Goal: Task Accomplishment & Management: Complete application form

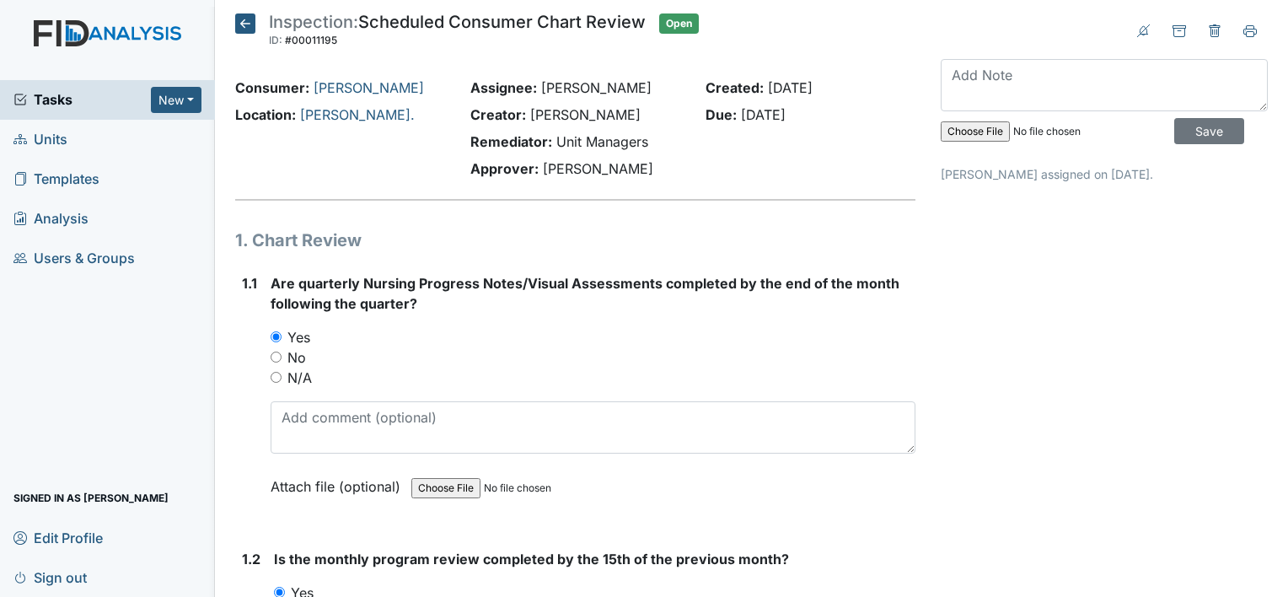
scroll to position [2023, 0]
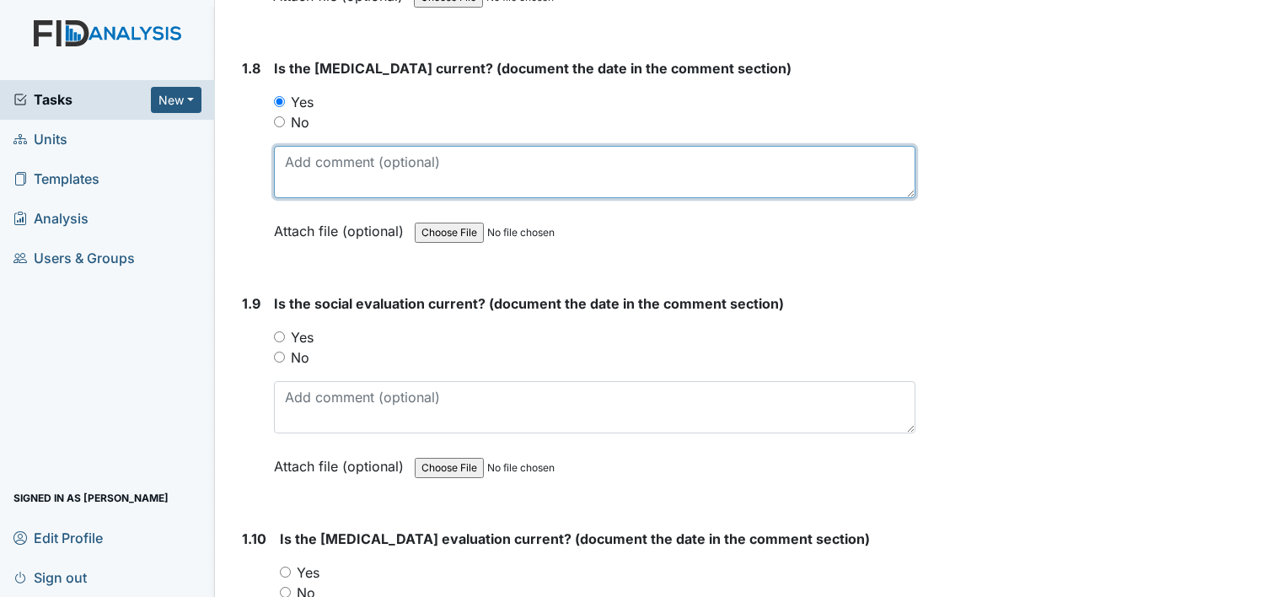
click at [378, 165] on textarea at bounding box center [594, 172] width 641 height 52
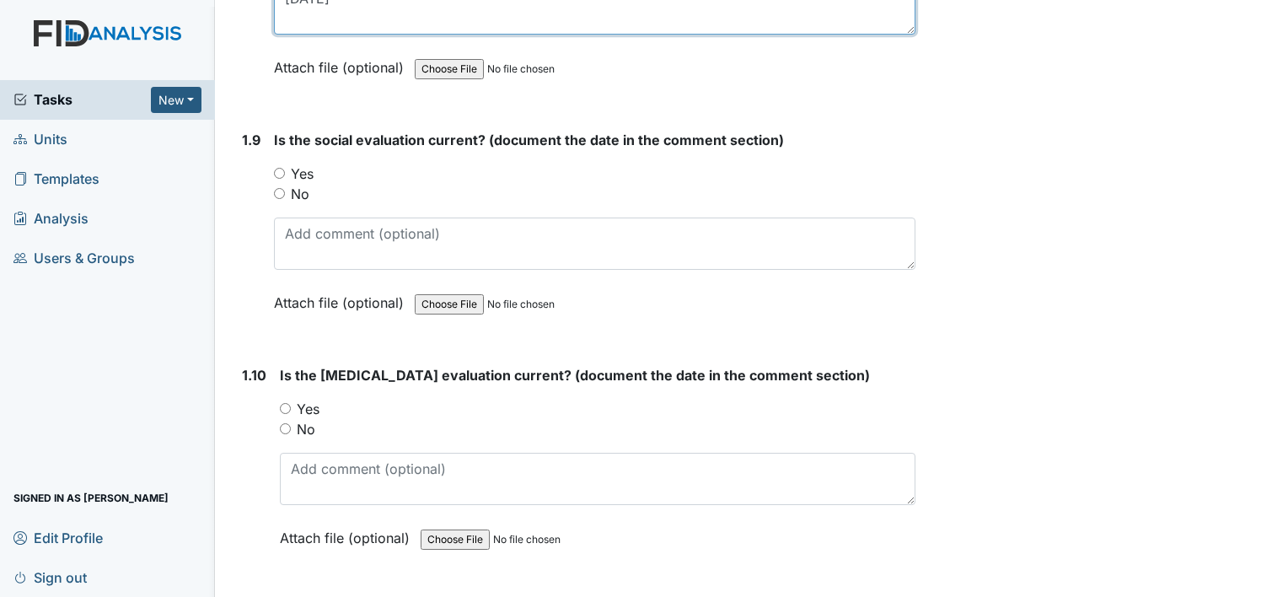
scroll to position [2191, 0]
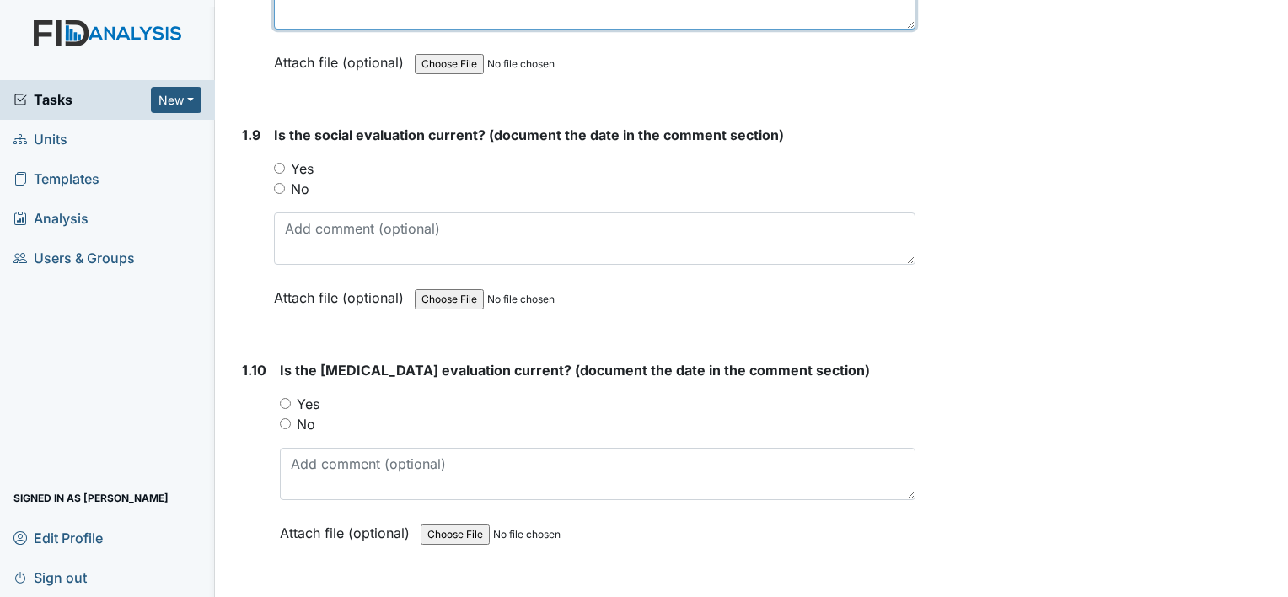
type textarea "08/23/23"
click at [276, 183] on input "No" at bounding box center [279, 188] width 11 height 11
radio input "true"
click at [287, 398] on input "Yes" at bounding box center [285, 403] width 11 height 11
radio input "true"
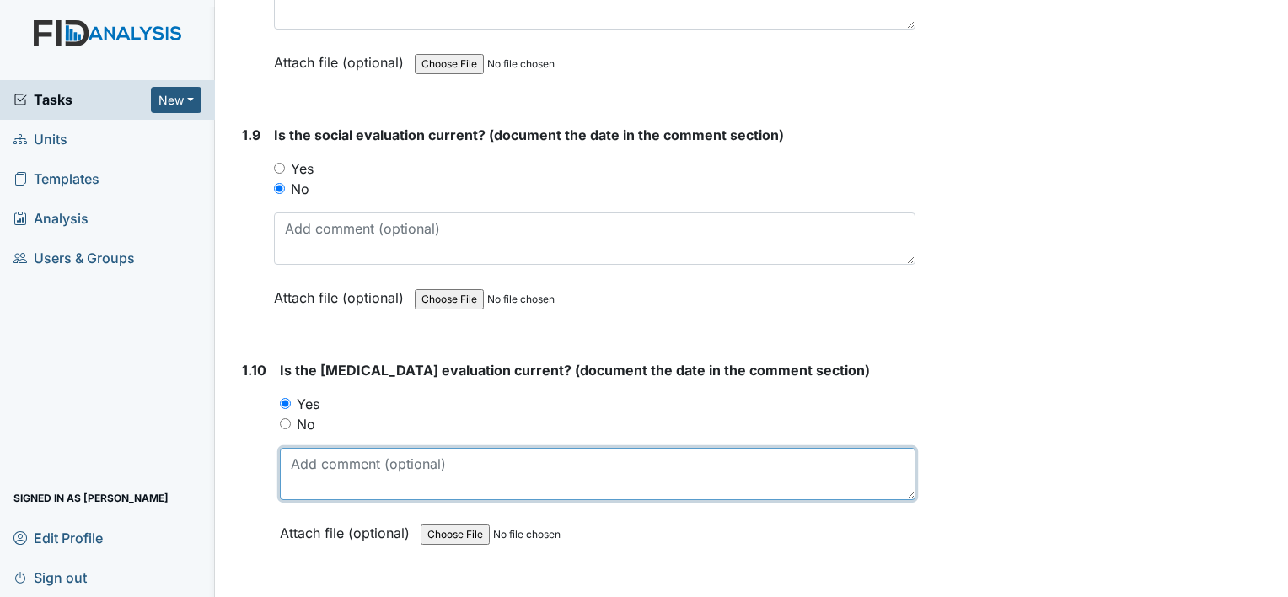
click at [330, 459] on textarea at bounding box center [598, 474] width 636 height 52
type textarea "11-11-23"
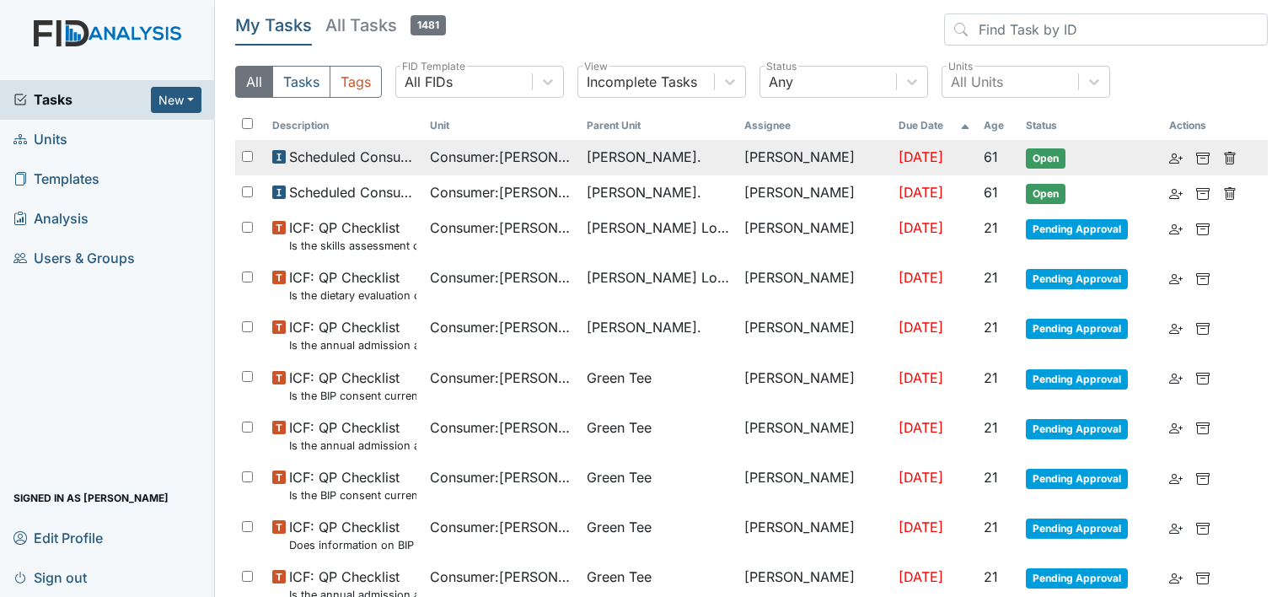
click at [530, 158] on span "Consumer : Wright, Glenn" at bounding box center [502, 157] width 144 height 20
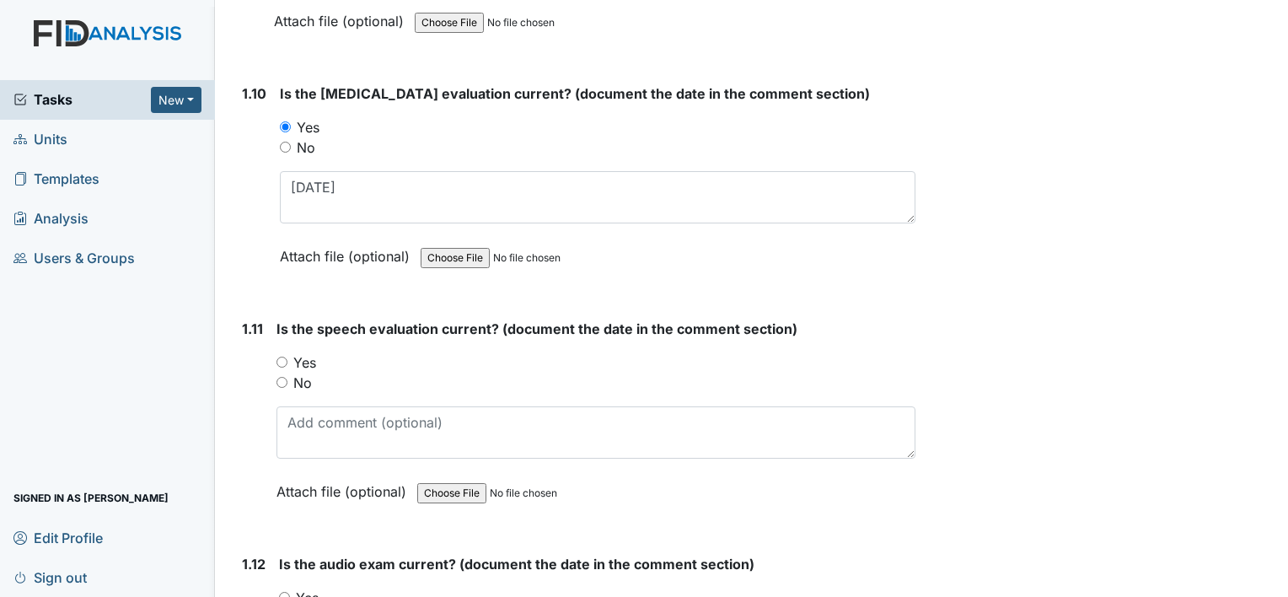
scroll to position [2529, 0]
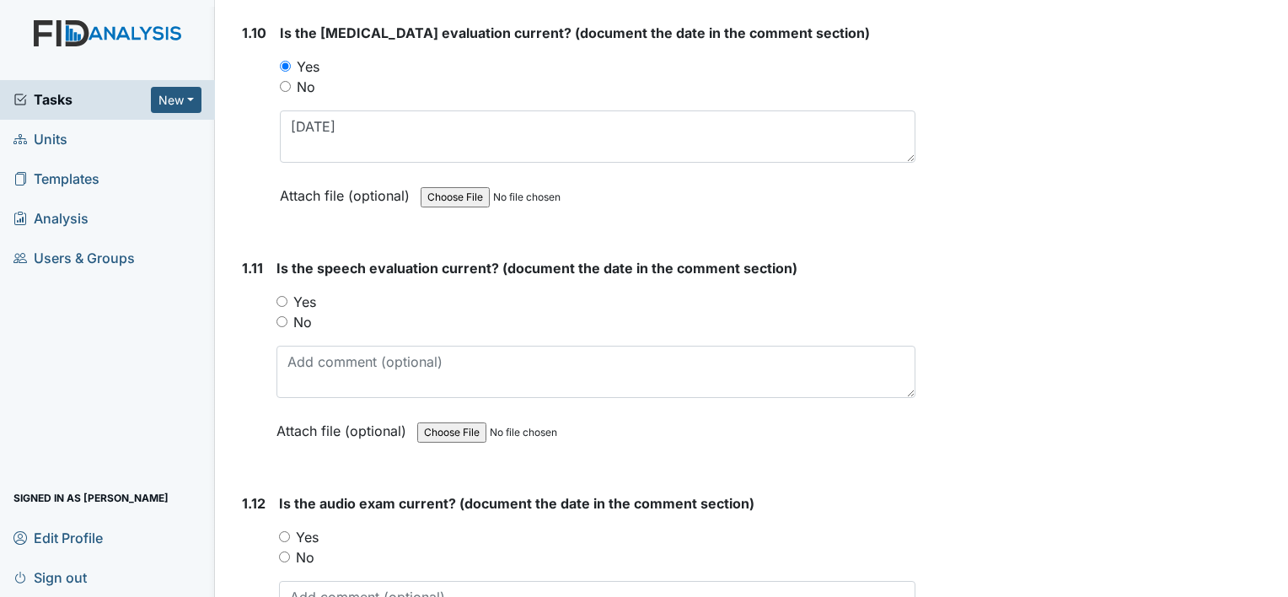
click at [276, 316] on input "No" at bounding box center [281, 321] width 11 height 11
radio input "true"
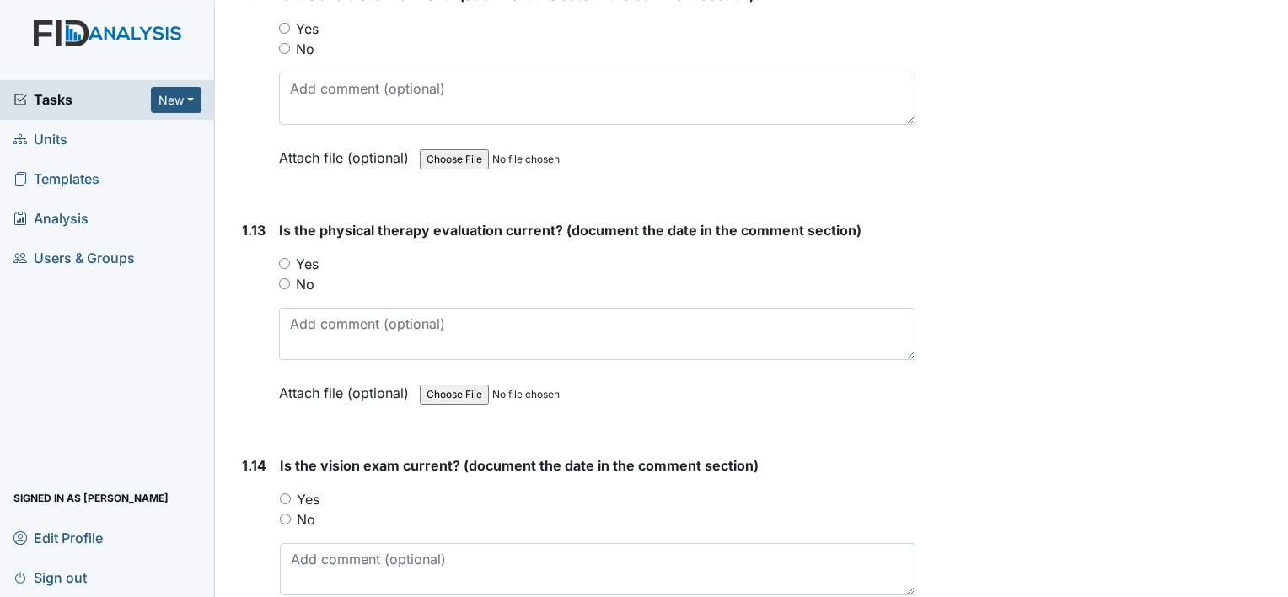
scroll to position [3119, 0]
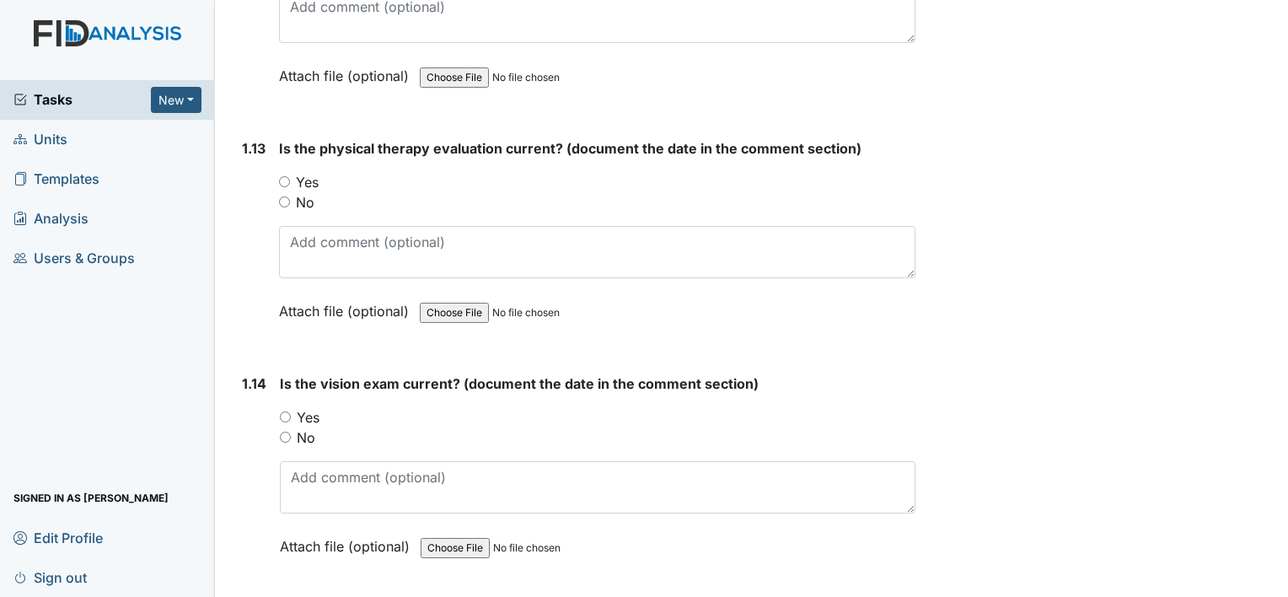
click at [280, 176] on input "Yes" at bounding box center [284, 181] width 11 height 11
radio input "true"
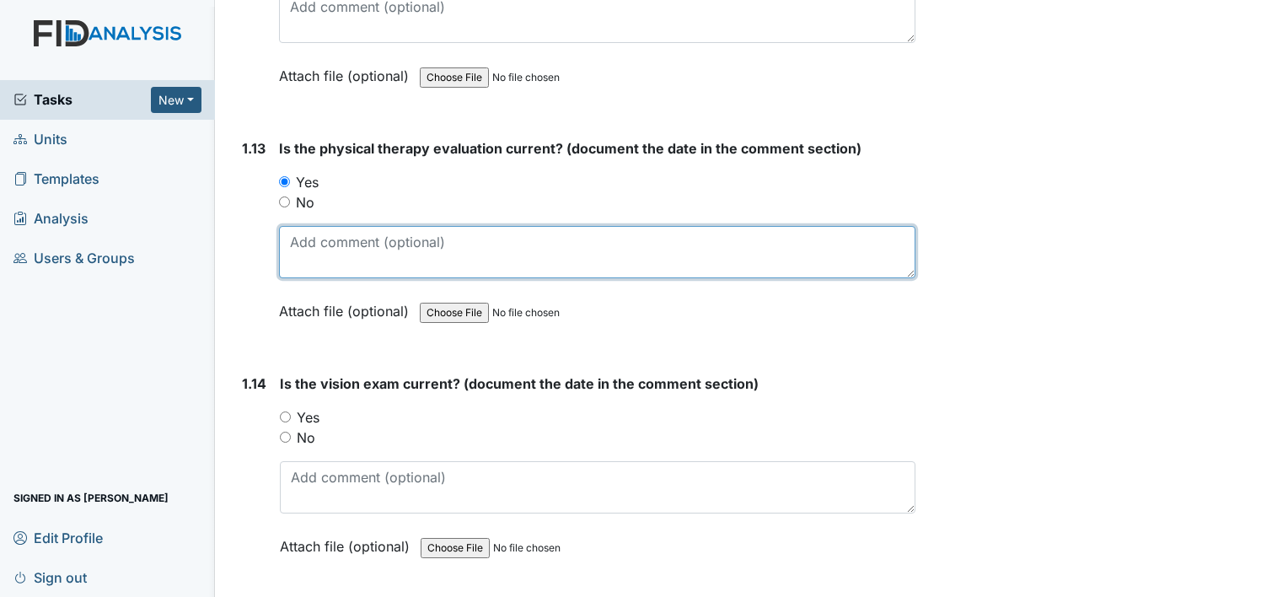
click at [314, 246] on textarea at bounding box center [597, 252] width 636 height 52
type textarea "10/03/23"
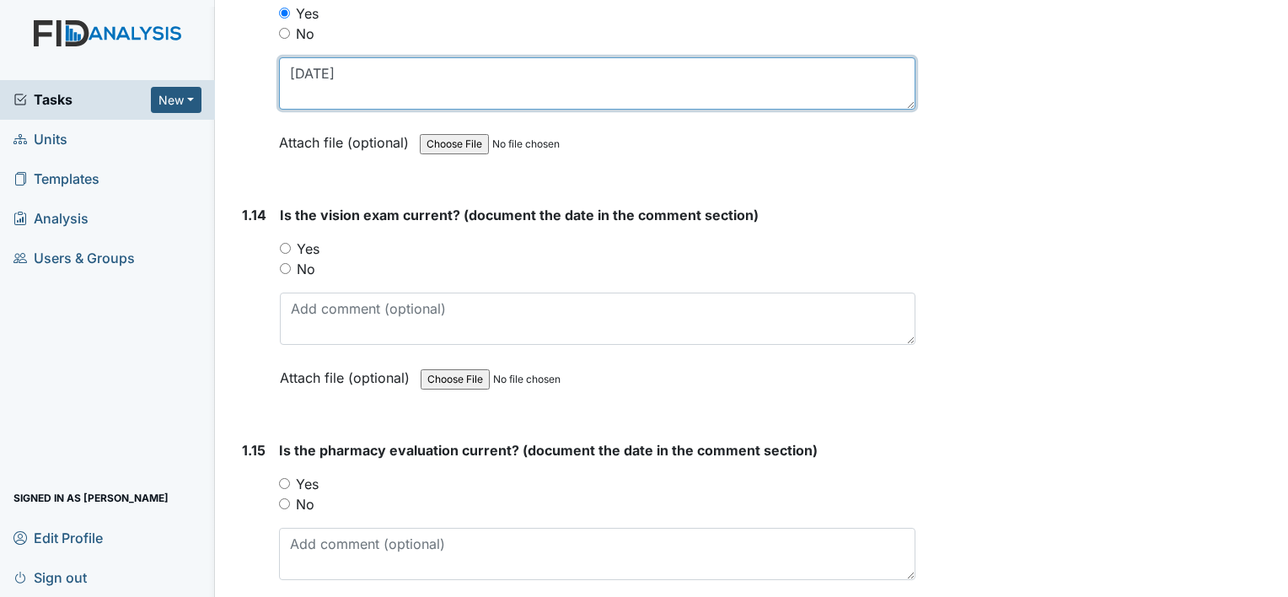
scroll to position [3371, 0]
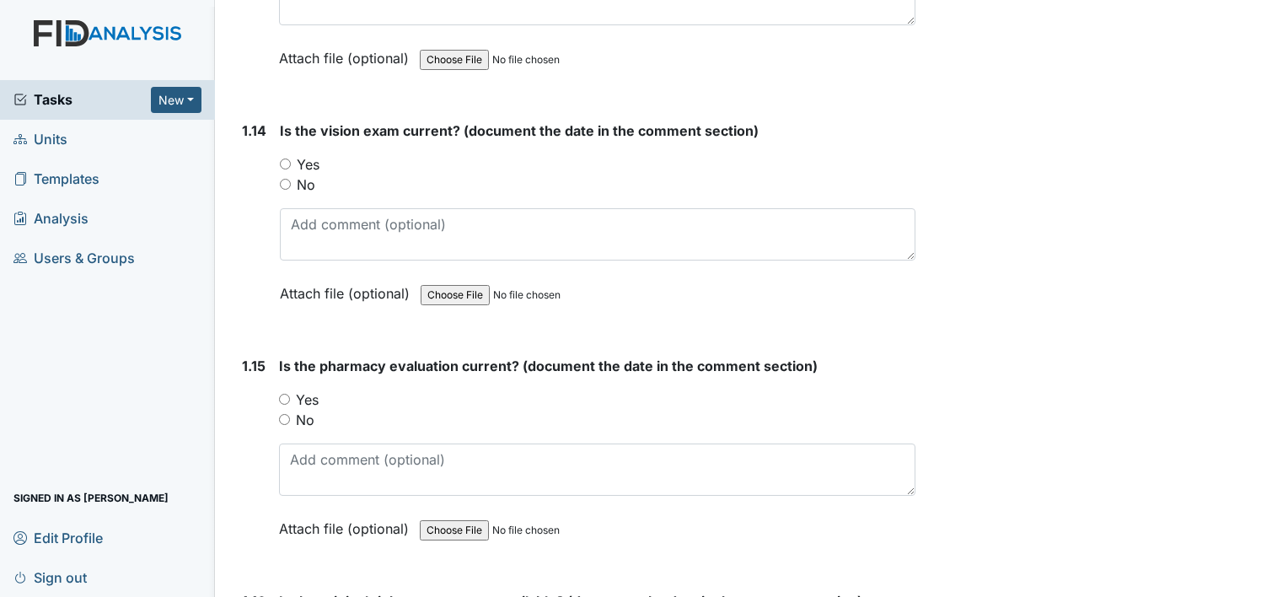
click at [282, 158] on input "Yes" at bounding box center [285, 163] width 11 height 11
radio input "true"
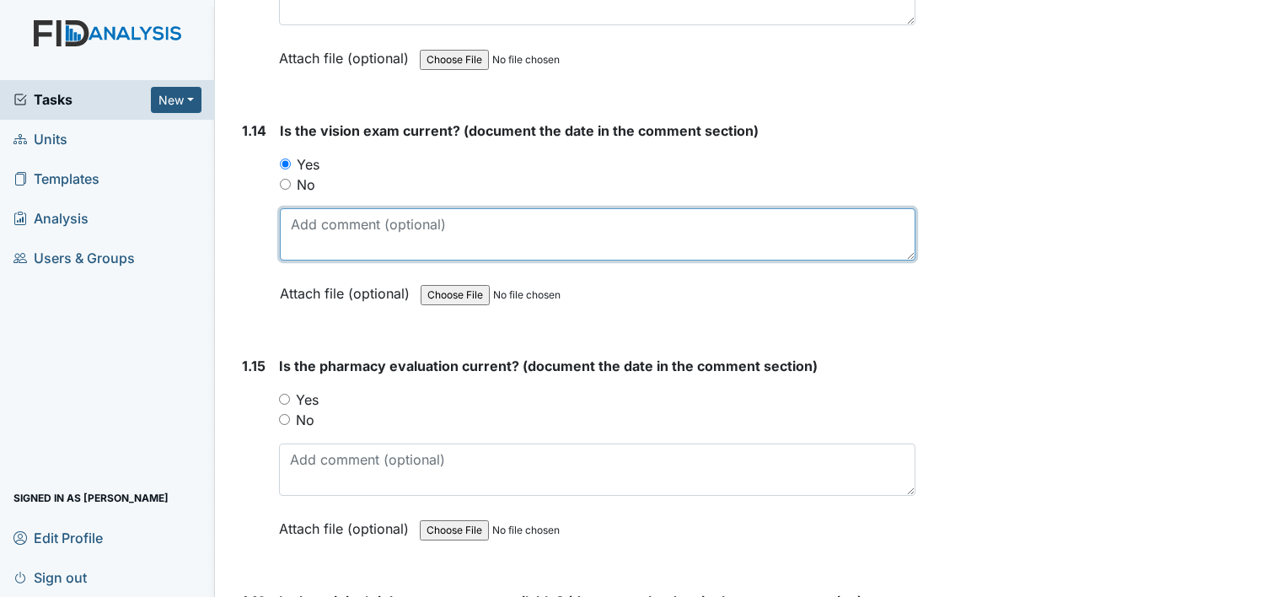
click at [341, 229] on textarea at bounding box center [598, 234] width 636 height 52
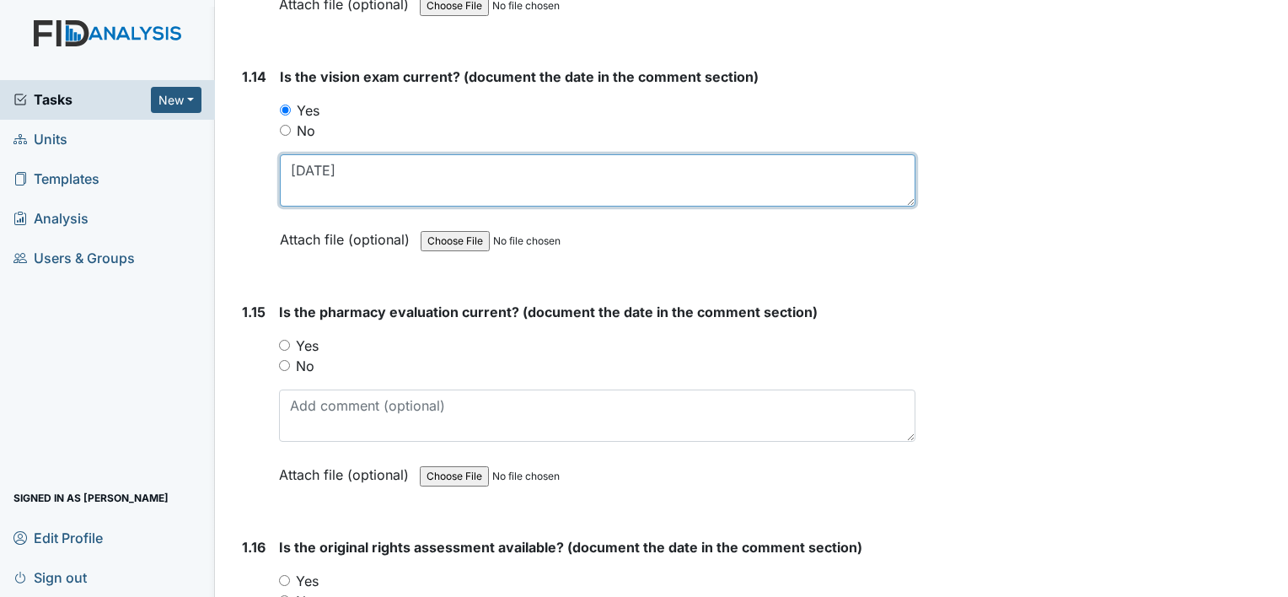
scroll to position [3456, 0]
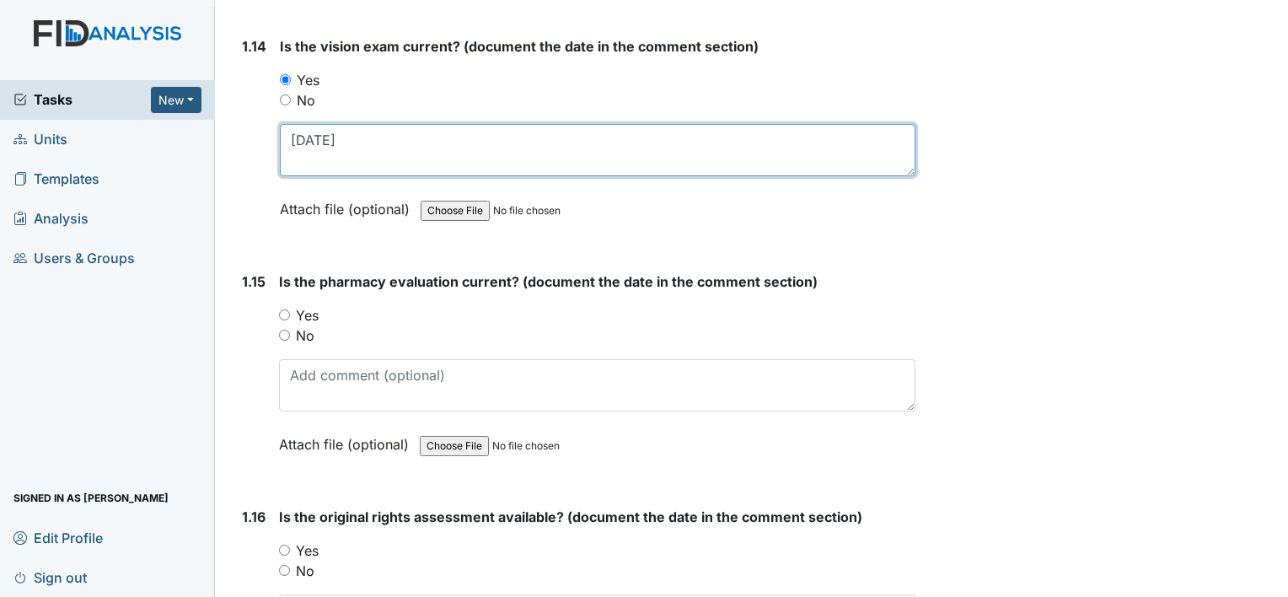
type textarea "07/03/23"
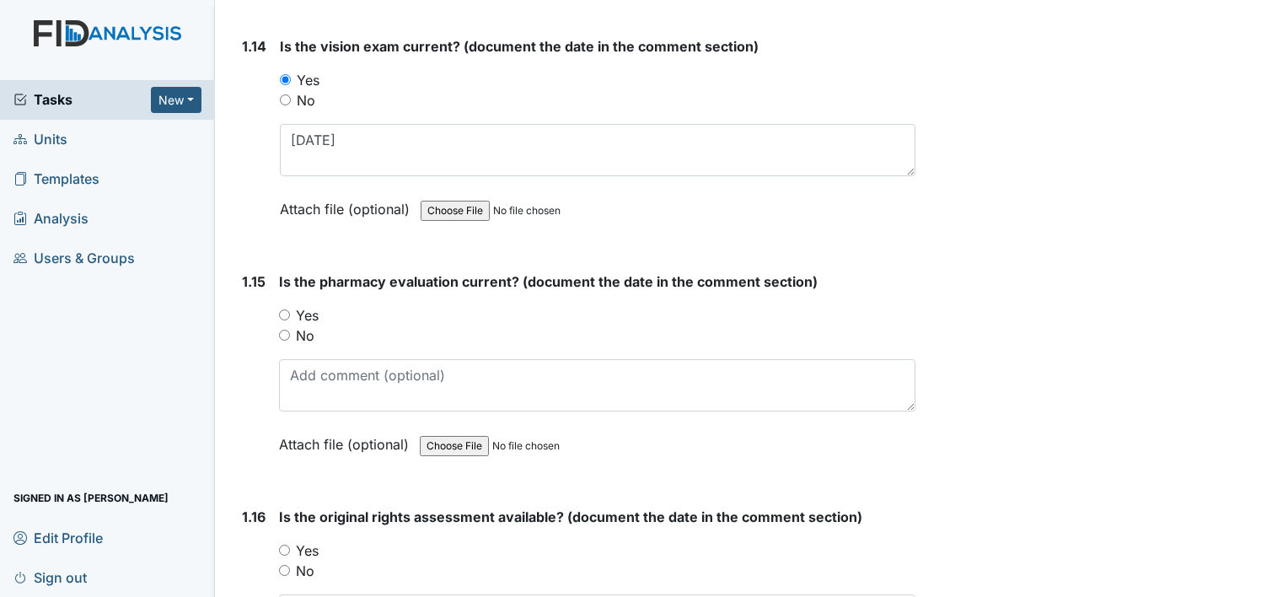
click at [280, 309] on input "Yes" at bounding box center [284, 314] width 11 height 11
radio input "true"
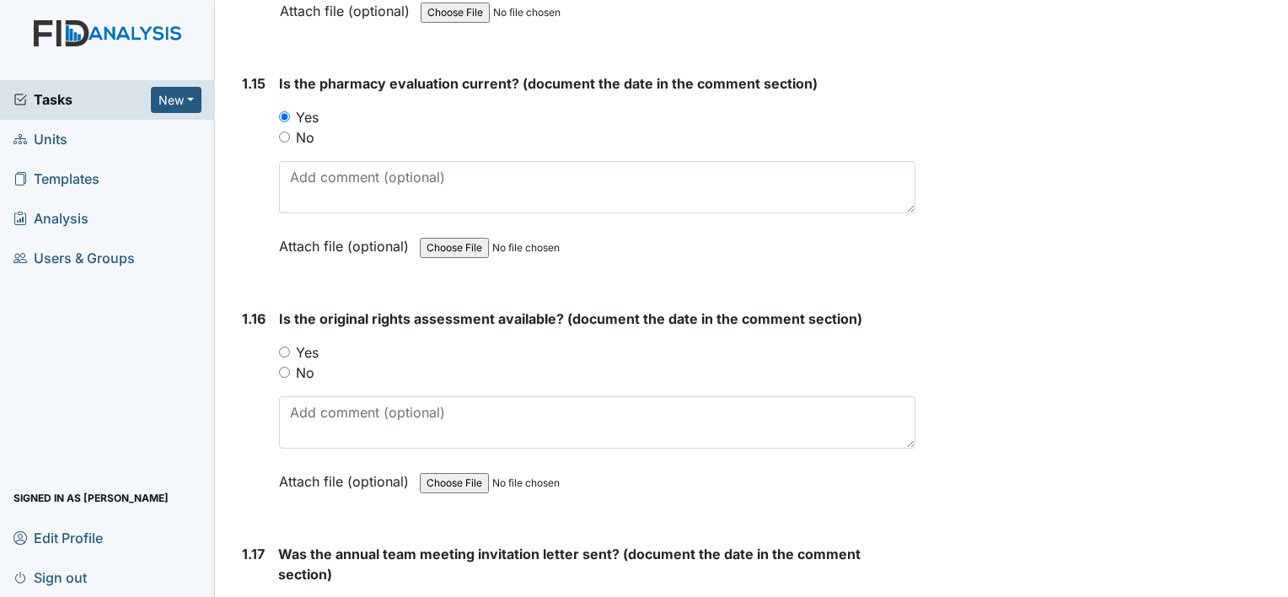
scroll to position [3709, 0]
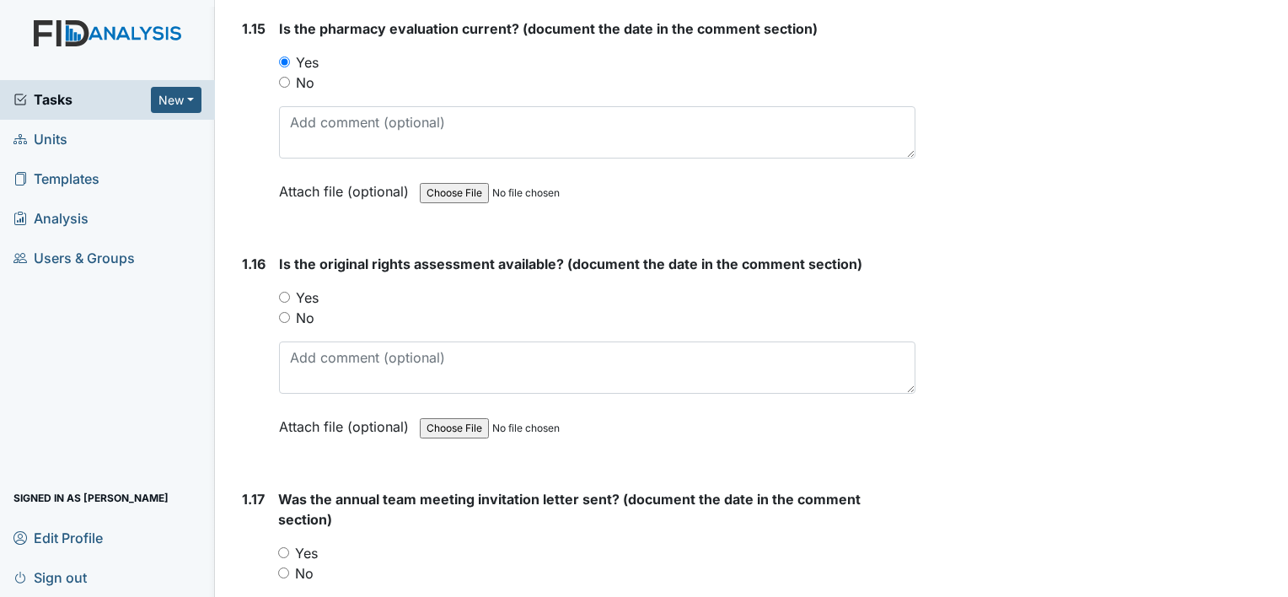
click at [283, 292] on input "Yes" at bounding box center [284, 297] width 11 height 11
radio input "true"
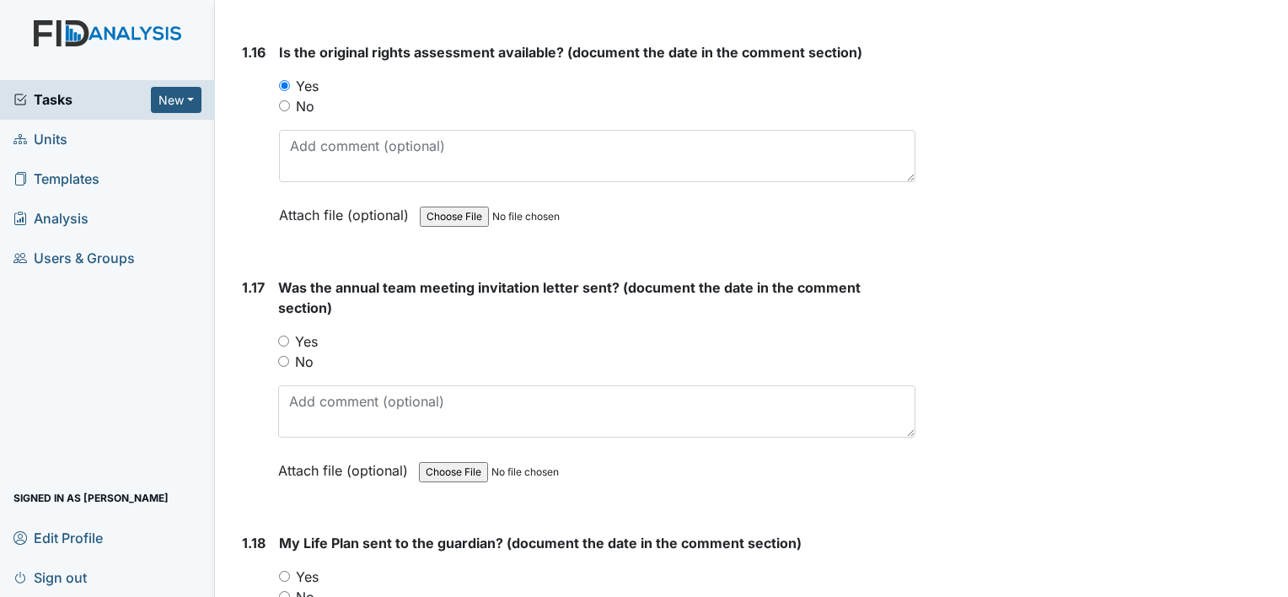
scroll to position [3961, 0]
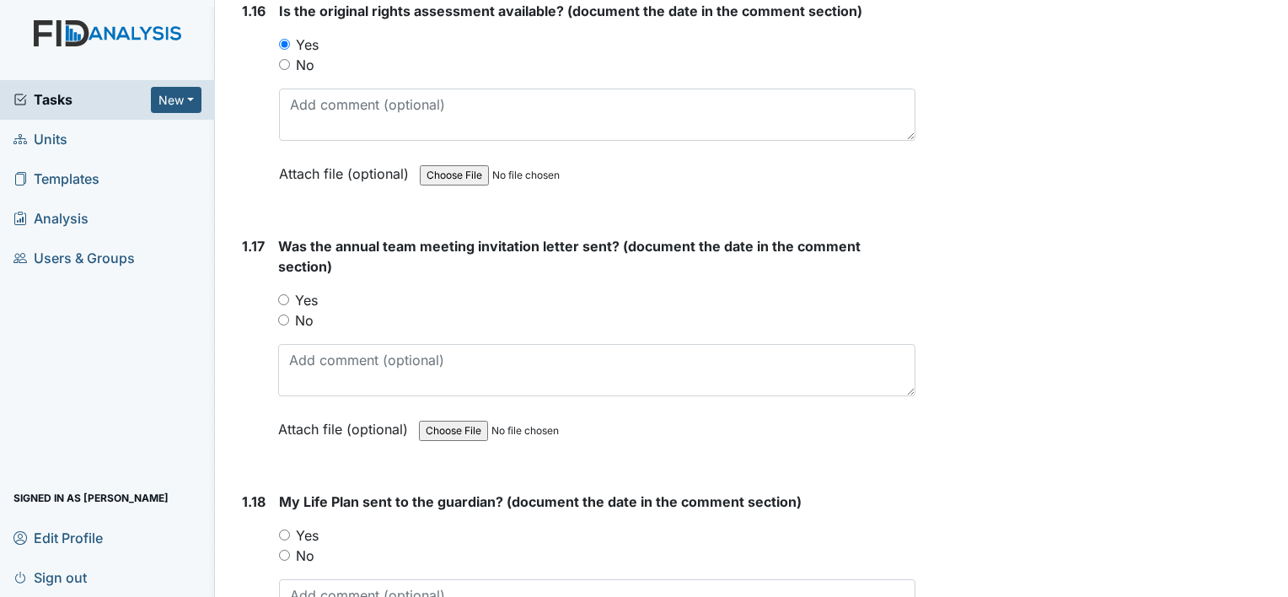
click at [284, 294] on input "Yes" at bounding box center [283, 299] width 11 height 11
radio input "true"
click at [276, 519] on div "1.18 My Life Plan sent to the guardian? (document the date in the comment secti…" at bounding box center [575, 595] width 680 height 208
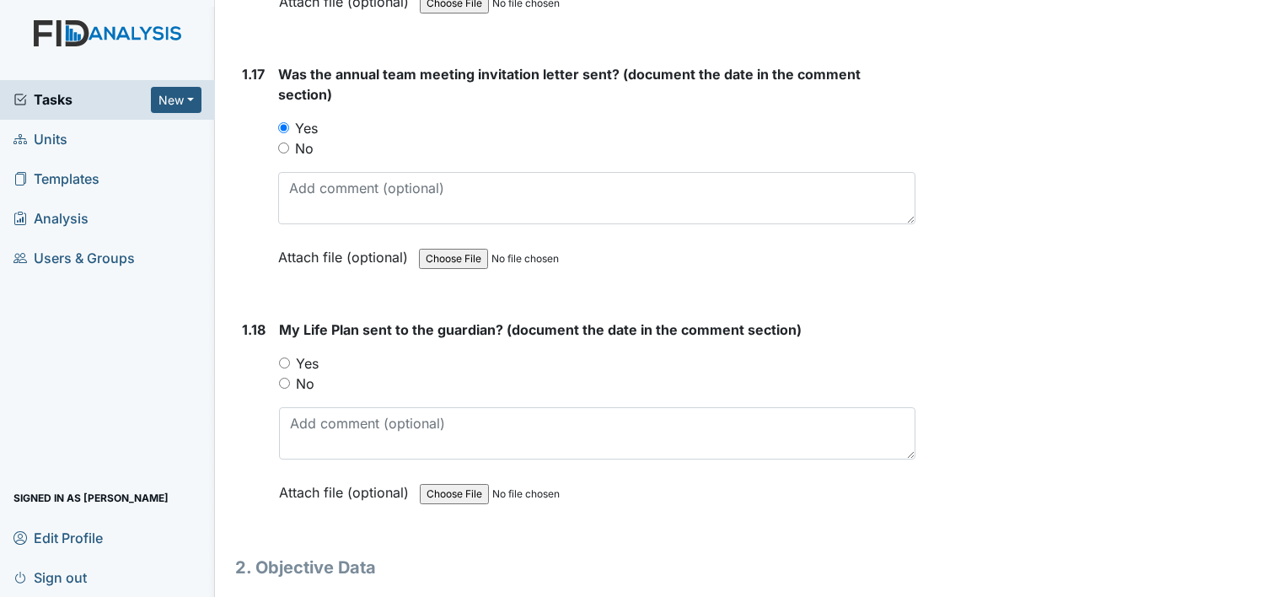
scroll to position [4173, 0]
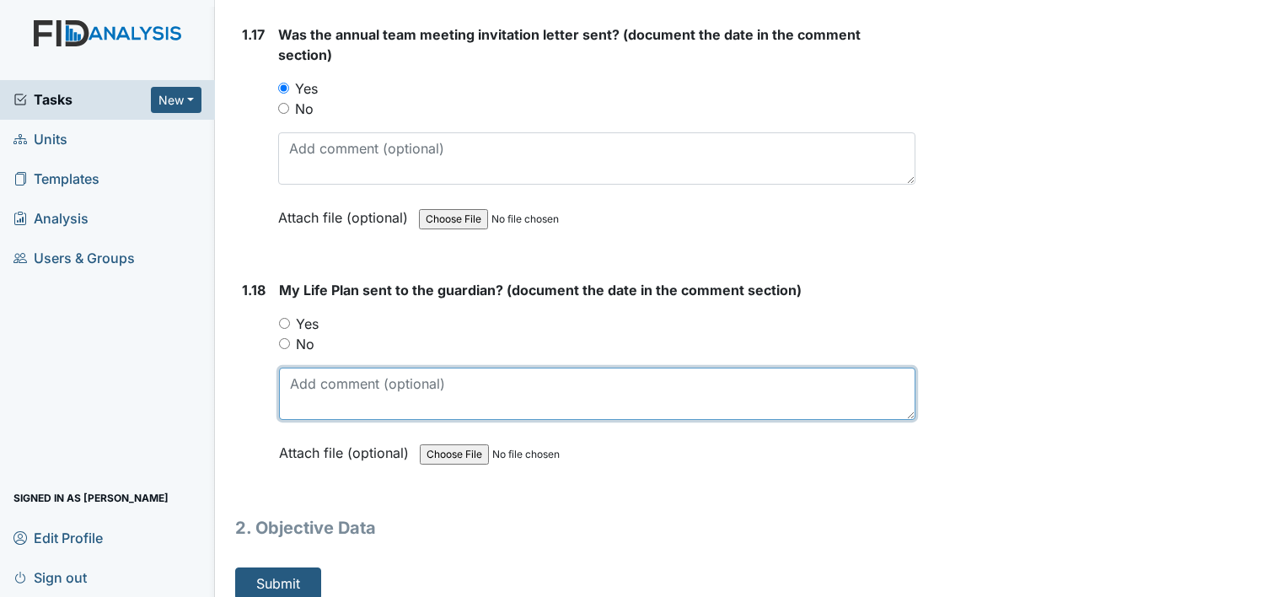
click at [429, 394] on textarea at bounding box center [597, 393] width 636 height 52
type textarea "09/26/24"
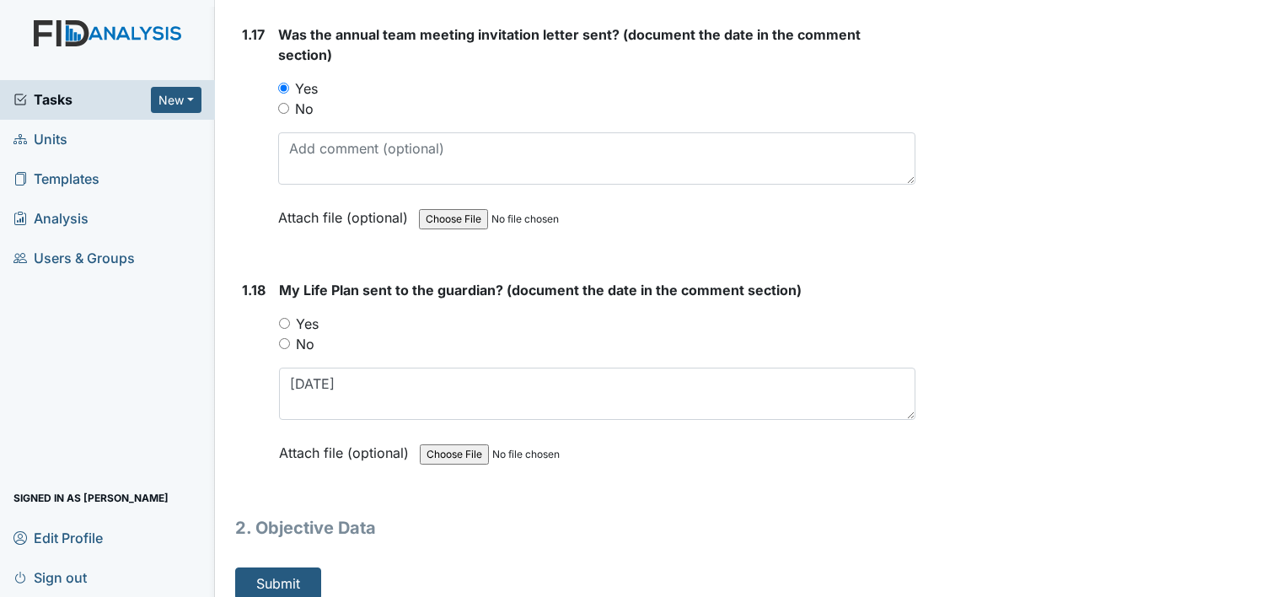
click at [281, 318] on input "Yes" at bounding box center [284, 323] width 11 height 11
radio input "true"
click at [275, 567] on button "Submit" at bounding box center [278, 583] width 86 height 32
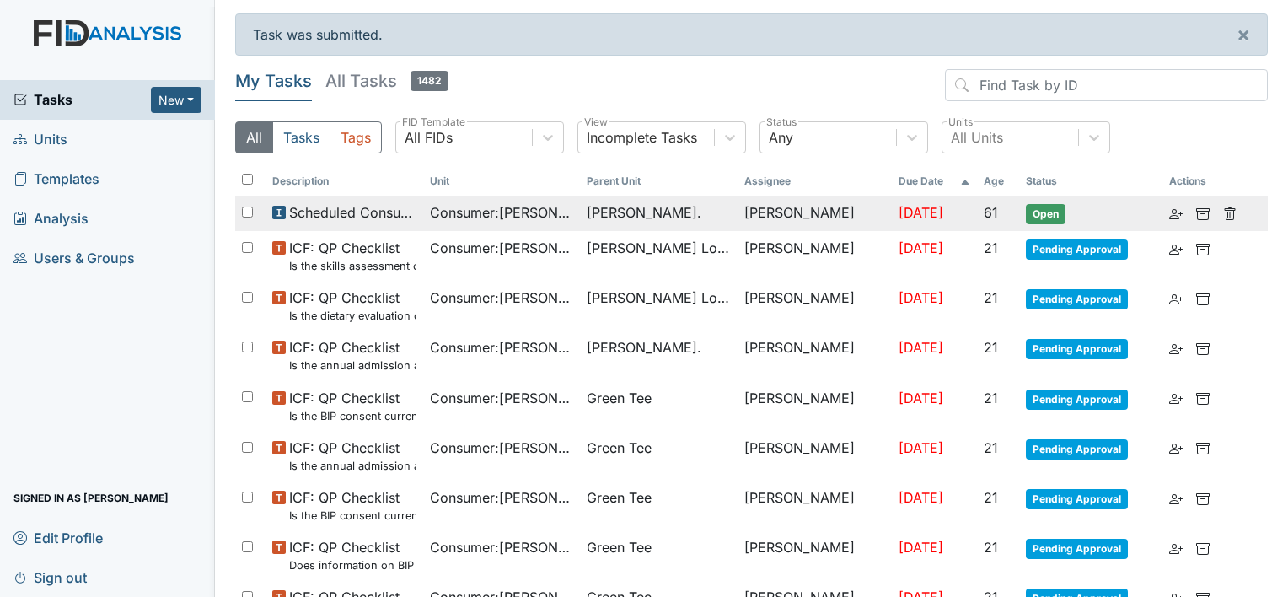
click at [510, 219] on span "Consumer : Martin, Leroy" at bounding box center [502, 212] width 144 height 20
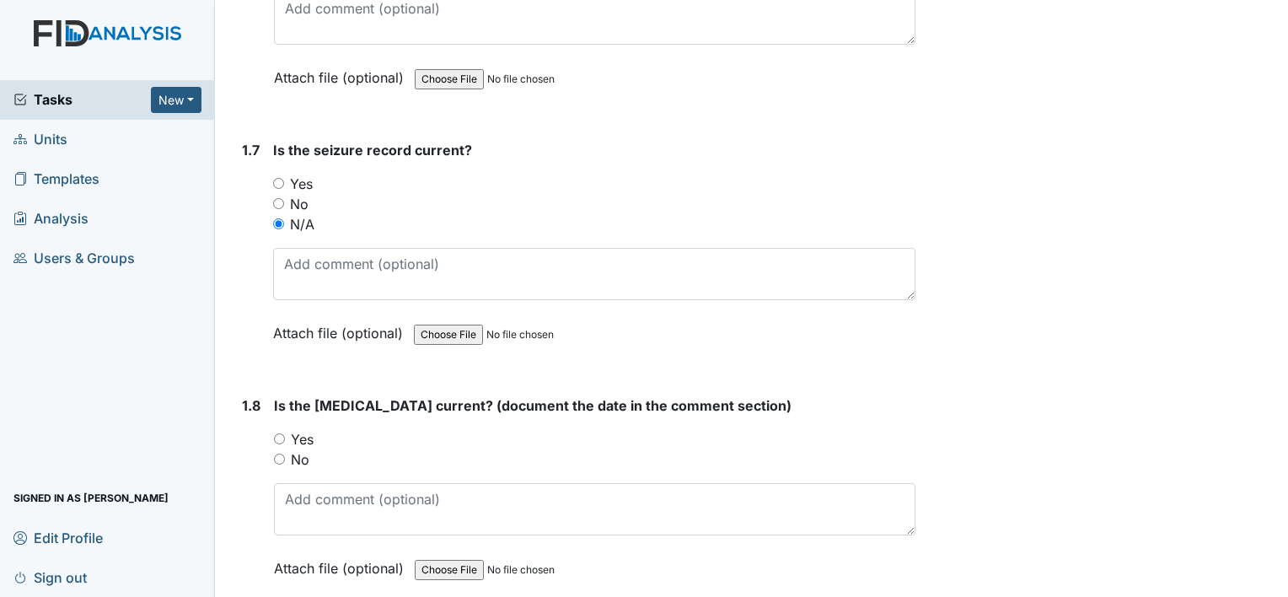
scroll to position [1770, 0]
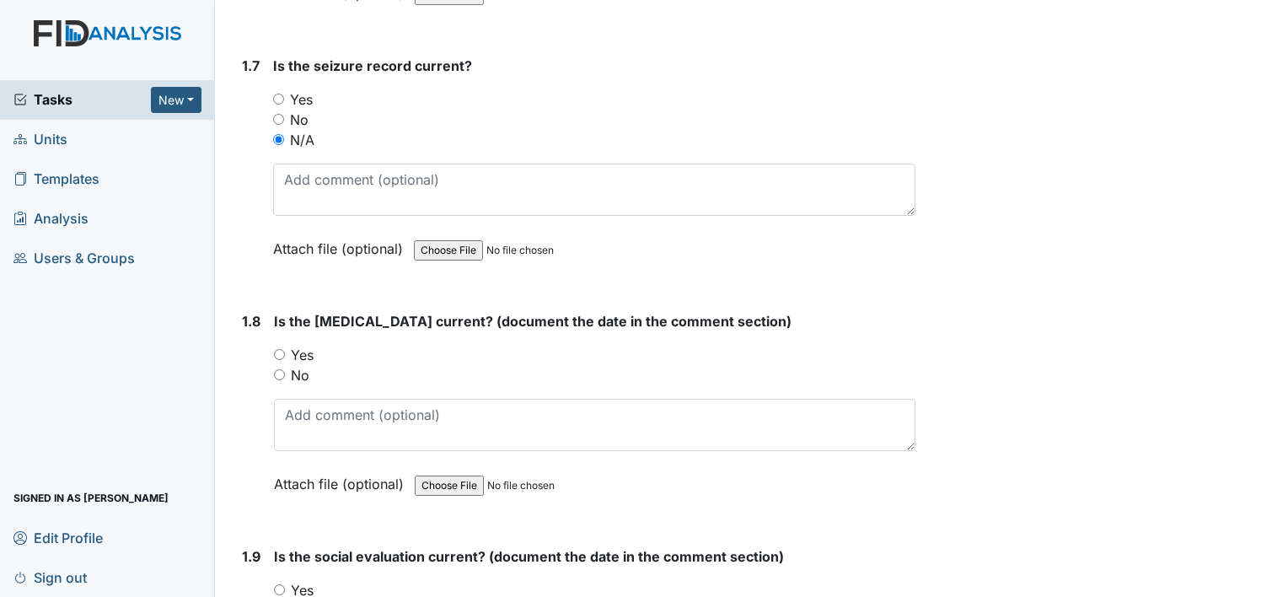
drag, startPoint x: 275, startPoint y: 342, endPoint x: 300, endPoint y: 385, distance: 49.9
click at [275, 349] on input "Yes" at bounding box center [279, 354] width 11 height 11
radio input "true"
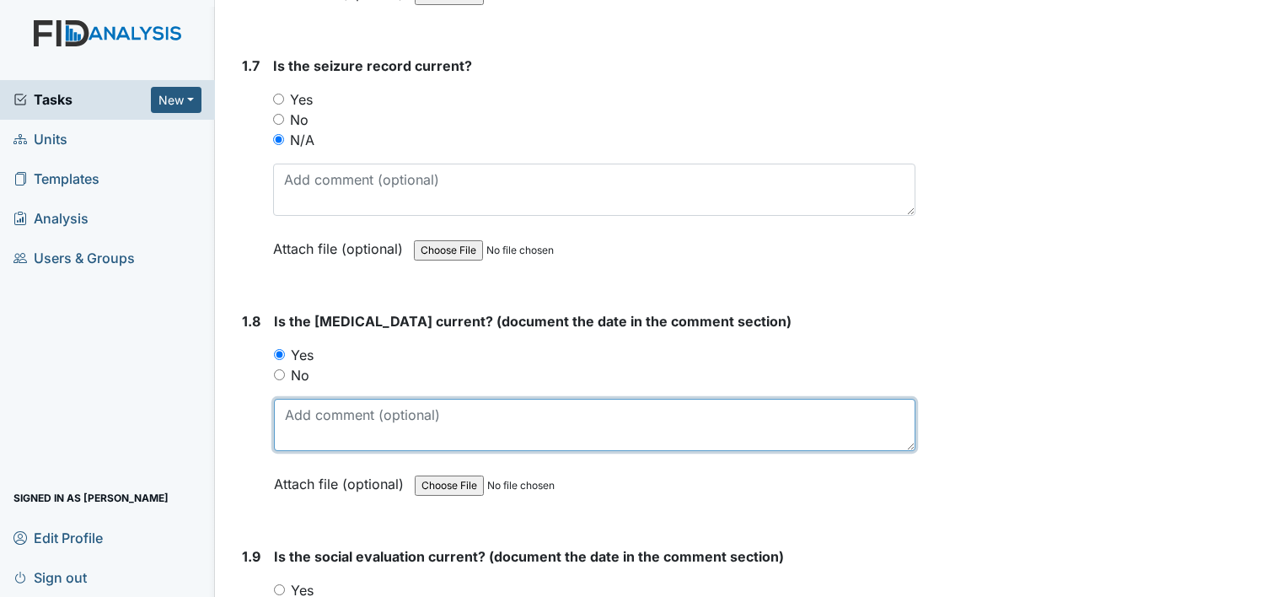
click at [321, 430] on textarea at bounding box center [594, 425] width 641 height 52
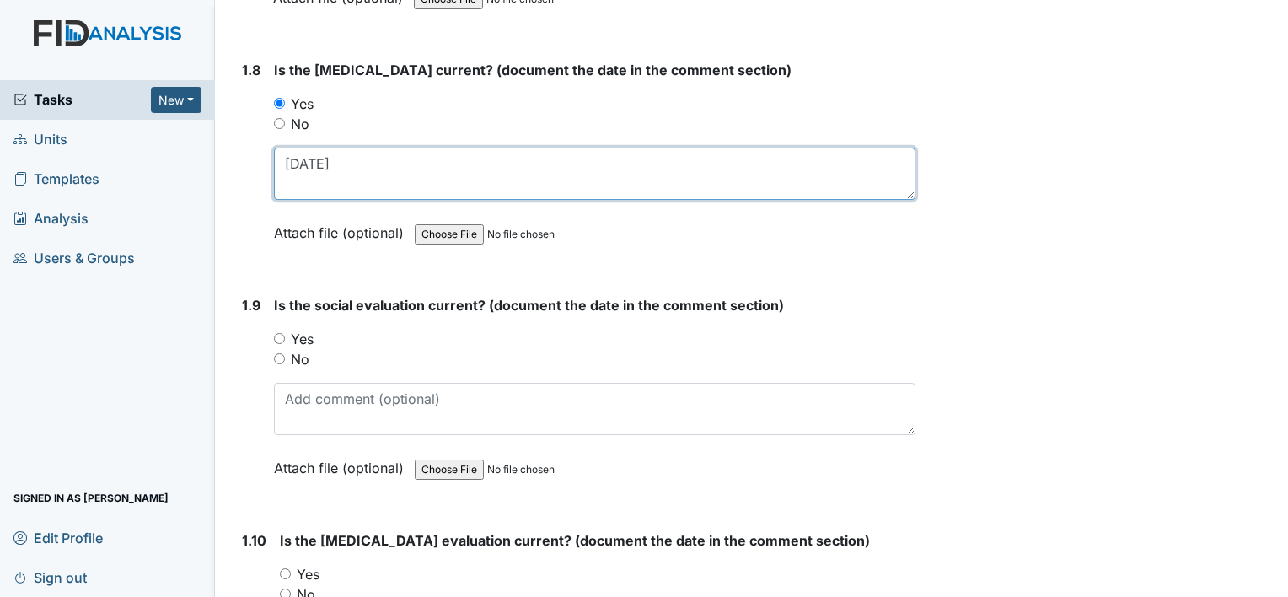
scroll to position [2023, 0]
type textarea "10/03/03"
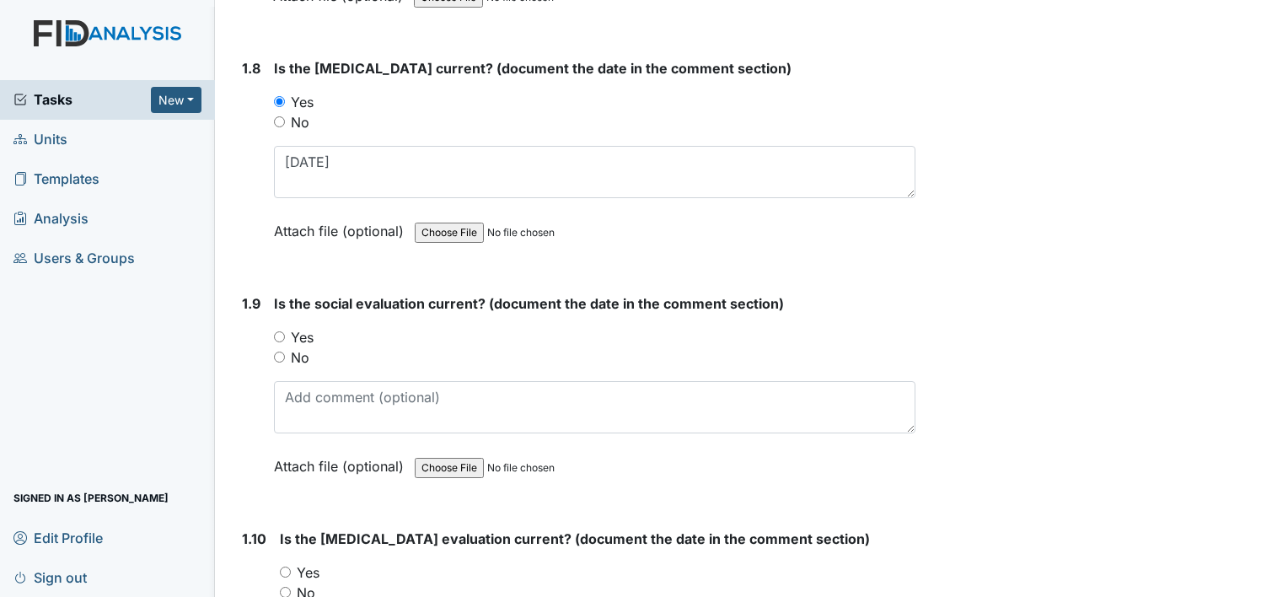
click at [282, 331] on input "Yes" at bounding box center [279, 336] width 11 height 11
radio input "true"
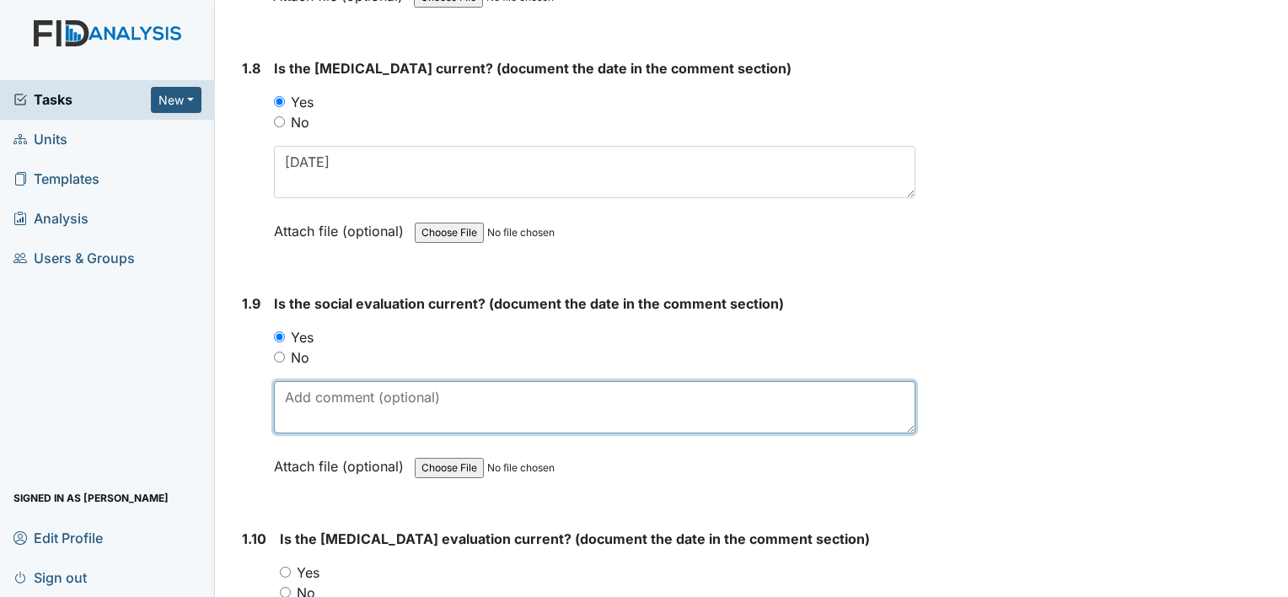
click at [344, 423] on textarea at bounding box center [594, 407] width 641 height 52
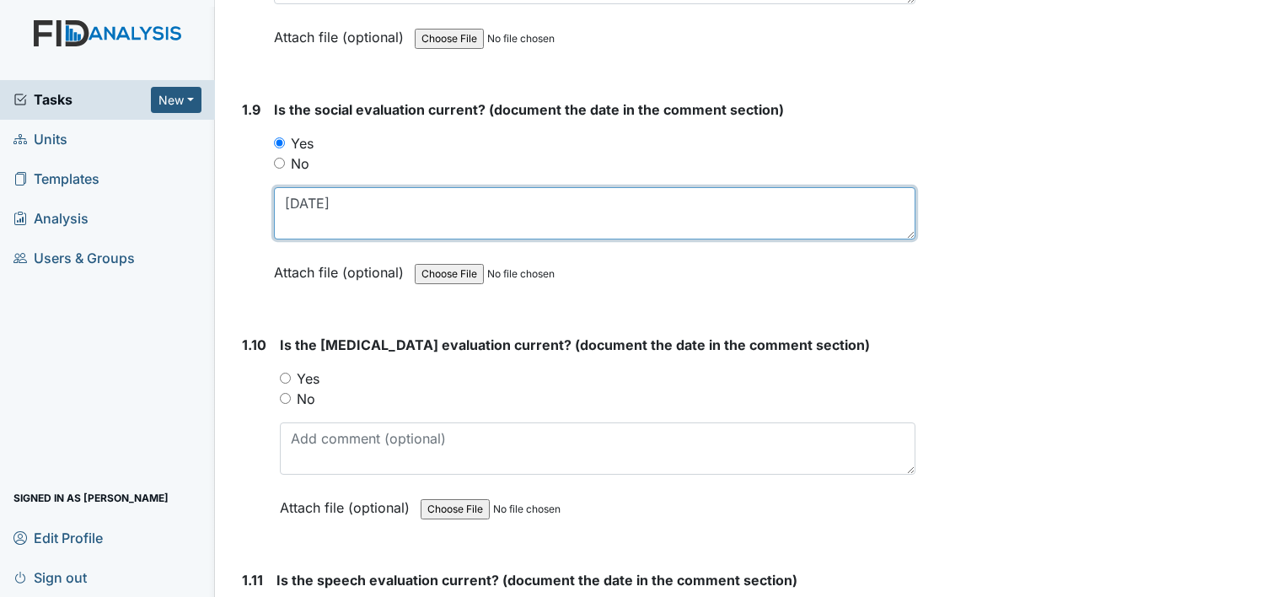
scroll to position [2276, 0]
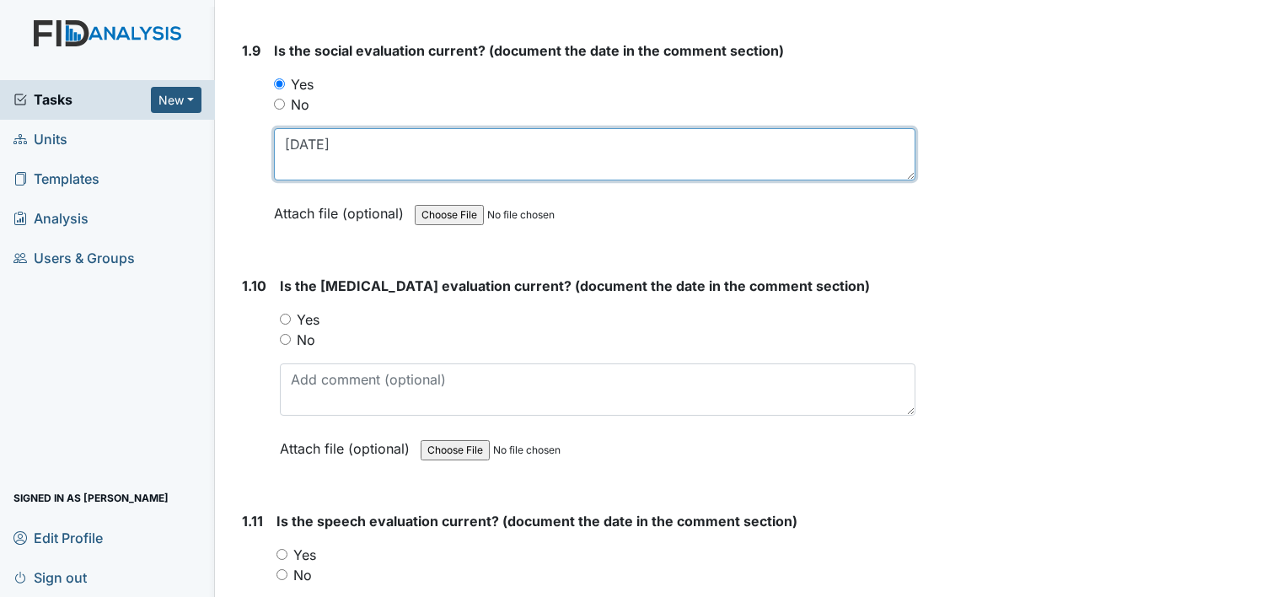
type textarea "10/03/03"
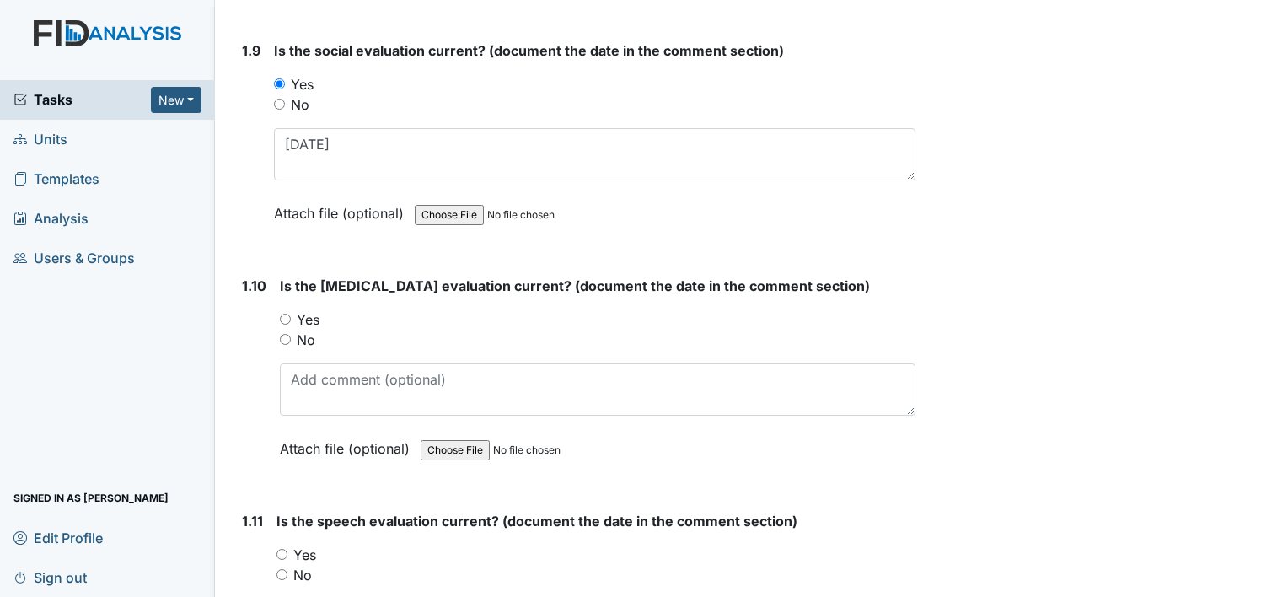
click at [287, 314] on input "Yes" at bounding box center [285, 319] width 11 height 11
radio input "true"
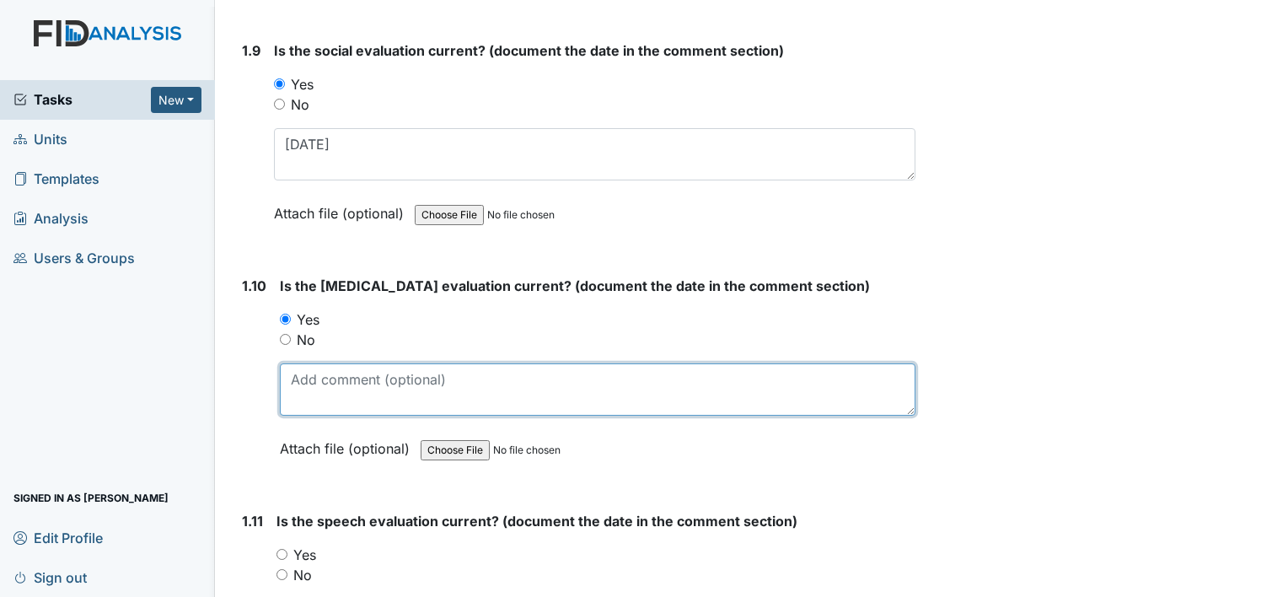
click at [331, 387] on textarea at bounding box center [598, 389] width 636 height 52
click at [327, 372] on textarea "12/23/23" at bounding box center [598, 389] width 636 height 52
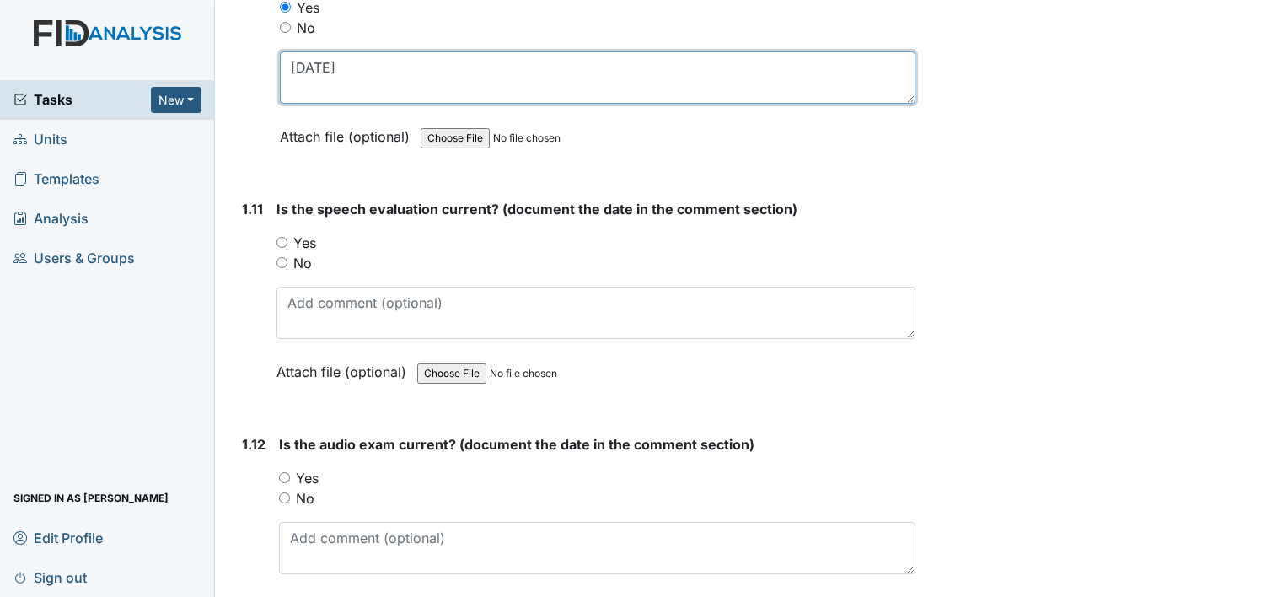
scroll to position [2613, 0]
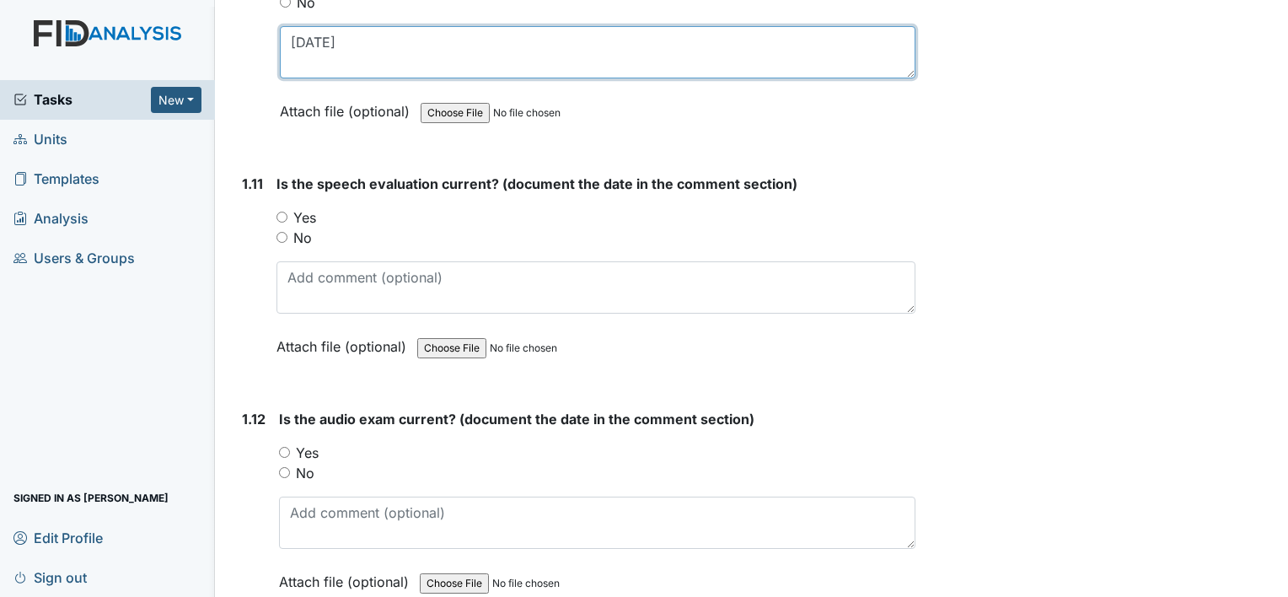
type textarea "12/20/23"
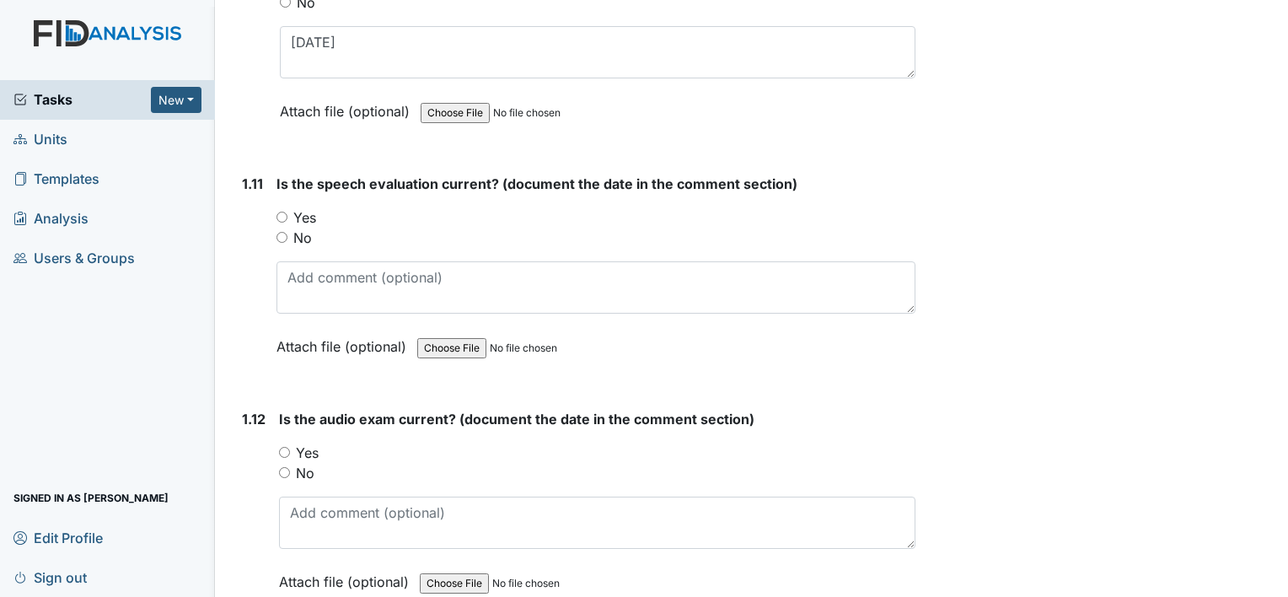
click at [280, 212] on input "Yes" at bounding box center [281, 217] width 11 height 11
radio input "true"
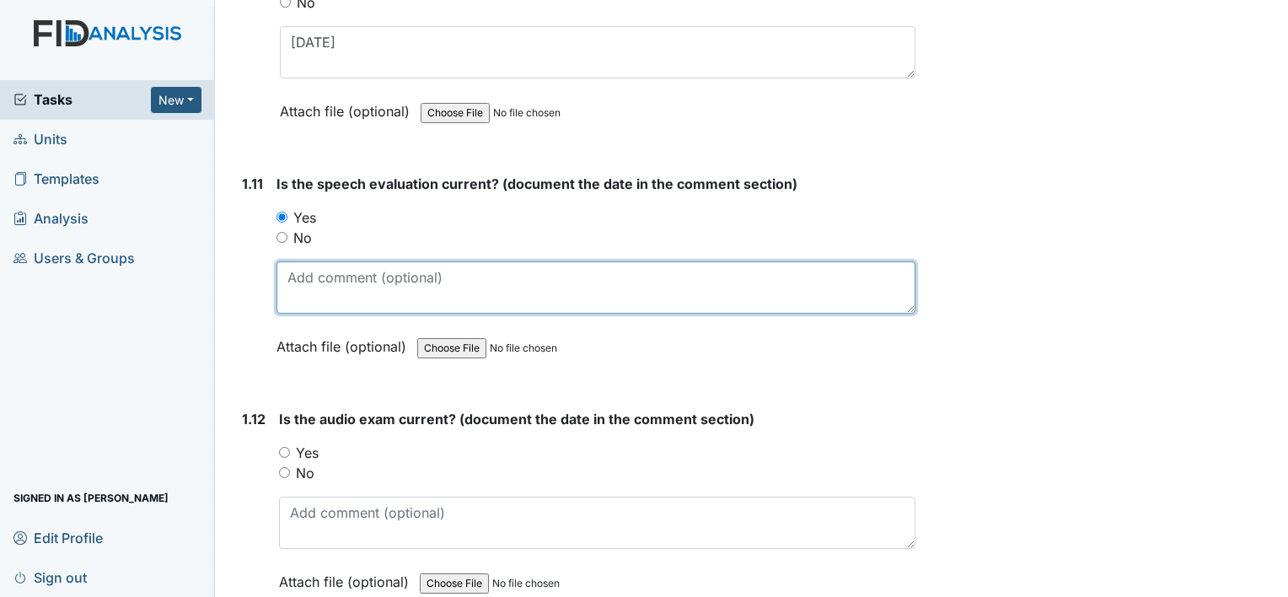
click at [304, 261] on textarea at bounding box center [595, 287] width 639 height 52
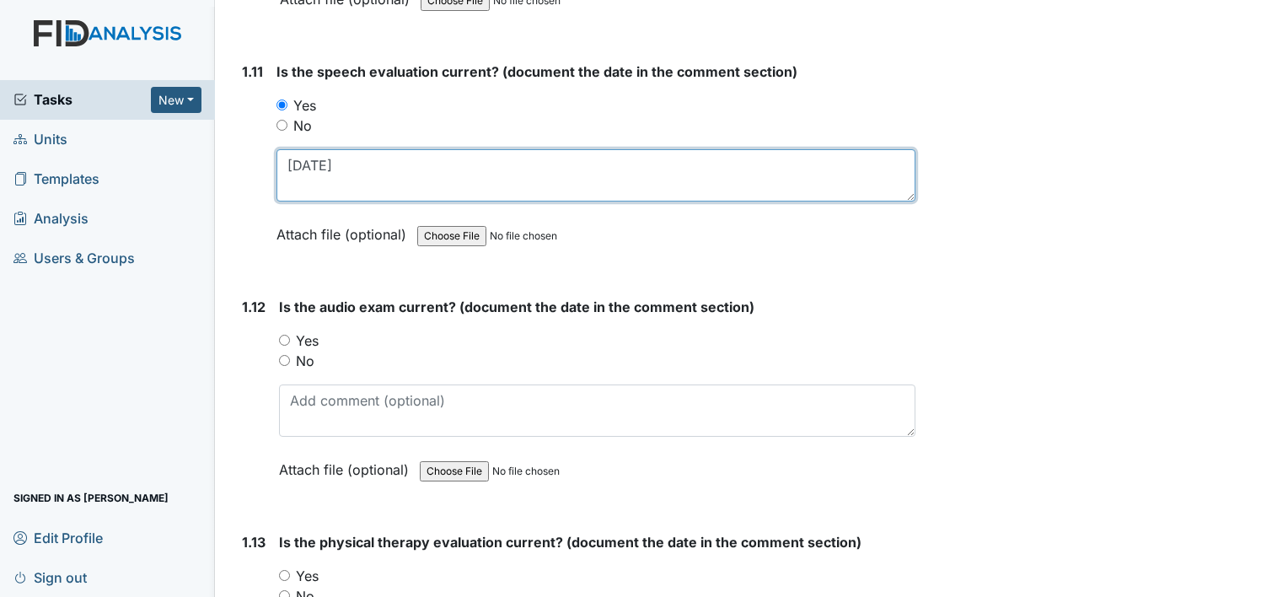
scroll to position [2781, 0]
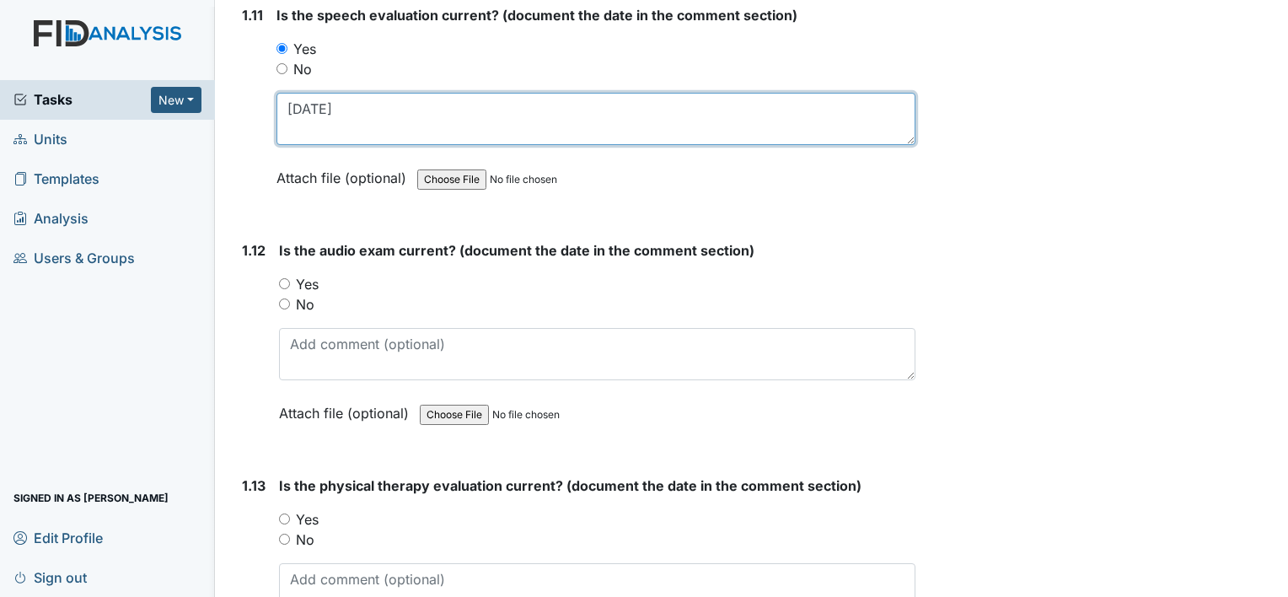
type textarea "11/16/94"
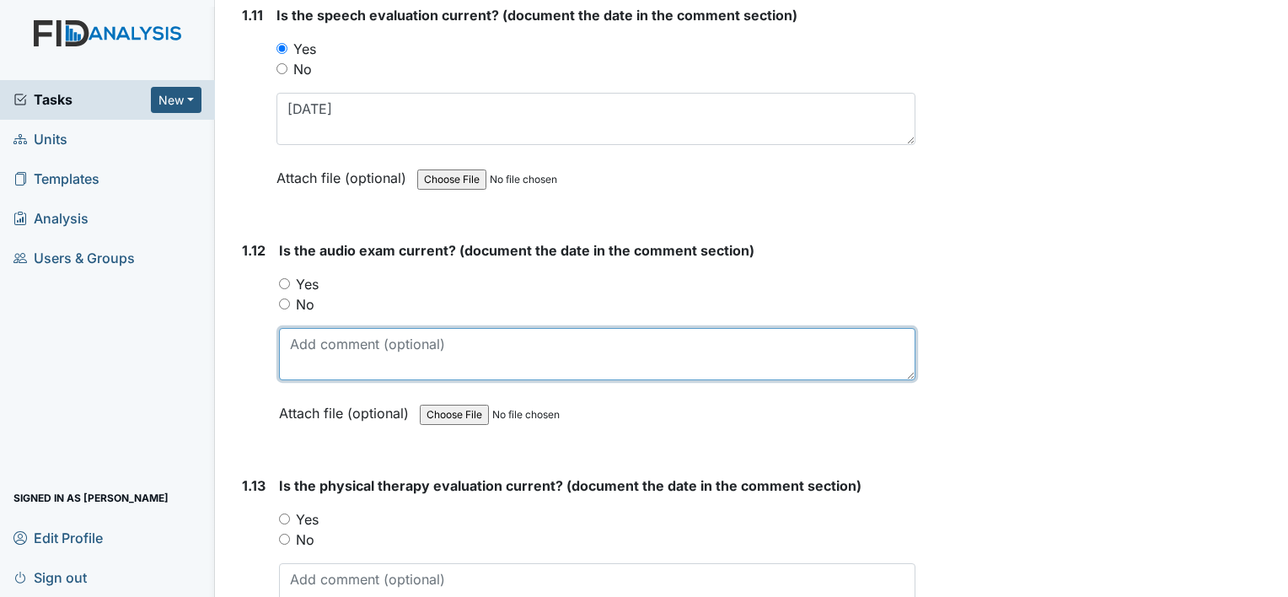
click at [330, 340] on textarea at bounding box center [597, 354] width 636 height 52
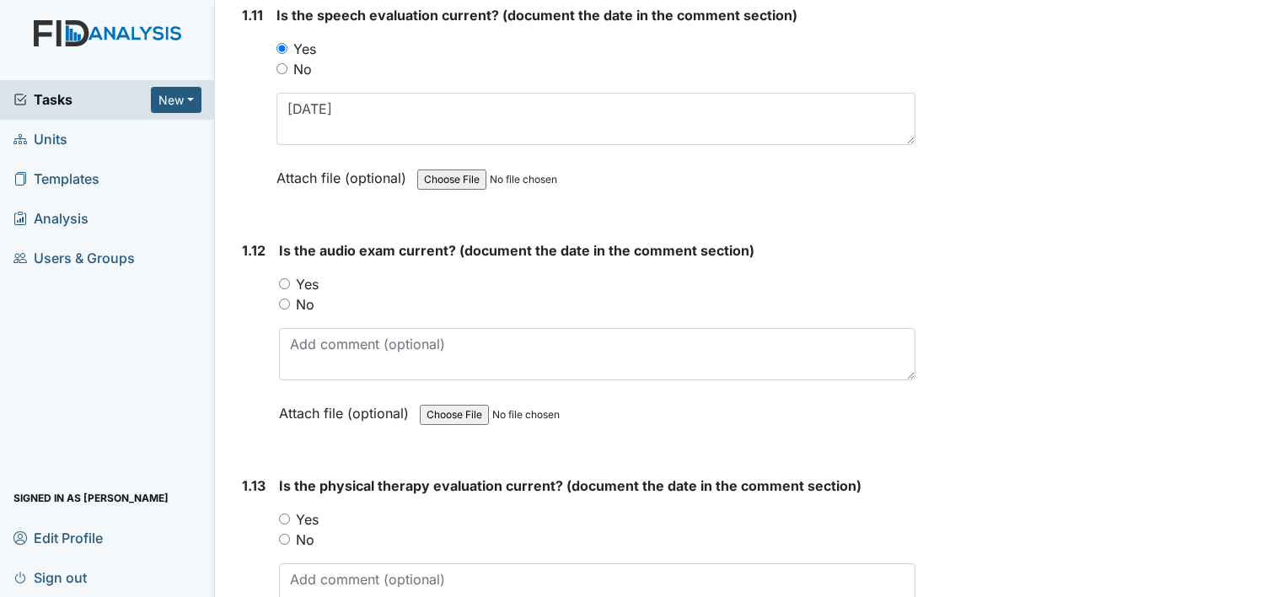
click at [281, 278] on input "Yes" at bounding box center [284, 283] width 11 height 11
radio input "true"
drag, startPoint x: 287, startPoint y: 507, endPoint x: 327, endPoint y: 577, distance: 80.1
click at [287, 513] on input "Yes" at bounding box center [284, 518] width 11 height 11
radio input "true"
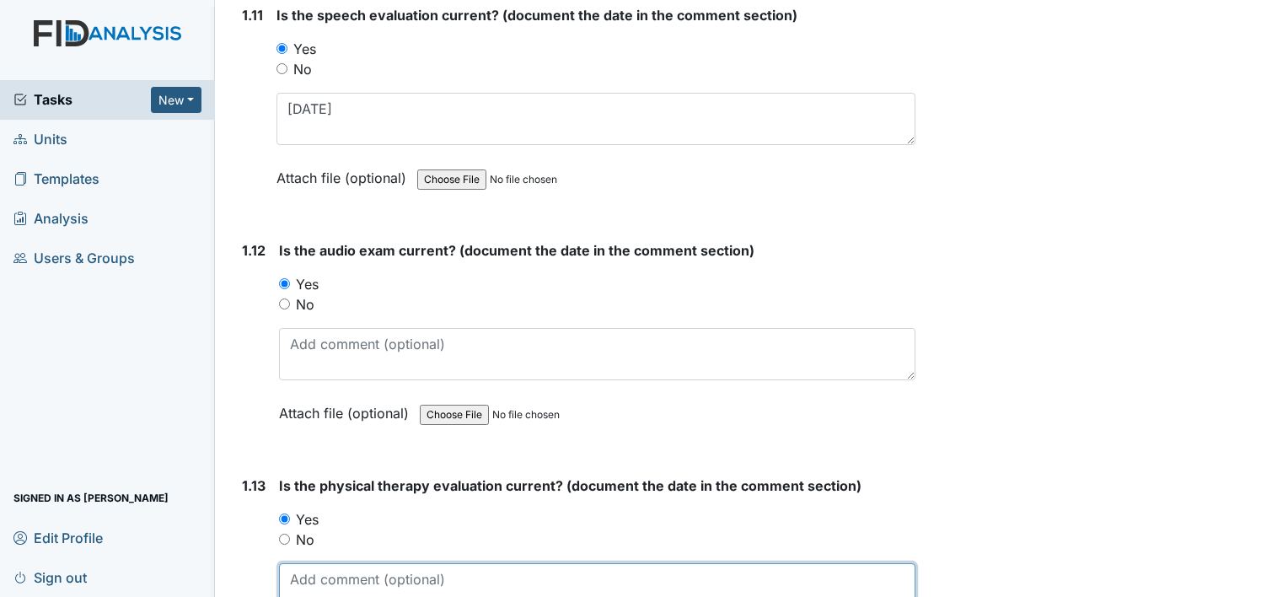
click at [327, 577] on textarea at bounding box center [597, 589] width 636 height 52
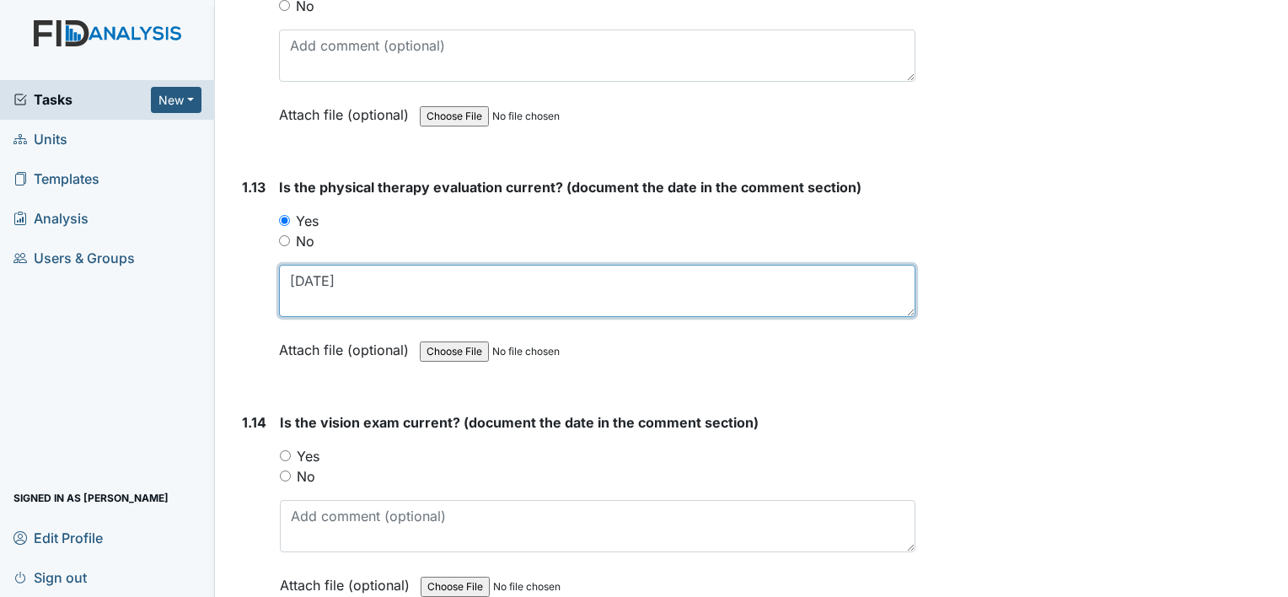
scroll to position [3203, 0]
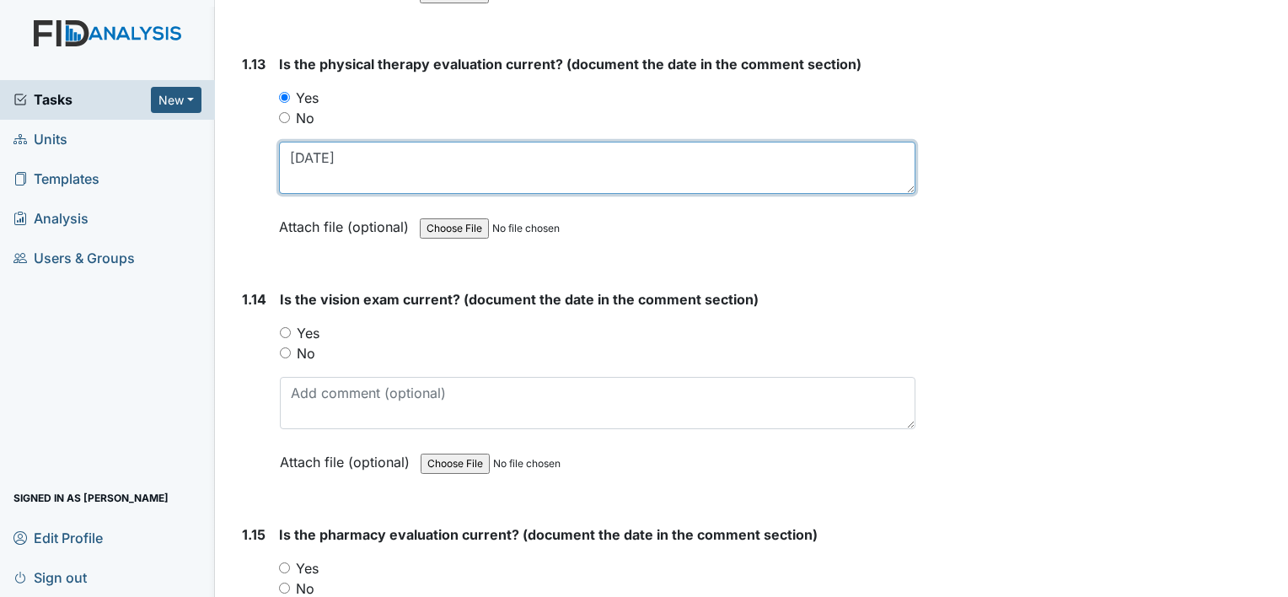
type textarea "03/15/24"
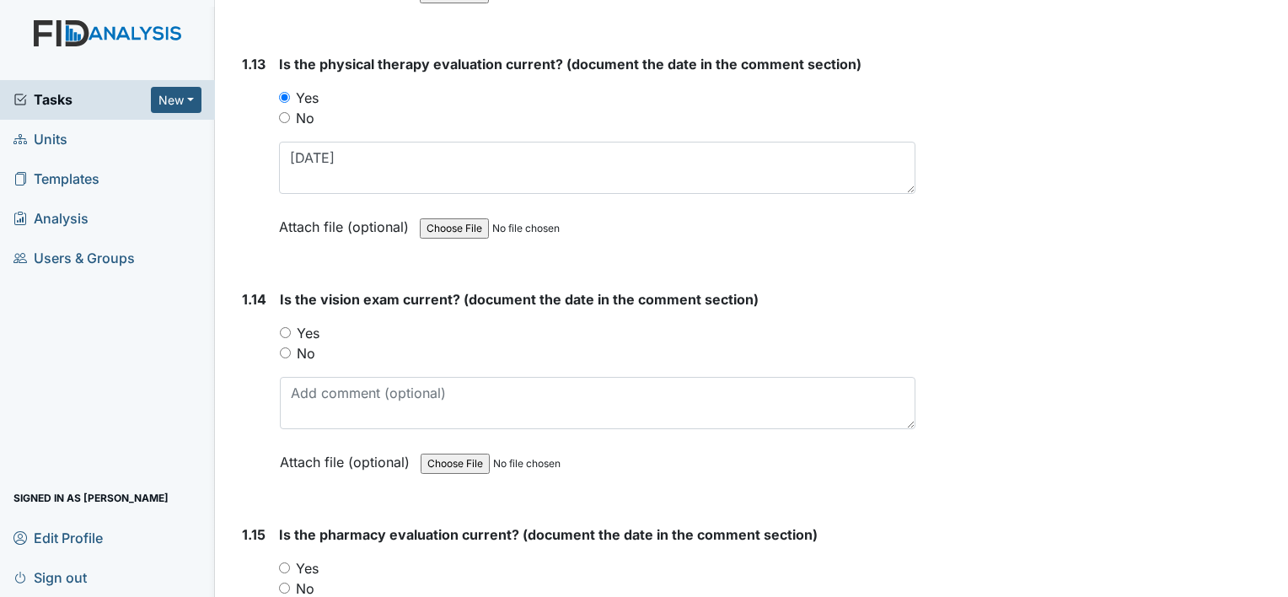
click at [283, 327] on input "Yes" at bounding box center [285, 332] width 11 height 11
radio input "true"
click at [287, 562] on input "Yes" at bounding box center [284, 567] width 11 height 11
radio input "true"
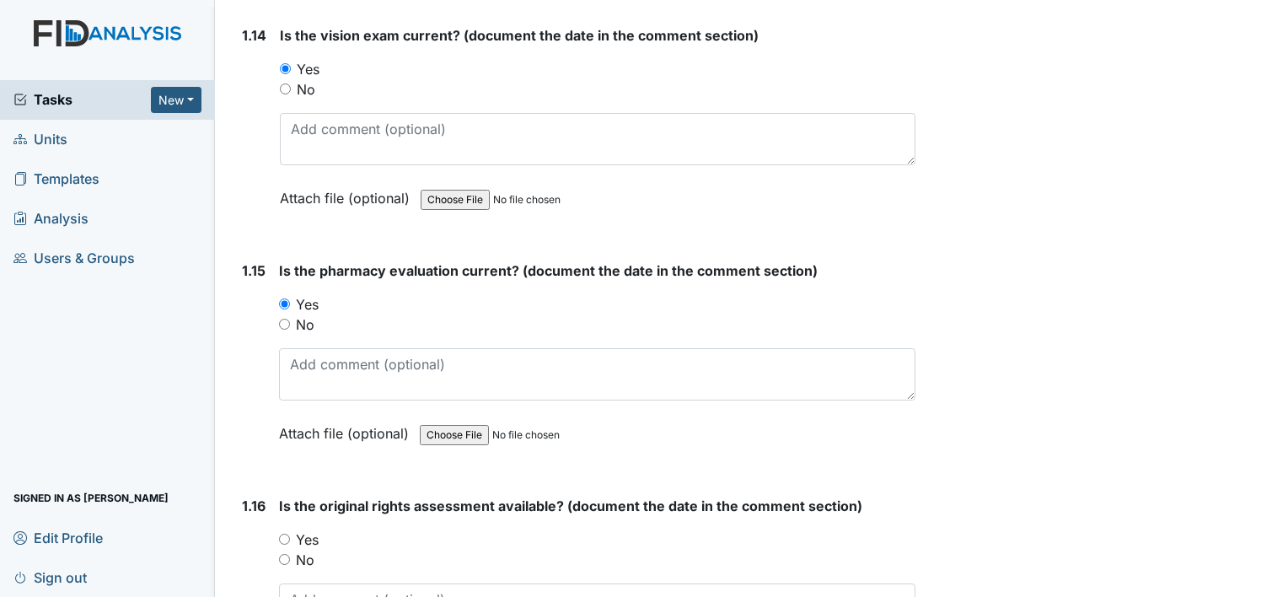
scroll to position [3540, 0]
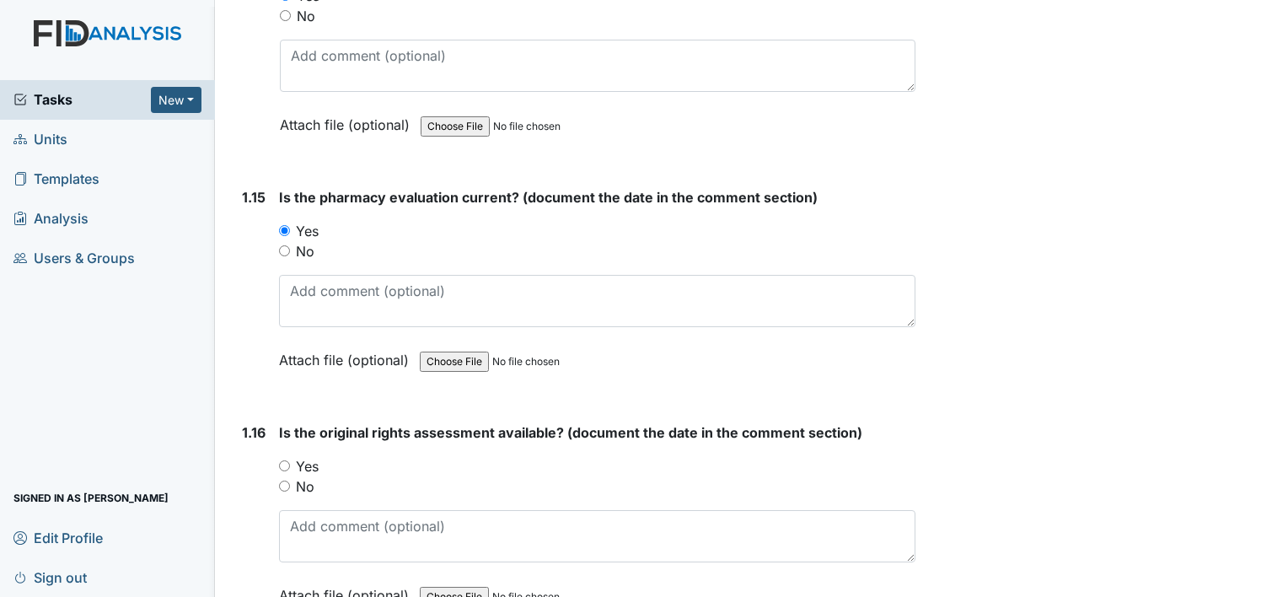
click at [285, 460] on input "Yes" at bounding box center [284, 465] width 11 height 11
radio input "true"
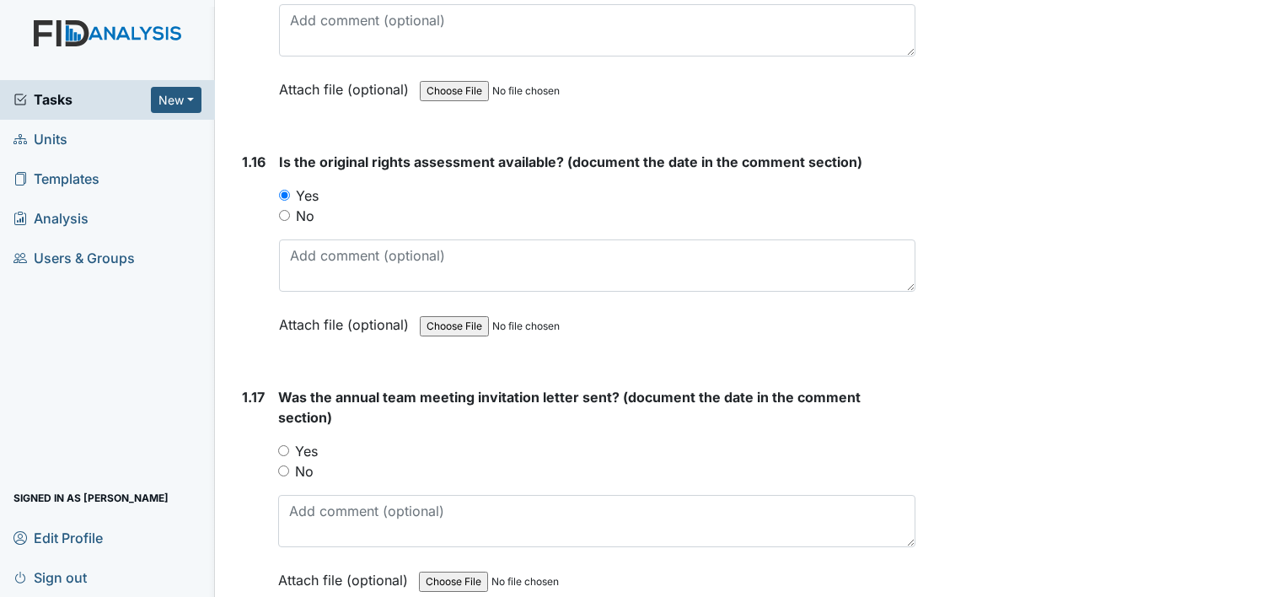
scroll to position [3877, 0]
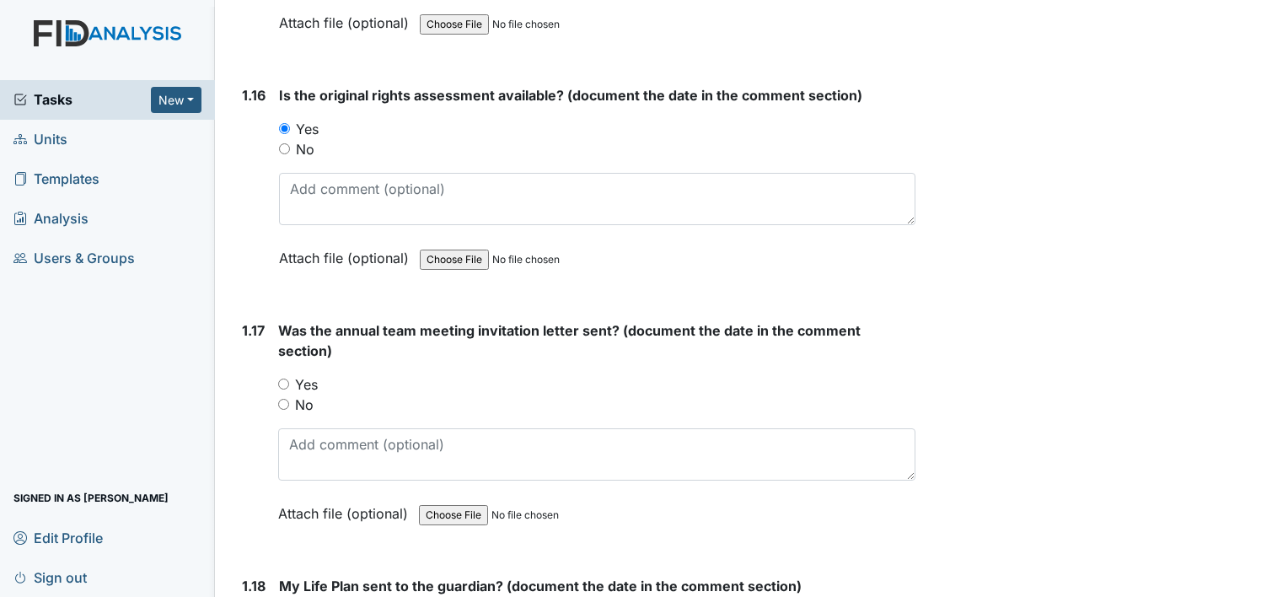
click at [282, 378] on input "Yes" at bounding box center [283, 383] width 11 height 11
radio input "true"
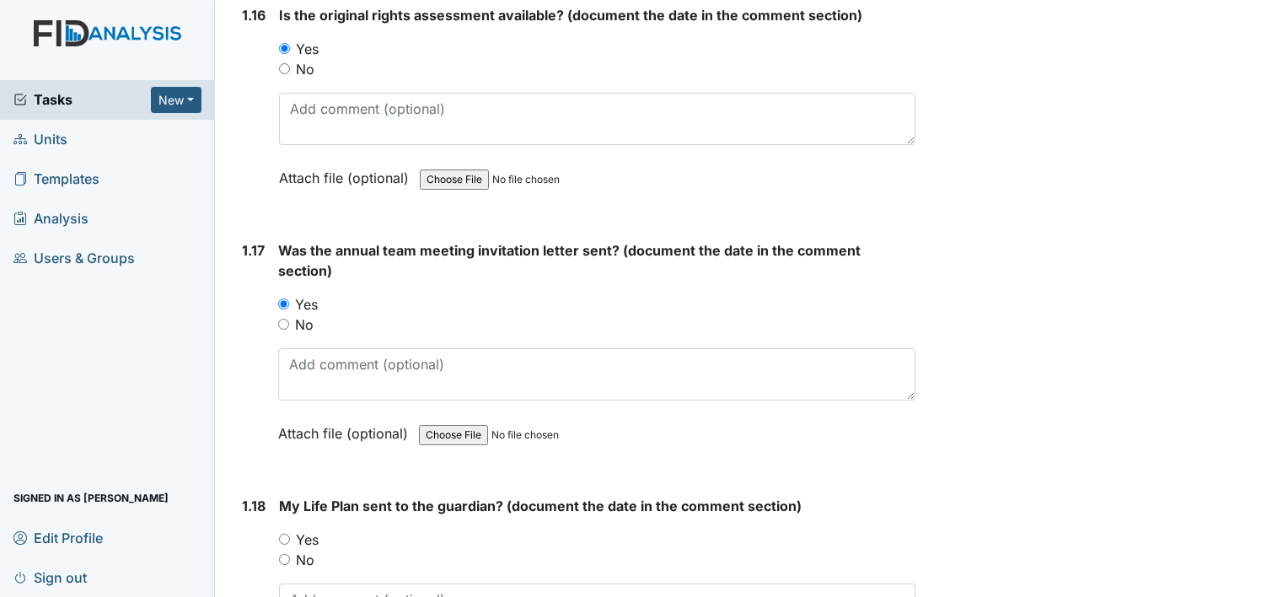
scroll to position [4046, 0]
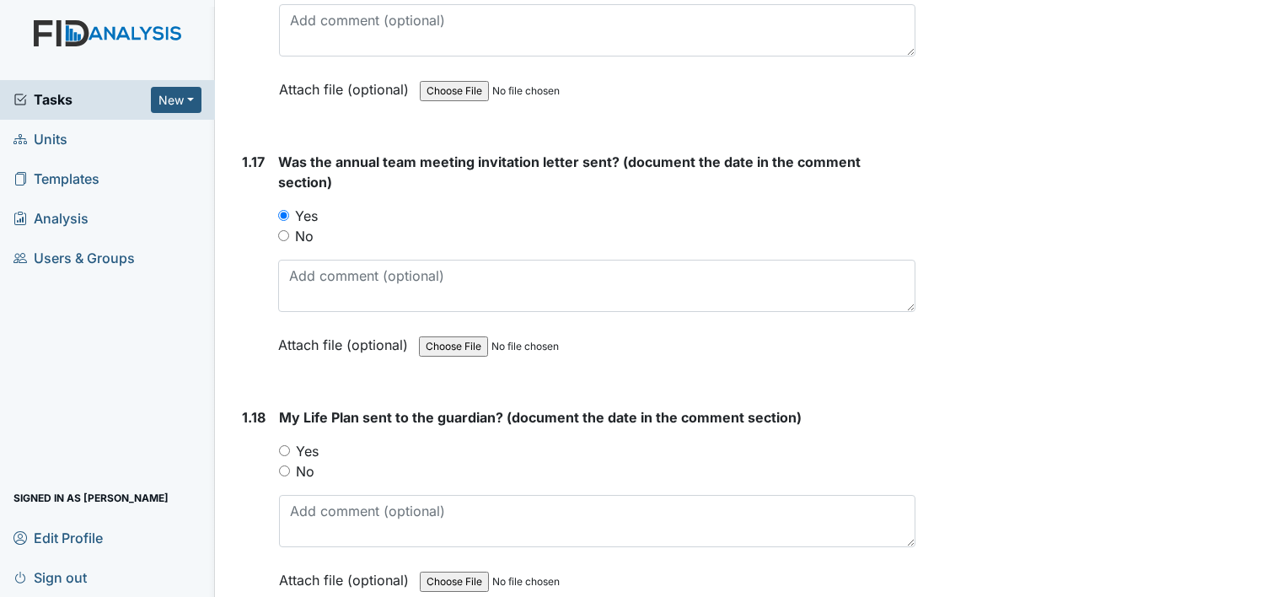
click at [285, 445] on input "Yes" at bounding box center [284, 450] width 11 height 11
radio input "true"
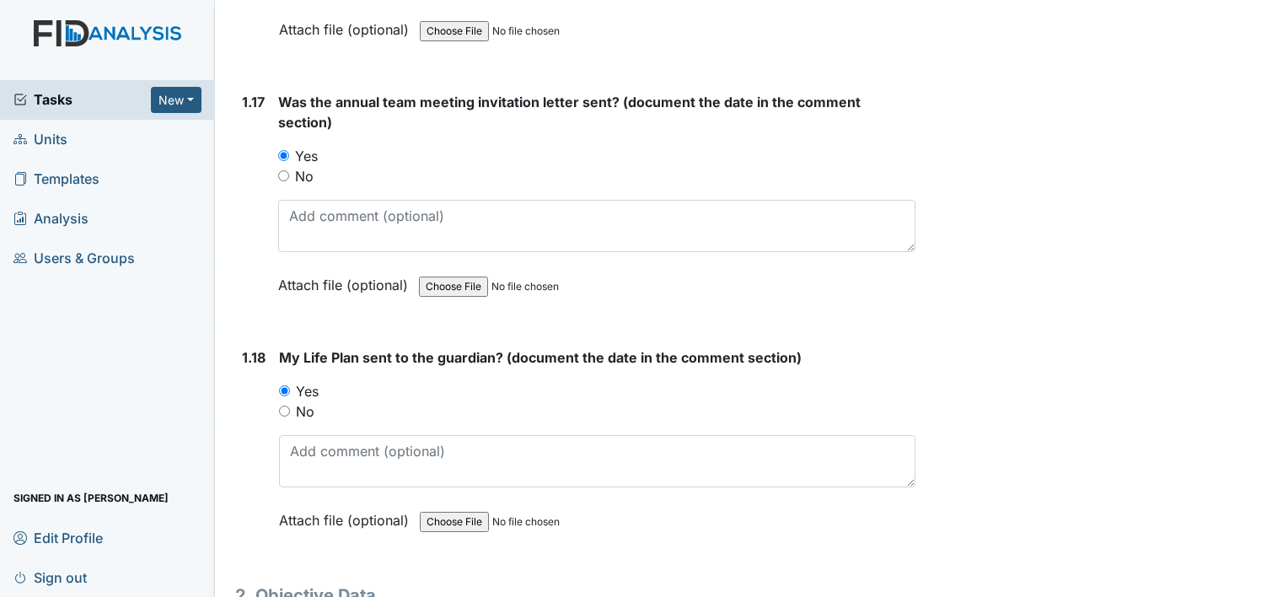
scroll to position [4173, 0]
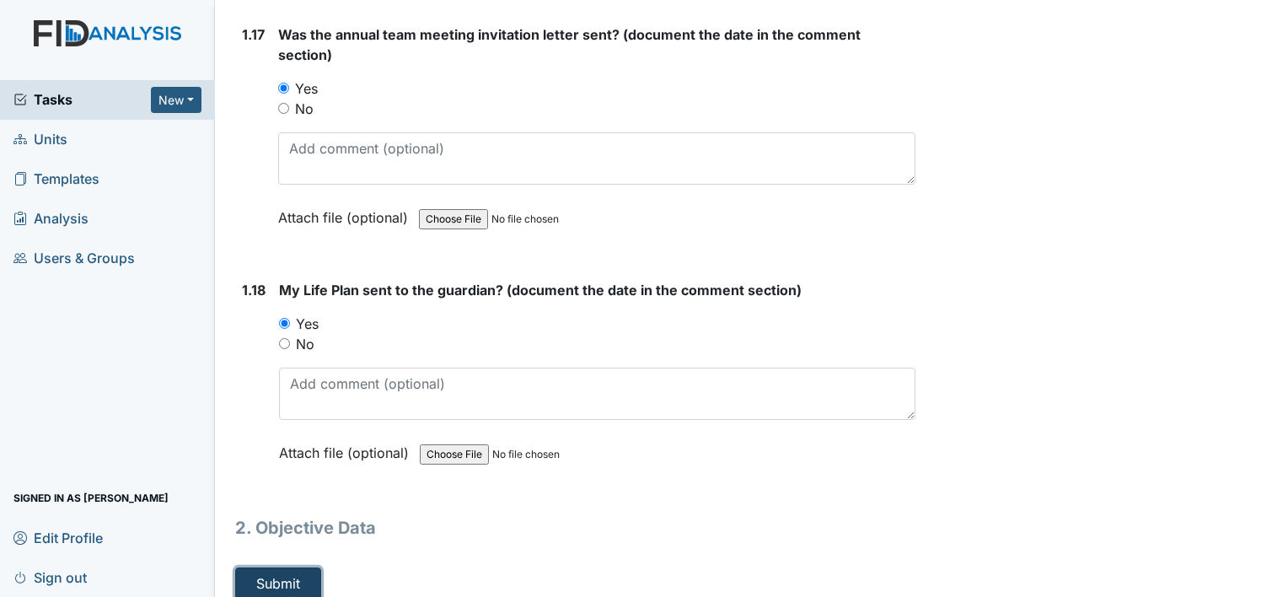
click at [271, 573] on button "Submit" at bounding box center [278, 583] width 86 height 32
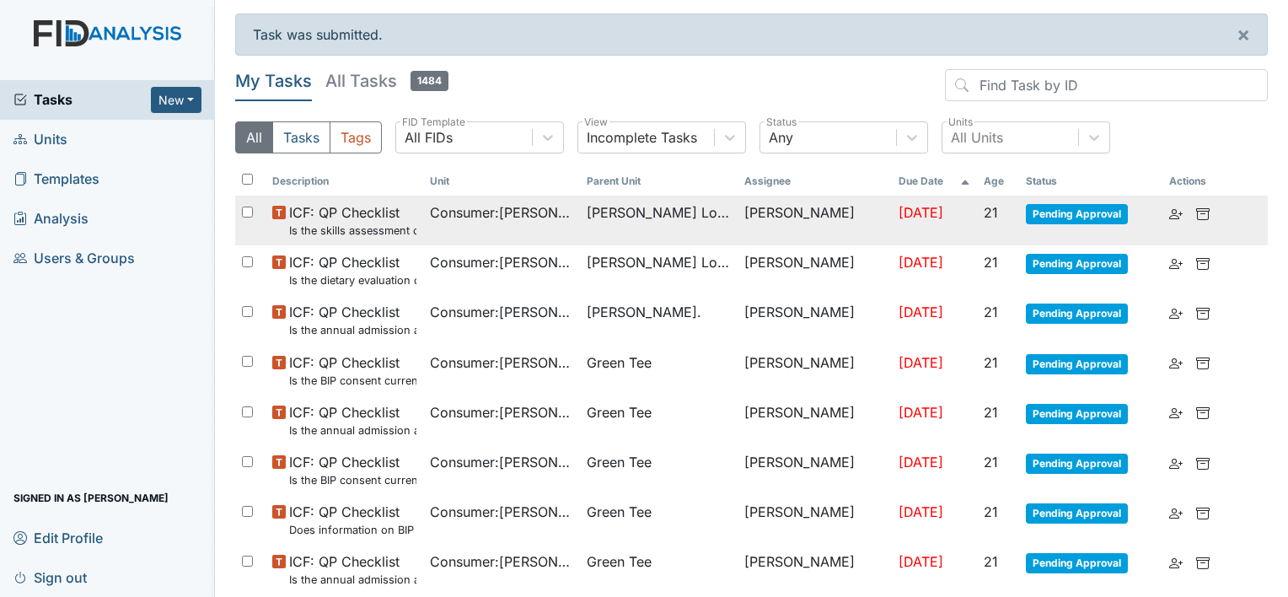
click at [650, 230] on td "[PERSON_NAME] Loop" at bounding box center [659, 221] width 158 height 50
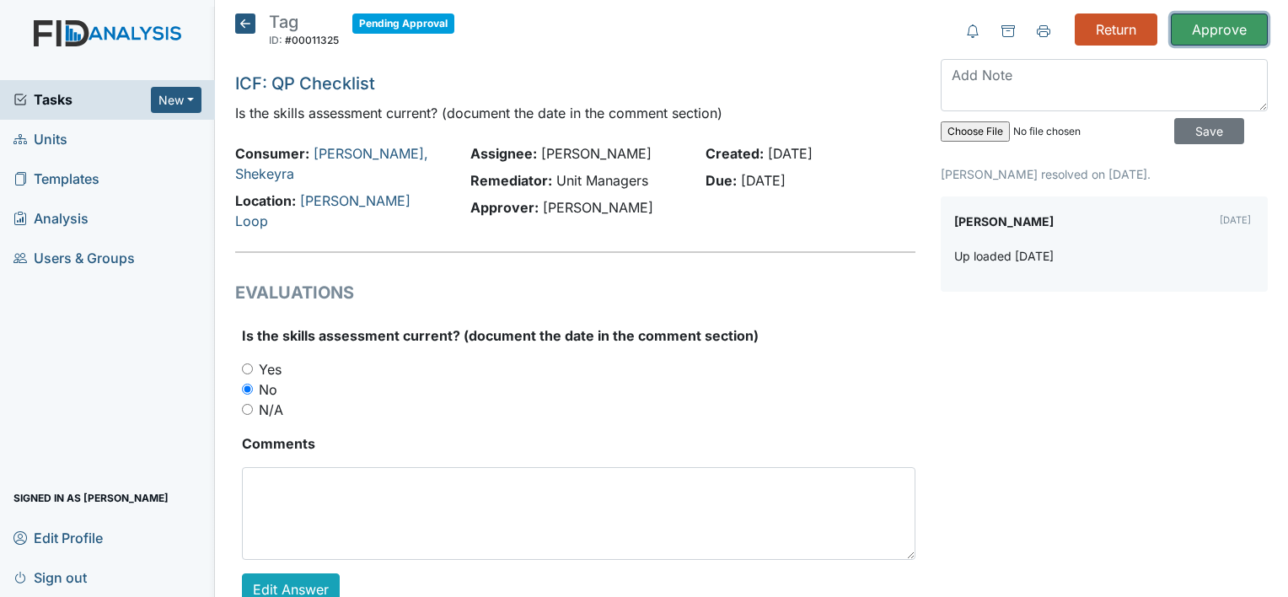
click at [1220, 32] on input "Approve" at bounding box center [1219, 29] width 97 height 32
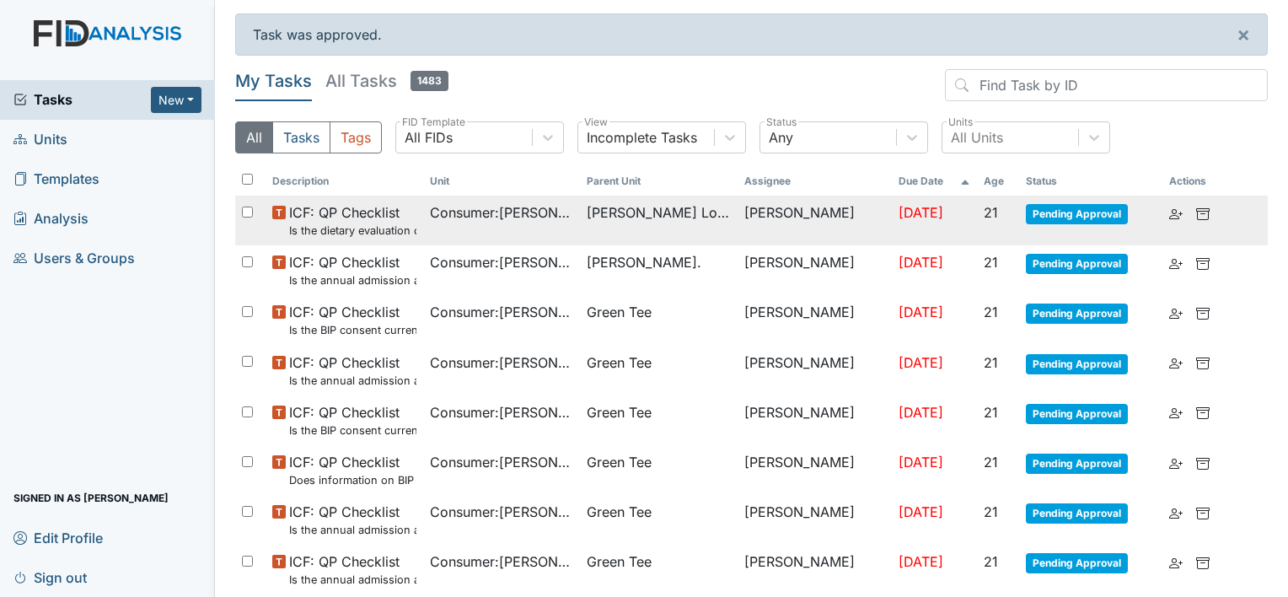
click at [563, 222] on span "Consumer : [PERSON_NAME], Shekeyra" at bounding box center [502, 212] width 144 height 20
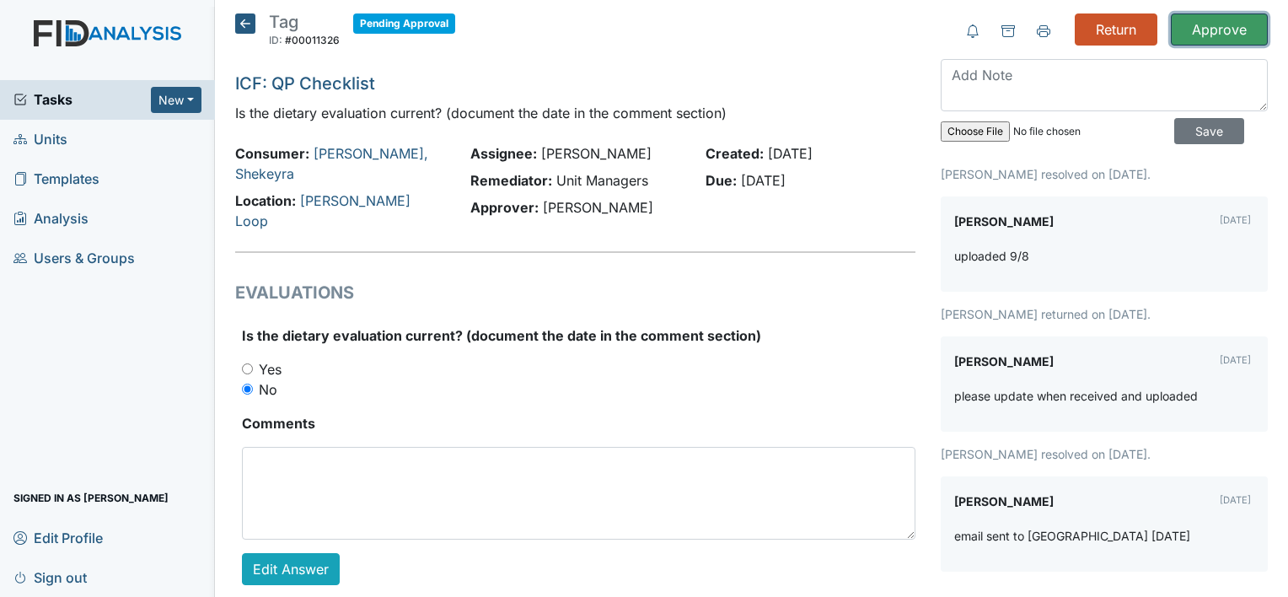
click at [1190, 34] on input "Approve" at bounding box center [1219, 29] width 97 height 32
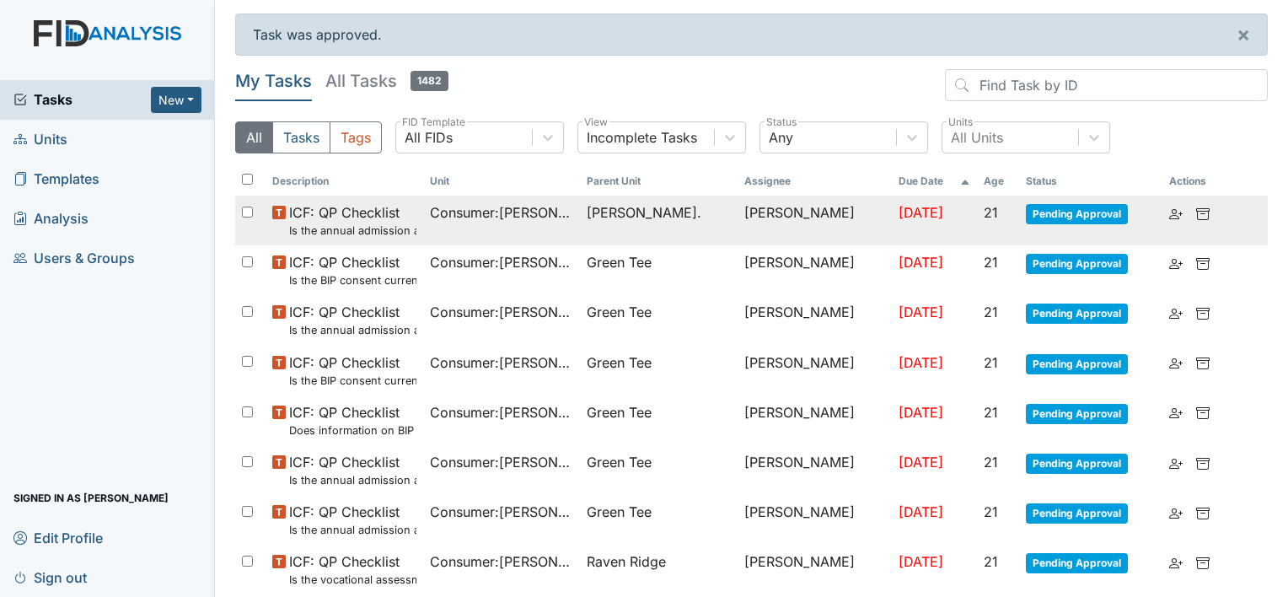
click at [448, 225] on td "Consumer : [PERSON_NAME]" at bounding box center [502, 221] width 158 height 50
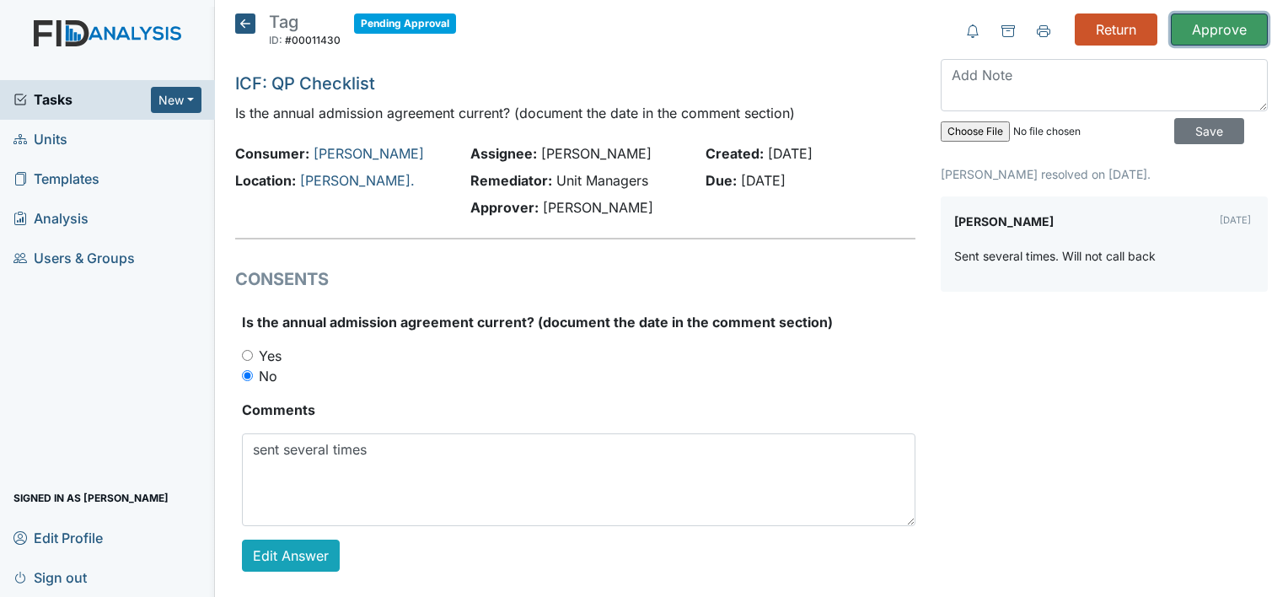
click at [1232, 26] on input "Approve" at bounding box center [1219, 29] width 97 height 32
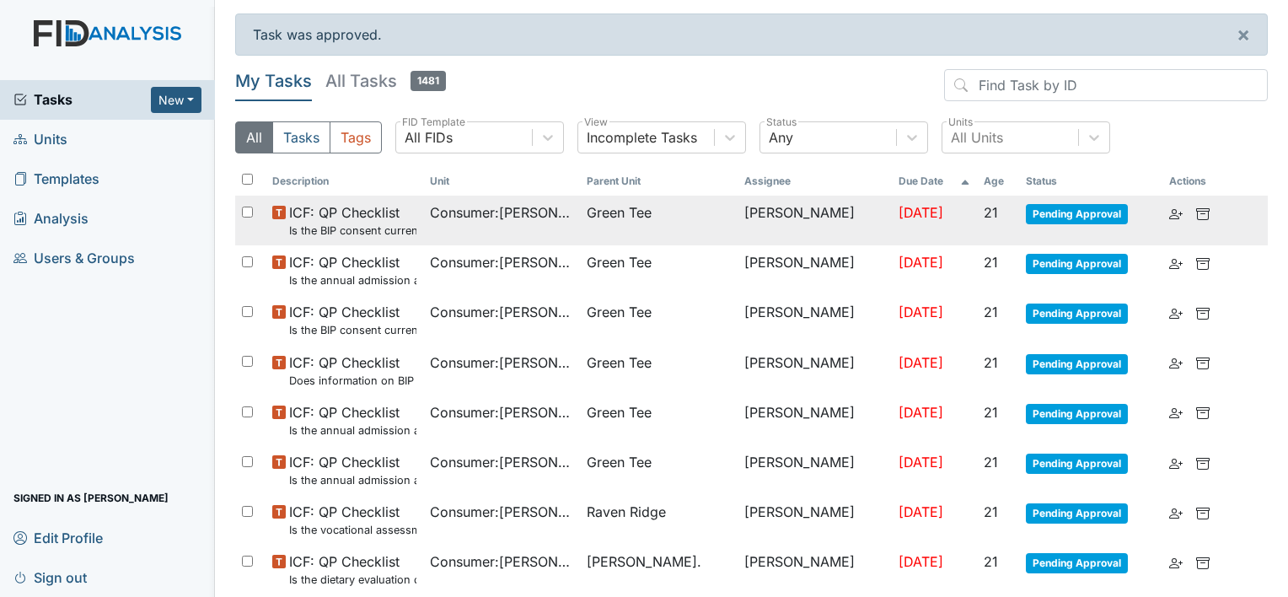
click at [472, 213] on span "Consumer : [PERSON_NAME]" at bounding box center [502, 212] width 144 height 20
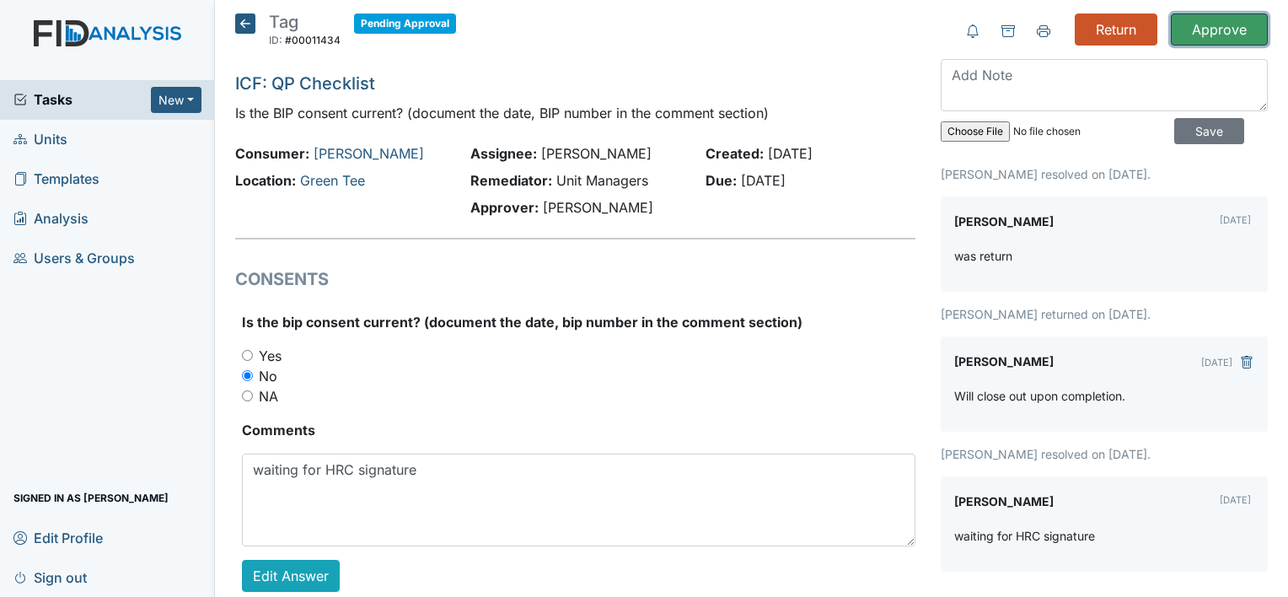
click at [1209, 36] on input "Approve" at bounding box center [1219, 29] width 97 height 32
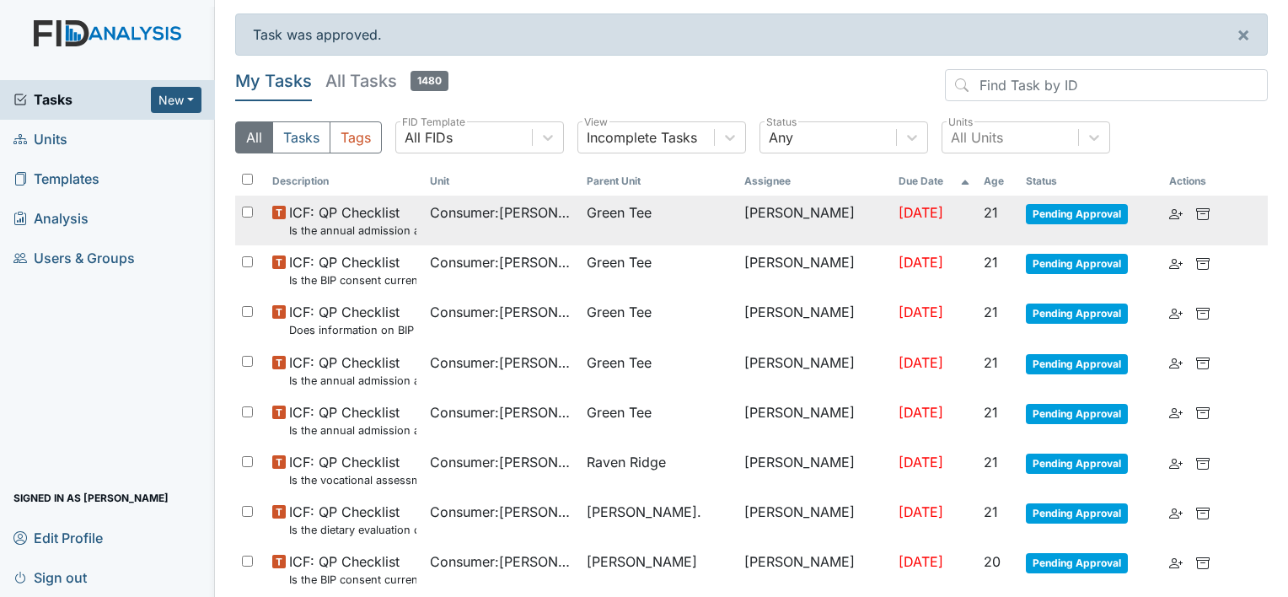
click at [388, 224] on small "Is the annual admission agreement current? (document the date in the comment se…" at bounding box center [352, 231] width 127 height 16
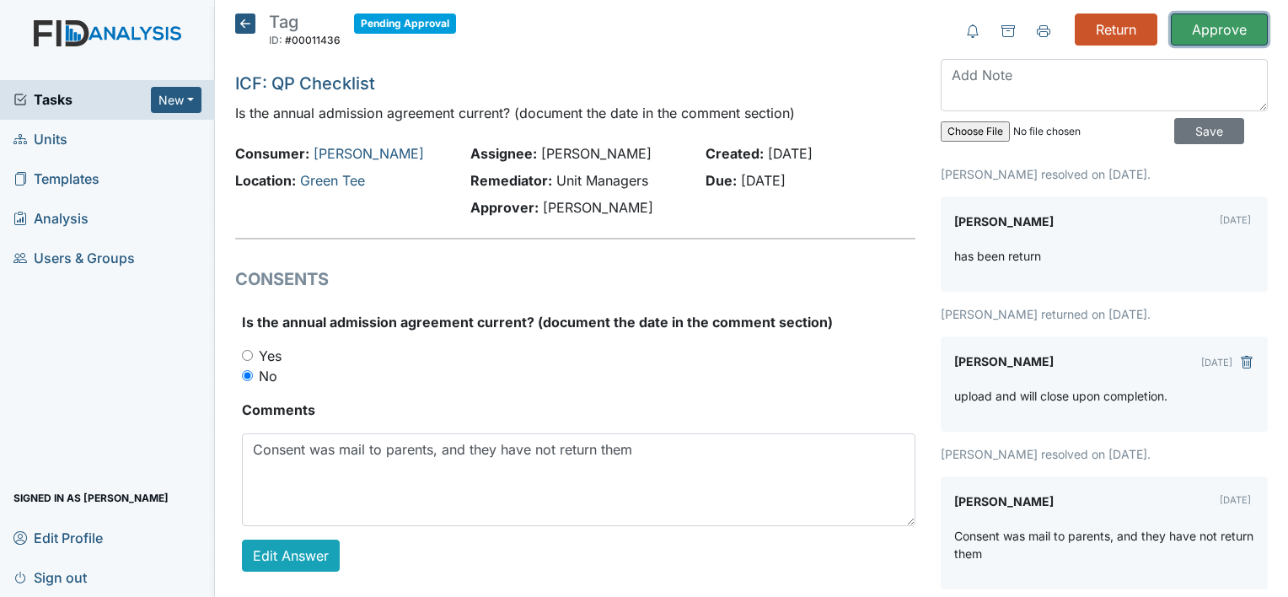
click at [1229, 29] on input "Approve" at bounding box center [1219, 29] width 97 height 32
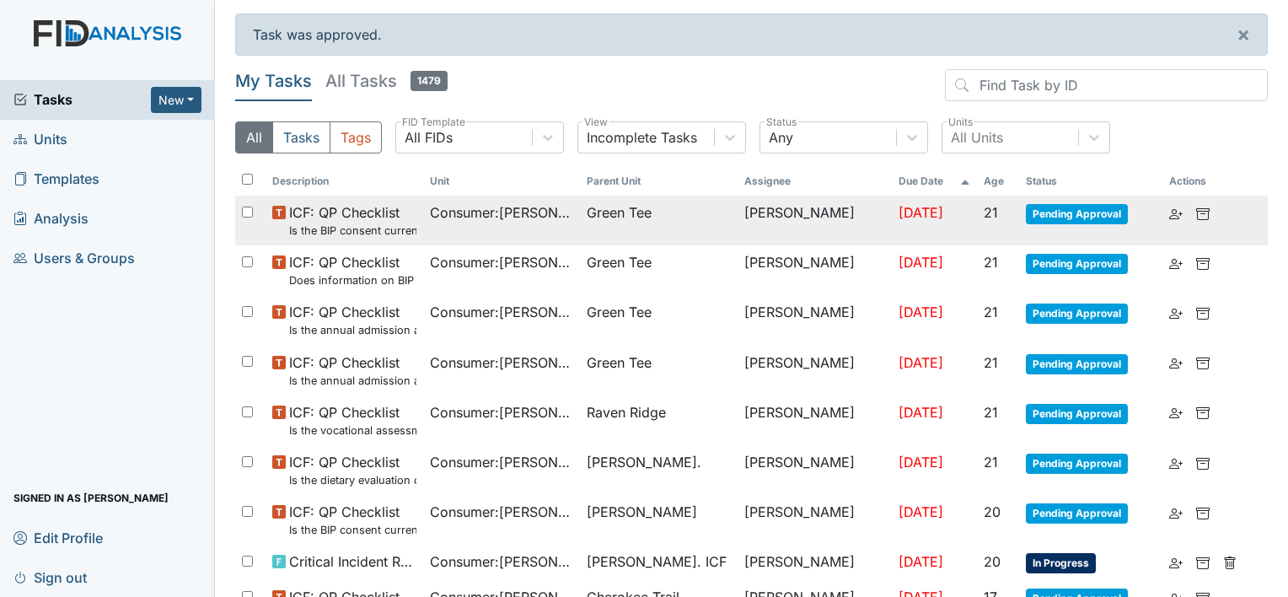
click at [554, 223] on td "Consumer : Keaton, Valerie" at bounding box center [502, 221] width 158 height 50
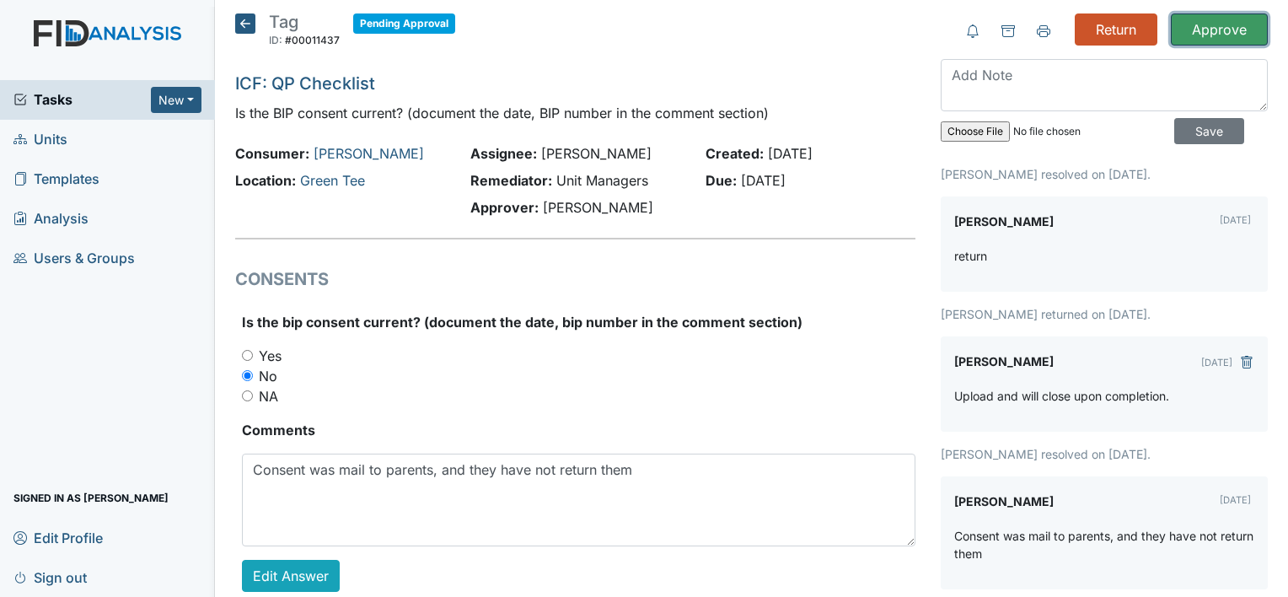
click at [1205, 34] on input "Approve" at bounding box center [1219, 29] width 97 height 32
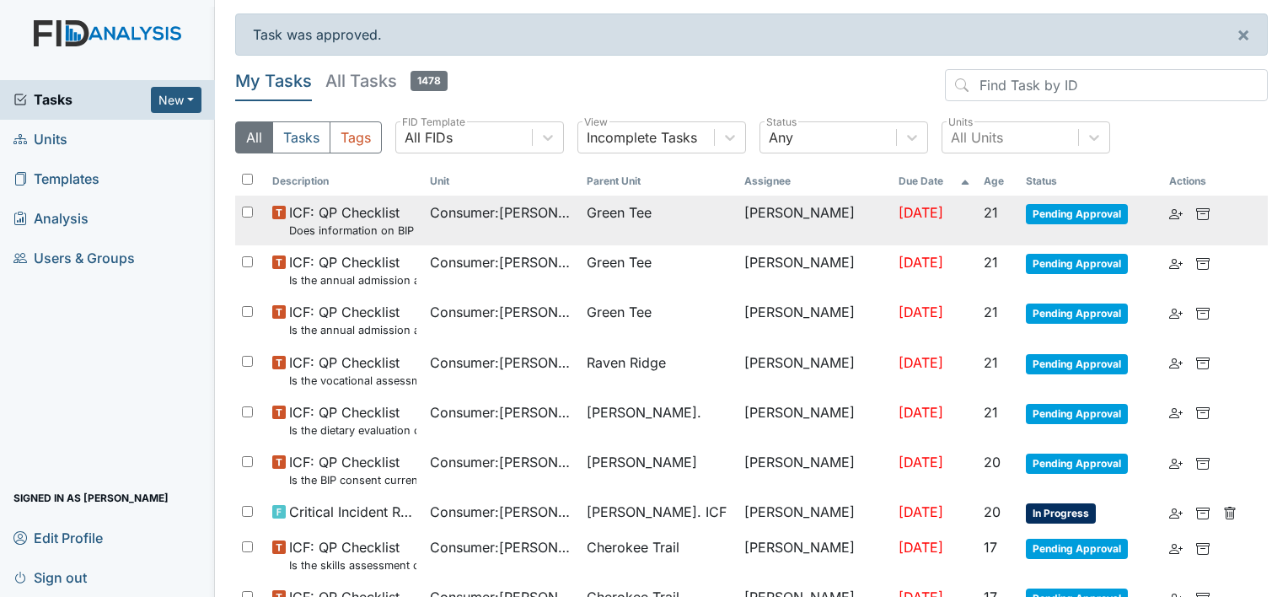
click at [587, 225] on td "Green Tee" at bounding box center [659, 221] width 158 height 50
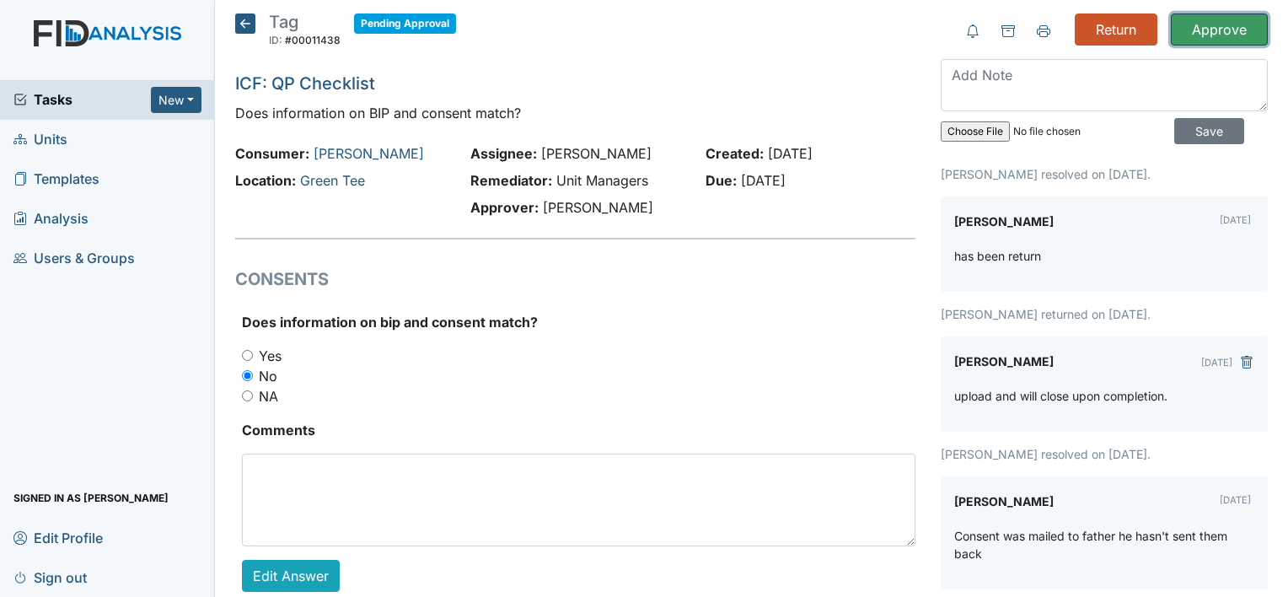
click at [1220, 35] on input "Approve" at bounding box center [1219, 29] width 97 height 32
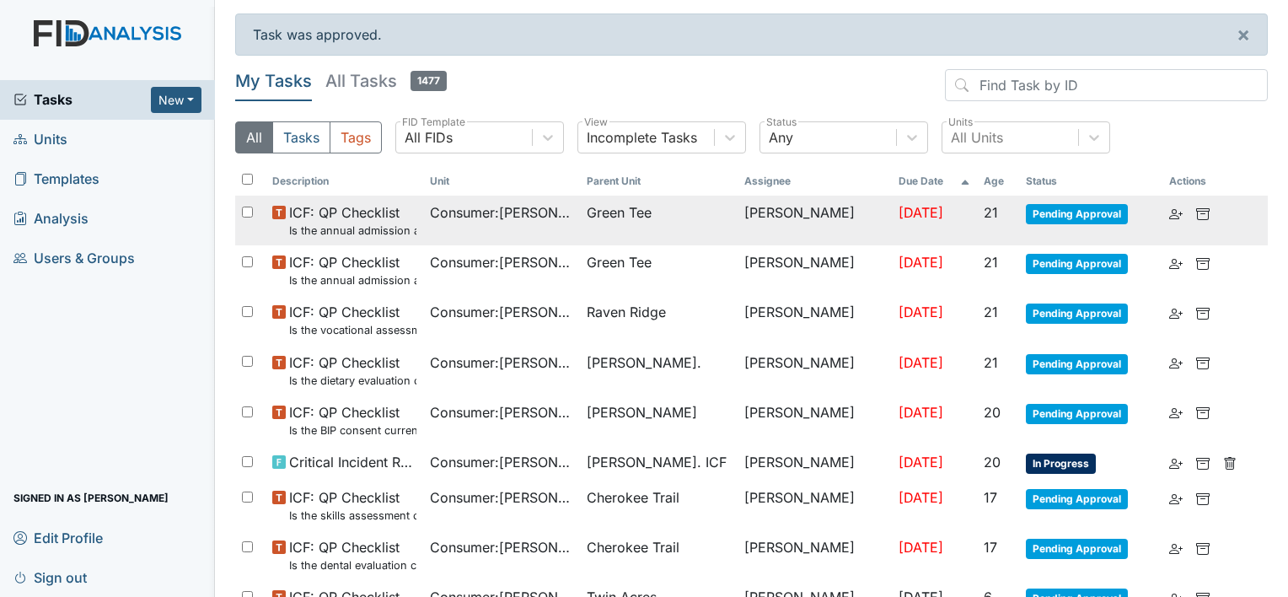
click at [482, 238] on td "Consumer : Jones, Erica" at bounding box center [502, 221] width 158 height 50
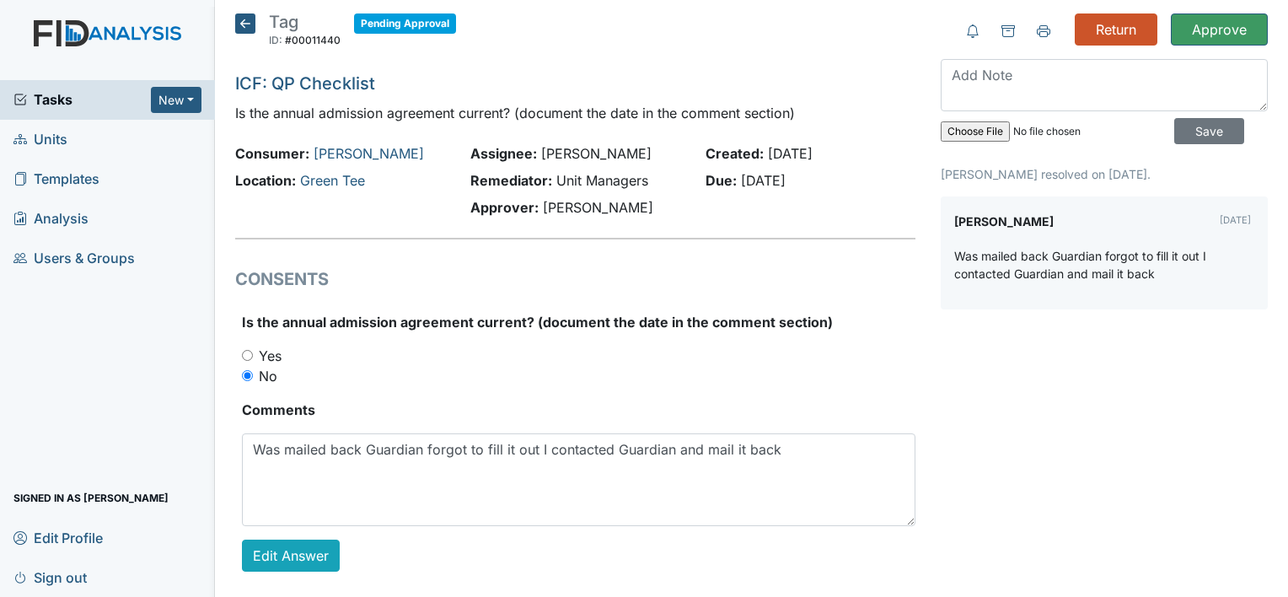
drag, startPoint x: 1196, startPoint y: 266, endPoint x: 1167, endPoint y: 282, distance: 32.8
click at [1167, 282] on div "Was mailed back Guardian forgot to fill it out I contacted Guardian and mail it…" at bounding box center [1104, 271] width 300 height 49
click at [1197, 30] on input "Approve" at bounding box center [1219, 29] width 97 height 32
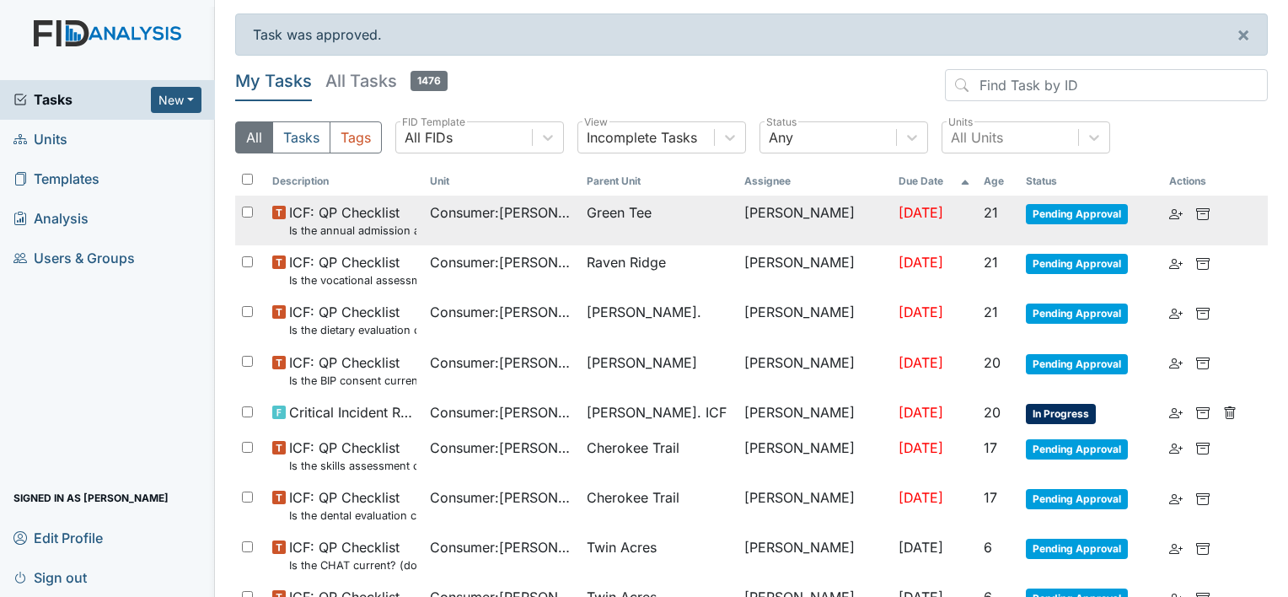
click at [547, 214] on span "Consumer : Harrell, Orma" at bounding box center [502, 212] width 144 height 20
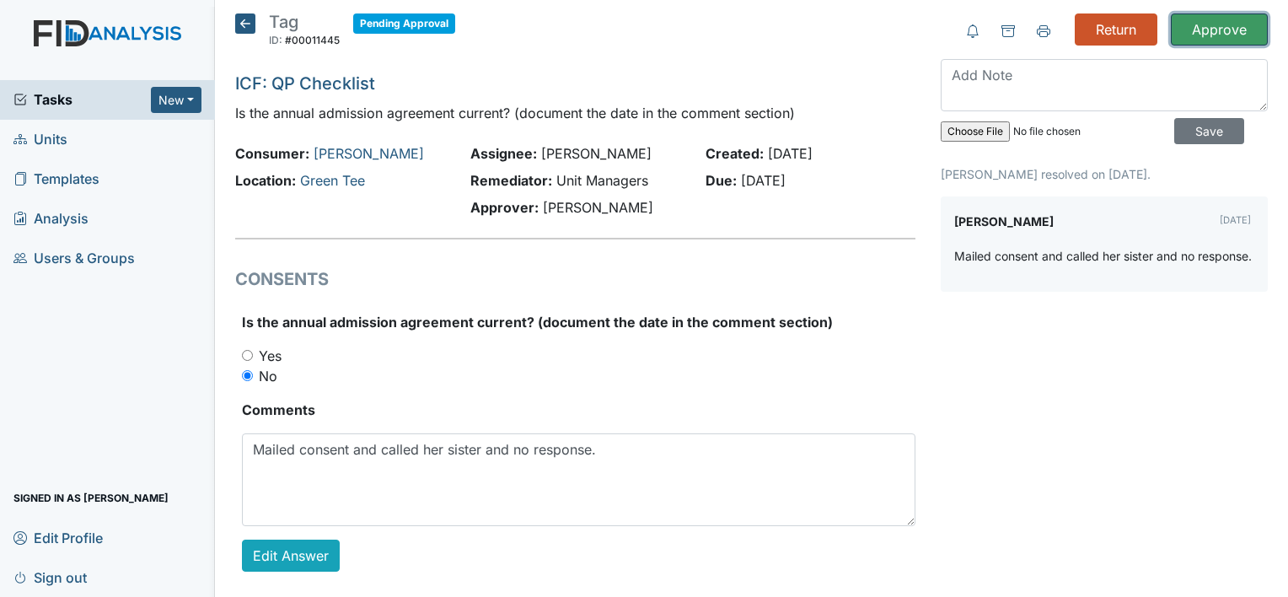
click at [1204, 28] on input "Approve" at bounding box center [1219, 29] width 97 height 32
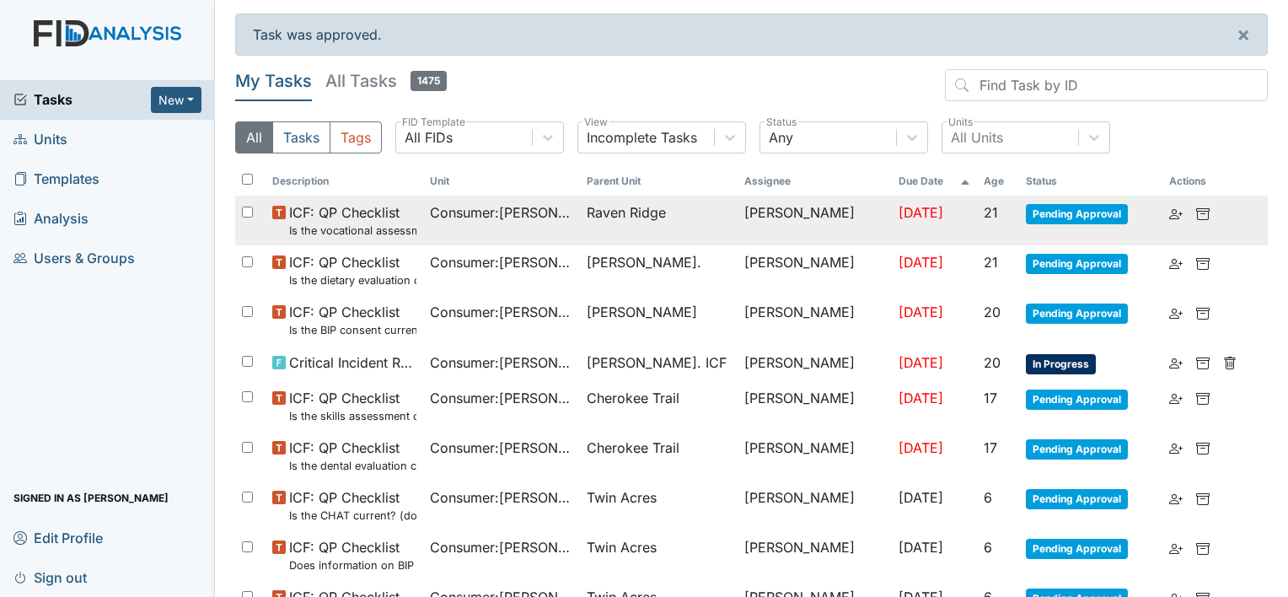
click at [513, 236] on td "Consumer : [PERSON_NAME][GEOGRAPHIC_DATA]" at bounding box center [502, 221] width 158 height 50
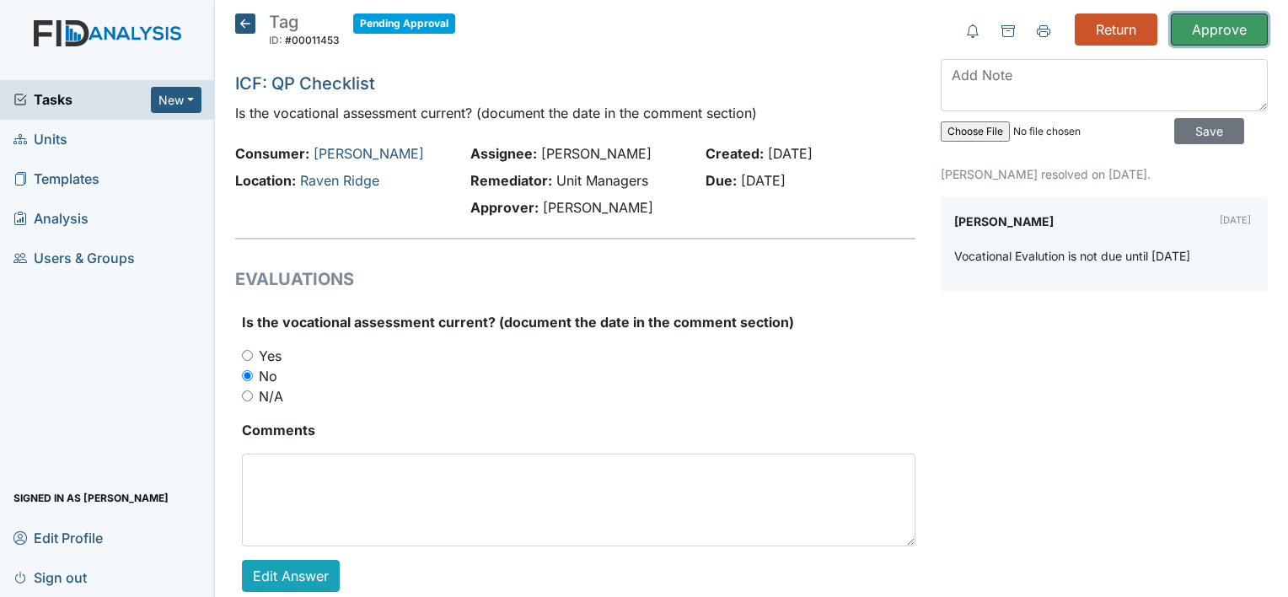
click at [1217, 32] on input "Approve" at bounding box center [1219, 29] width 97 height 32
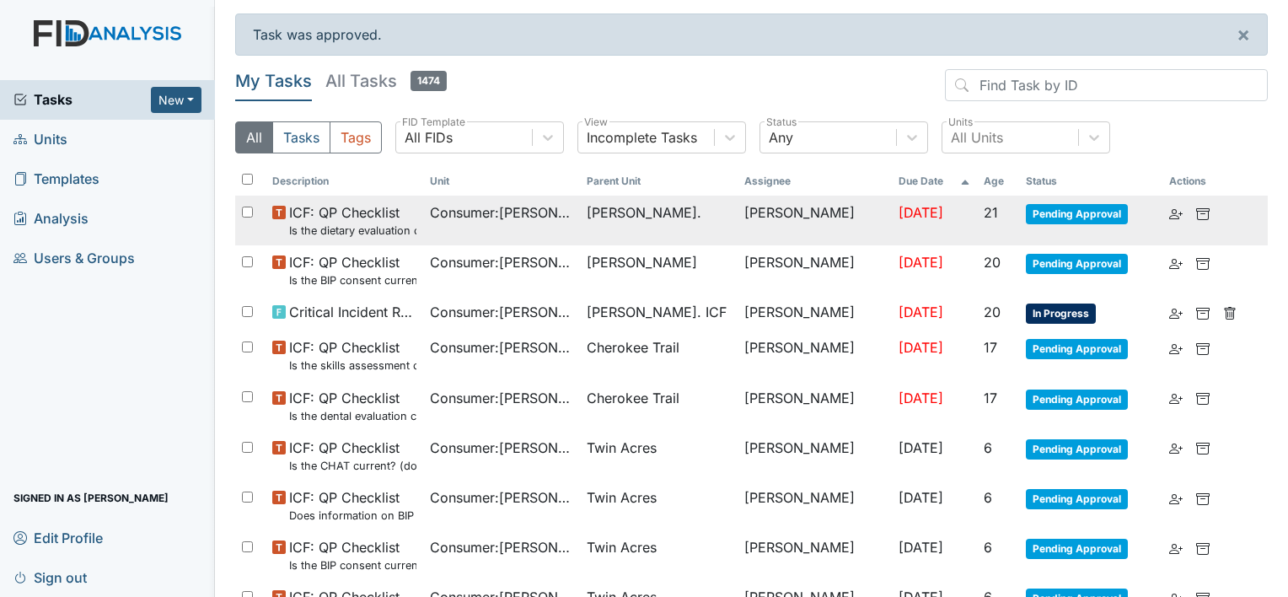
click at [415, 227] on small "Is the dietary evaluation current? (document the date in the comment section)" at bounding box center [352, 231] width 127 height 16
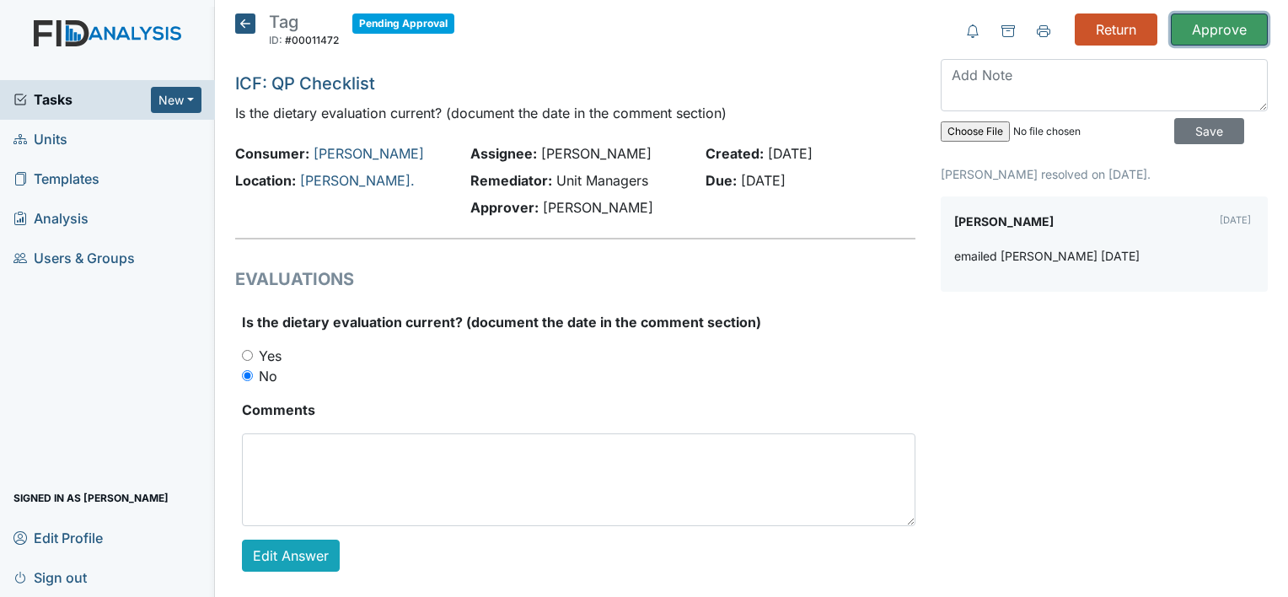
click at [1205, 37] on input "Approve" at bounding box center [1219, 29] width 97 height 32
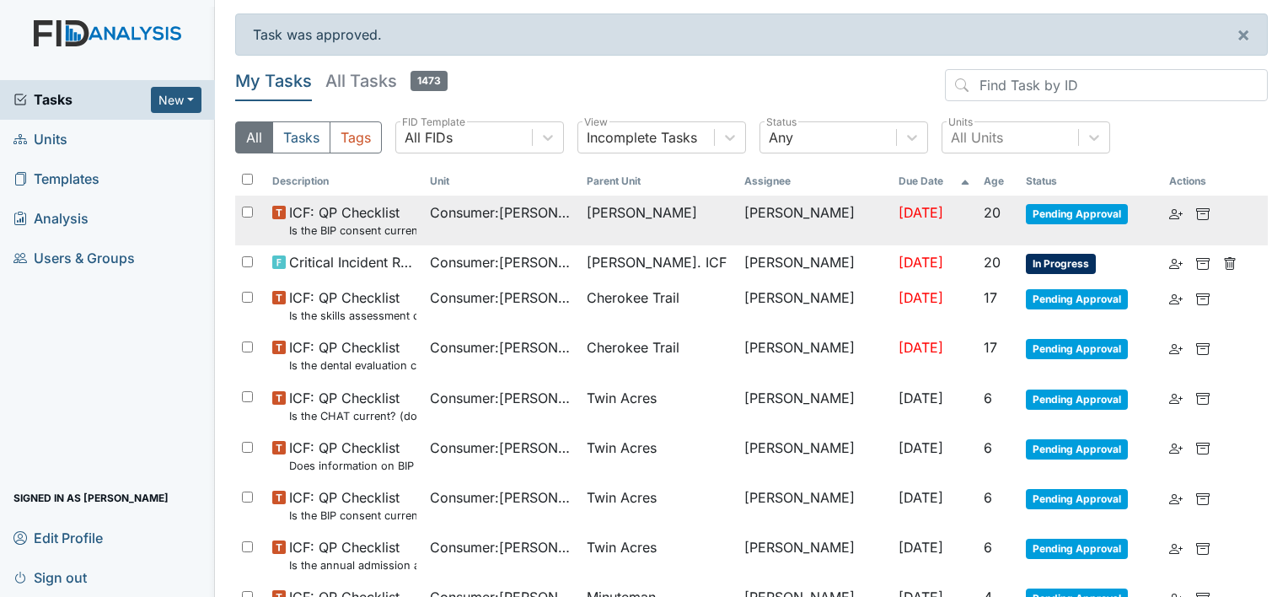
click at [593, 236] on td "McFarland" at bounding box center [659, 221] width 158 height 50
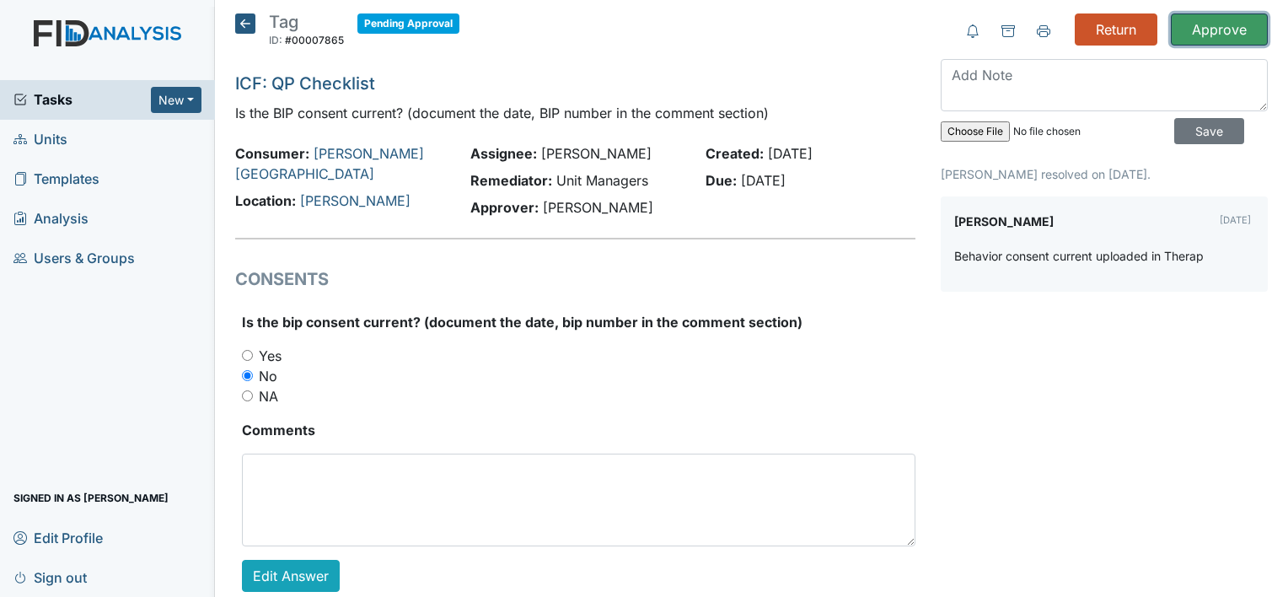
click at [1215, 29] on input "Approve" at bounding box center [1219, 29] width 97 height 32
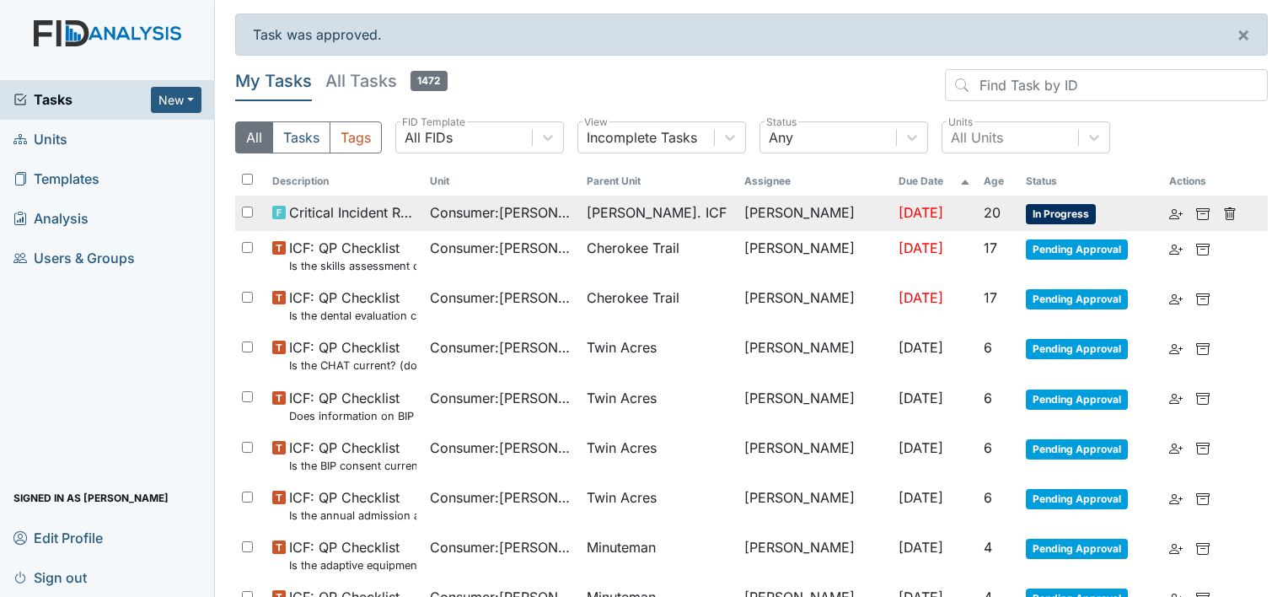
click at [512, 222] on span "Consumer : [PERSON_NAME]" at bounding box center [502, 212] width 144 height 20
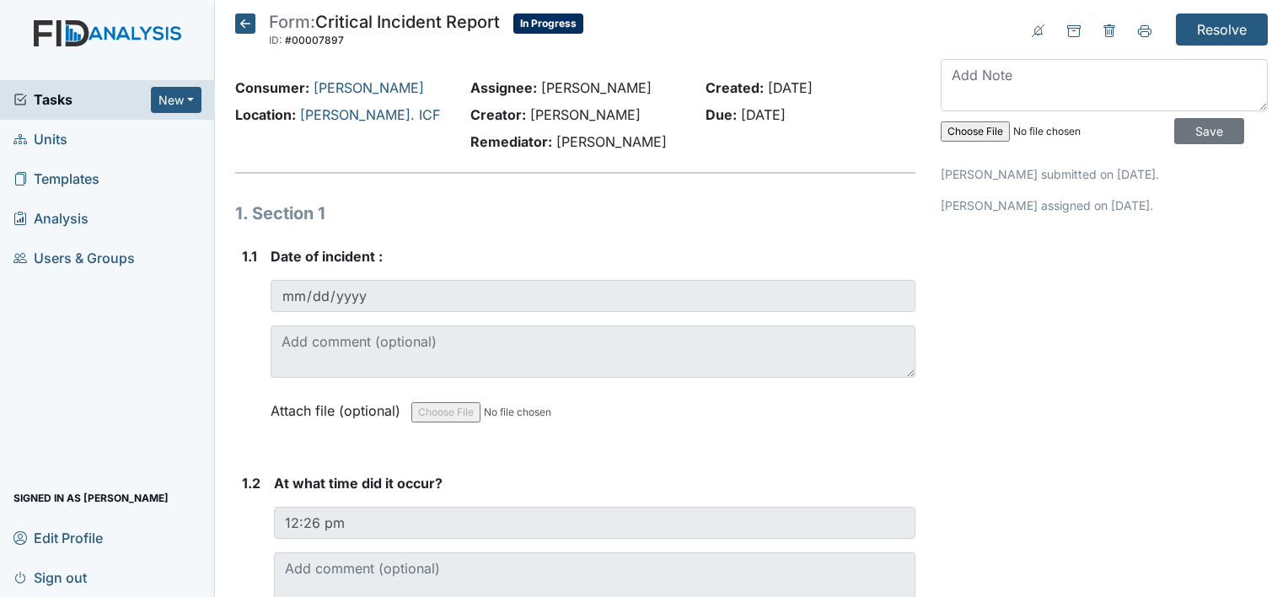
click at [246, 23] on icon at bounding box center [245, 23] width 20 height 20
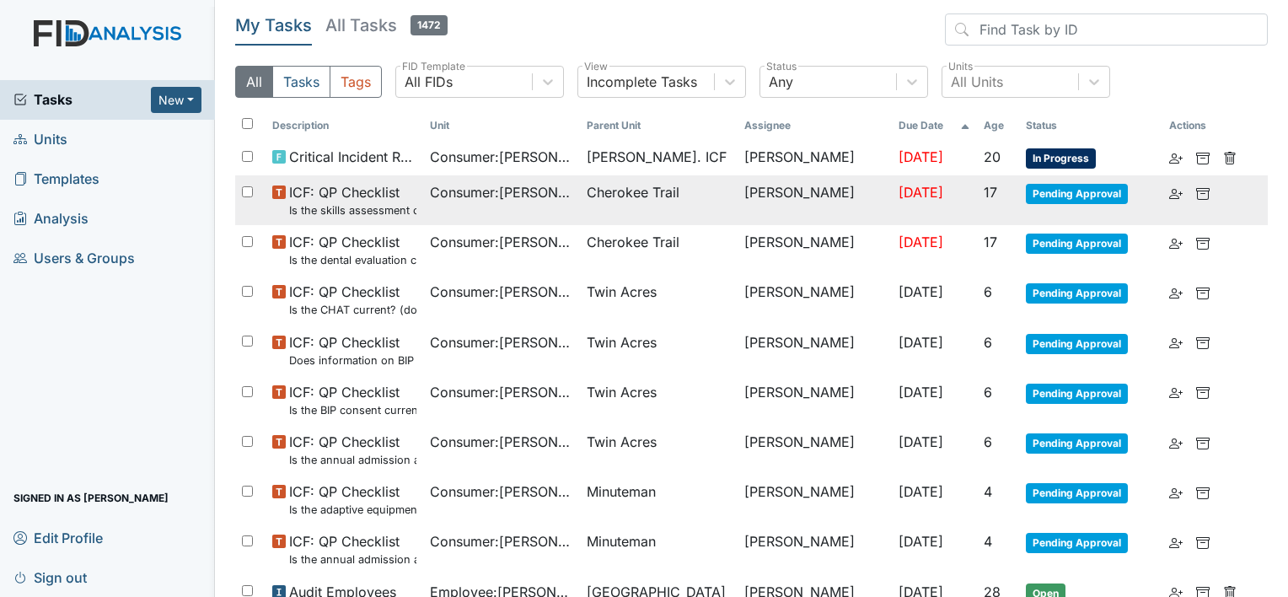
click at [573, 209] on td "Consumer : Anyanwu, Joseph" at bounding box center [502, 200] width 158 height 50
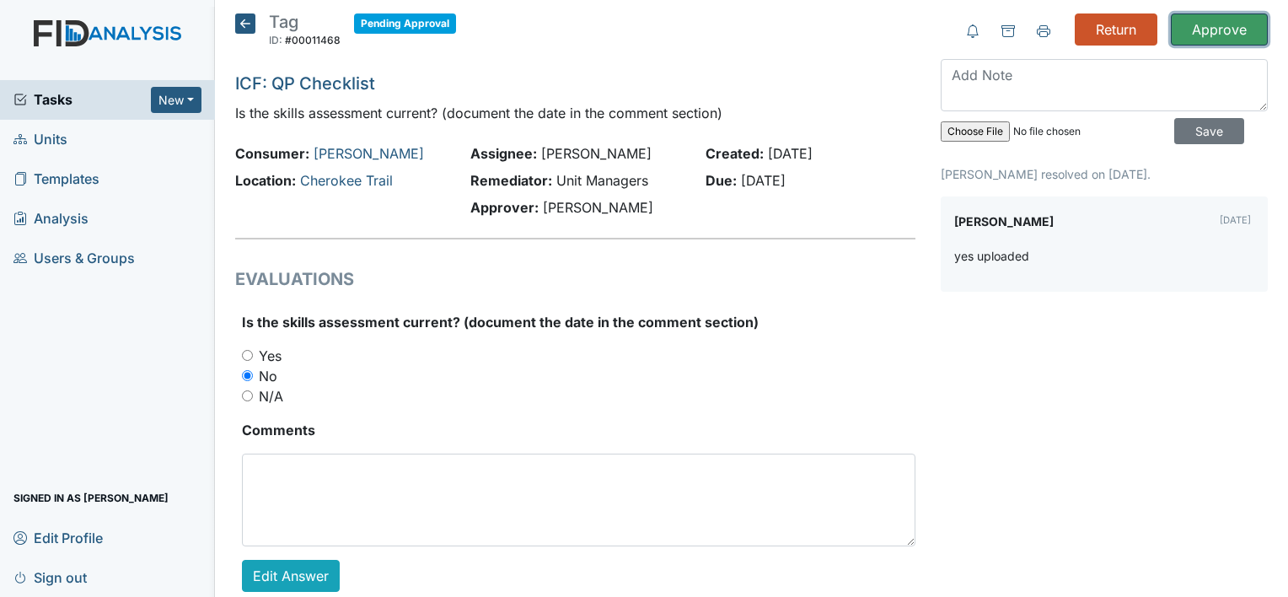
click at [1204, 28] on input "Approve" at bounding box center [1219, 29] width 97 height 32
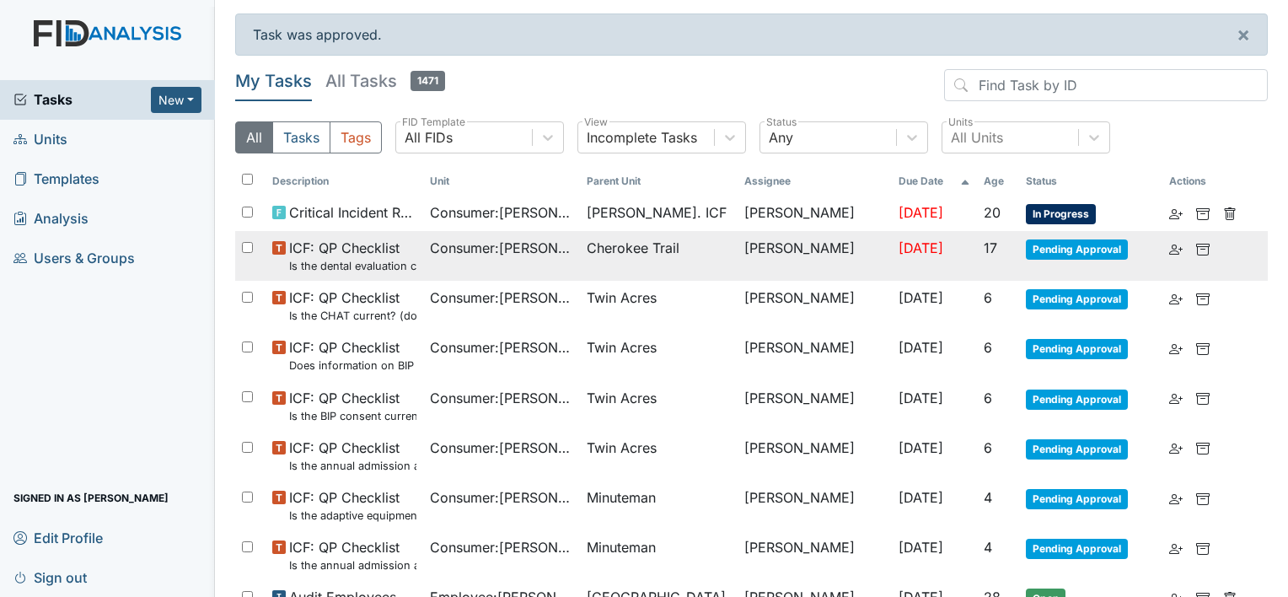
click at [461, 256] on span "Consumer : Anyanwu, Joseph" at bounding box center [502, 248] width 144 height 20
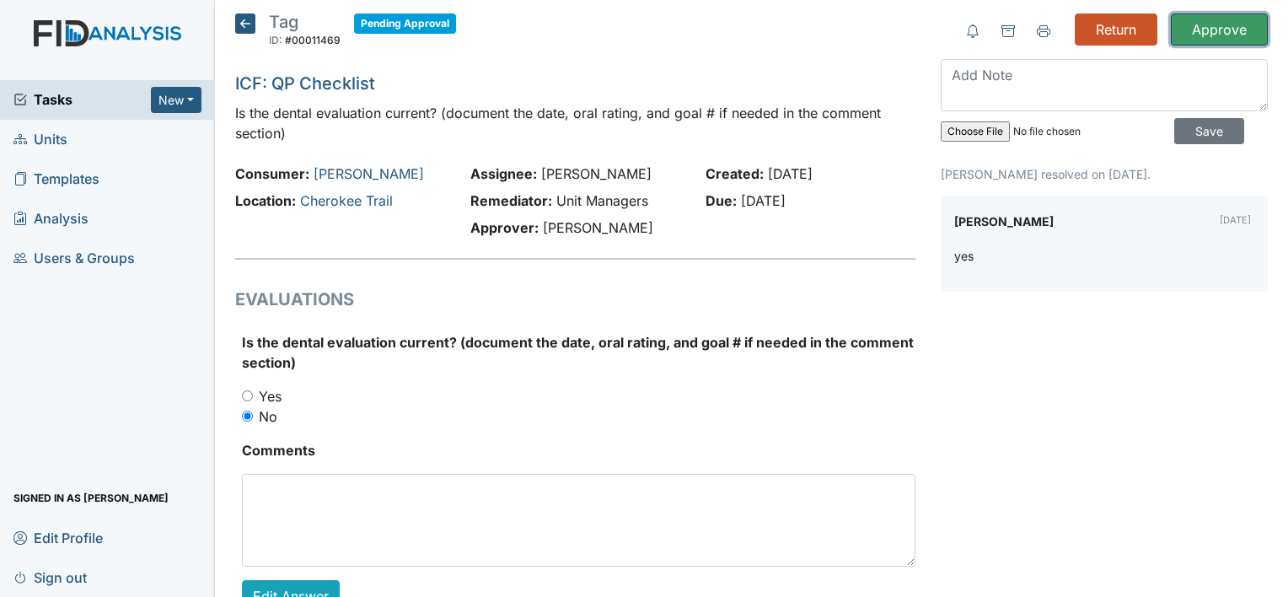
click at [1204, 25] on input "Approve" at bounding box center [1219, 29] width 97 height 32
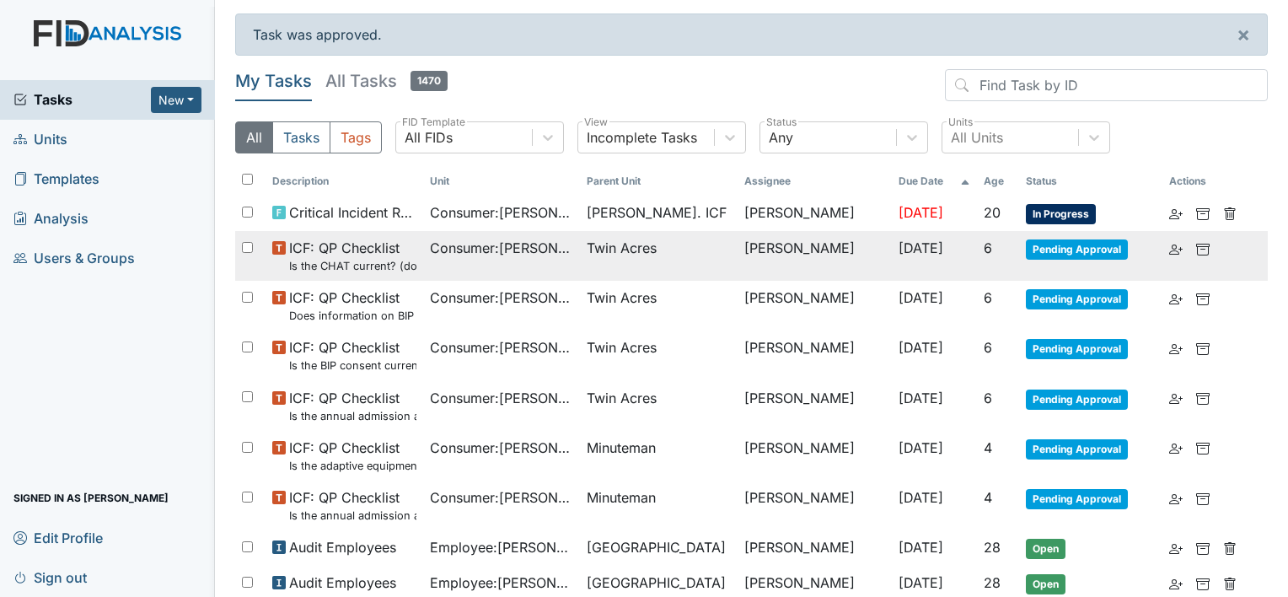
click at [347, 267] on small "Is the CHAT current? (document the date in the comment section)" at bounding box center [352, 266] width 127 height 16
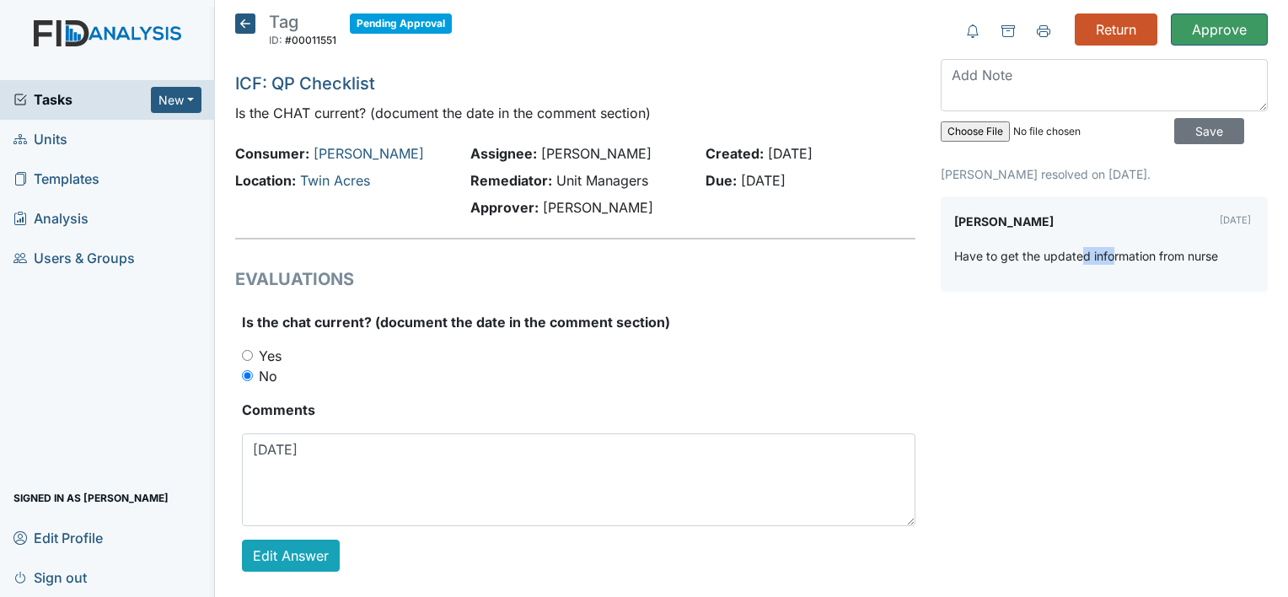
drag, startPoint x: 1072, startPoint y: 251, endPoint x: 1104, endPoint y: 256, distance: 32.4
click at [1104, 256] on p "Have to get the updated information from nurse" at bounding box center [1086, 256] width 264 height 18
drag, startPoint x: 1104, startPoint y: 256, endPoint x: 1176, endPoint y: 275, distance: 74.0
click at [1176, 275] on div "Have to get the updated information from nurse" at bounding box center [1104, 262] width 300 height 31
click at [1081, 81] on textarea at bounding box center [1104, 85] width 327 height 52
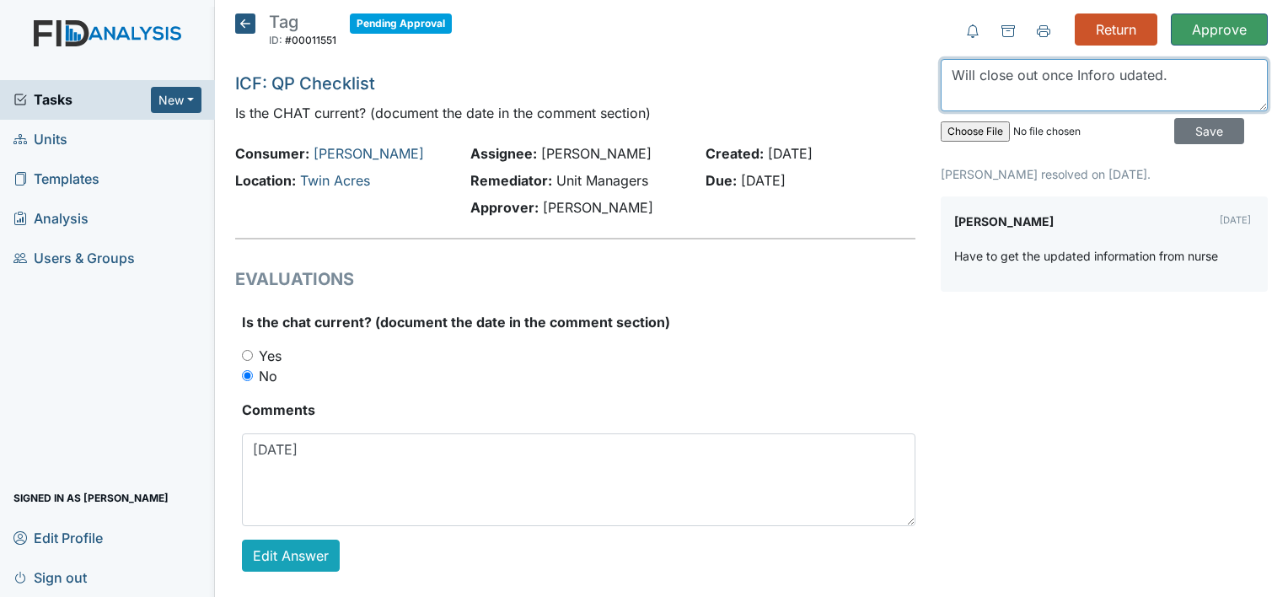
click at [1091, 88] on textarea "Will close out once Inforo udated." at bounding box center [1104, 85] width 327 height 52
click at [1077, 73] on textarea "Will close out once Inforo udated." at bounding box center [1104, 85] width 327 height 52
click at [1105, 99] on textarea "Will close out once [PERSON_NAME] udated." at bounding box center [1104, 85] width 327 height 52
click at [1177, 100] on textarea "Will close out once Info udated." at bounding box center [1104, 85] width 327 height 52
type textarea "Will close out once Info updated."
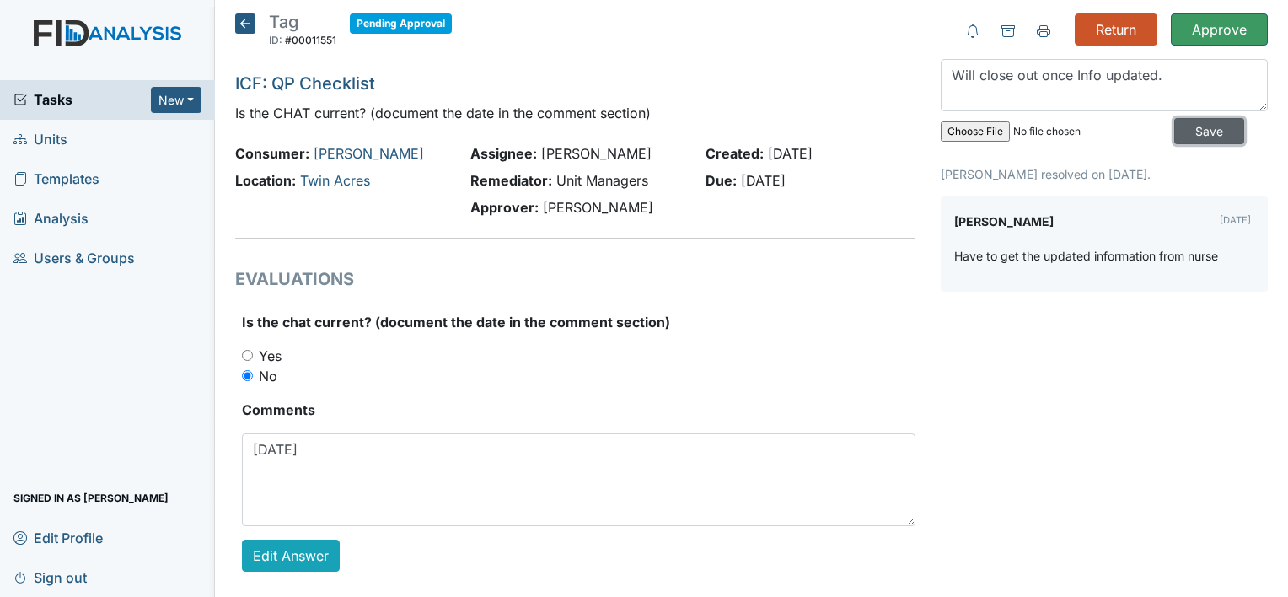
click at [1200, 131] on input "Save" at bounding box center [1209, 131] width 70 height 26
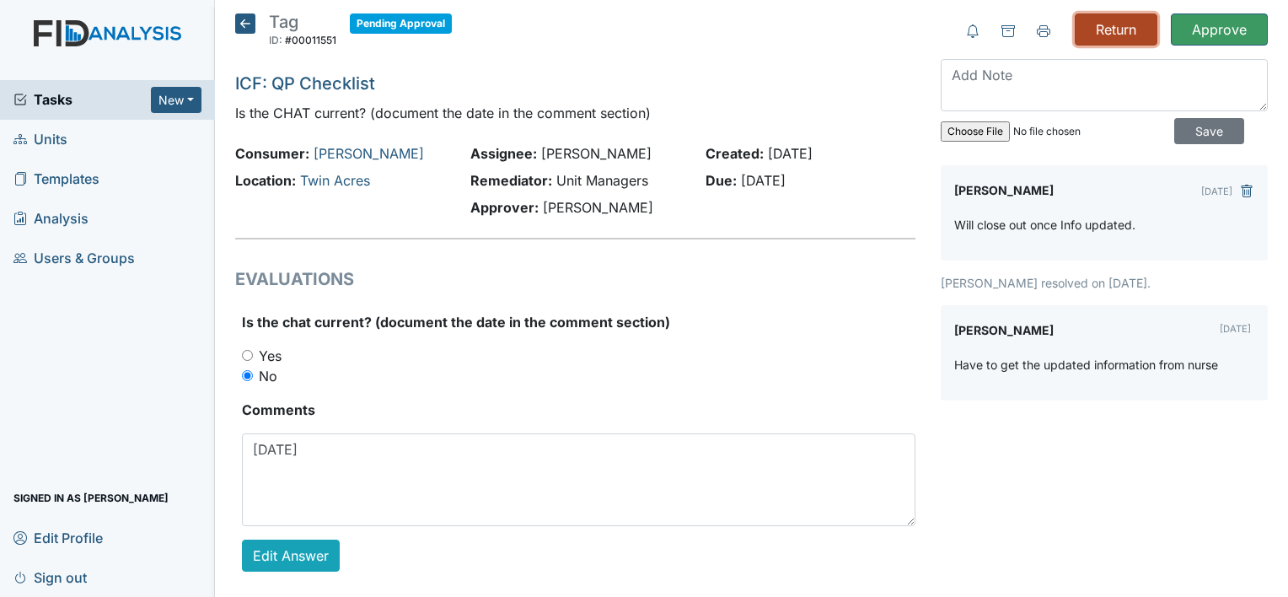
click at [1116, 30] on input "Return" at bounding box center [1116, 29] width 83 height 32
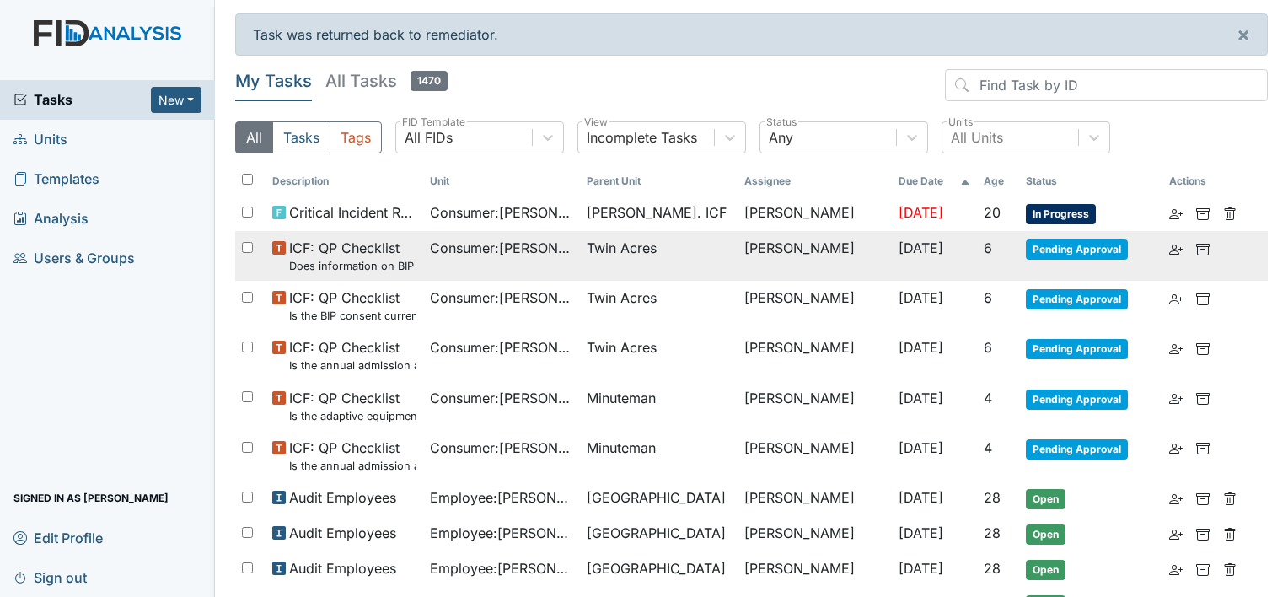
click at [401, 249] on span "ICF: QP Checklist Does information on BIP and consent match?" at bounding box center [352, 256] width 127 height 36
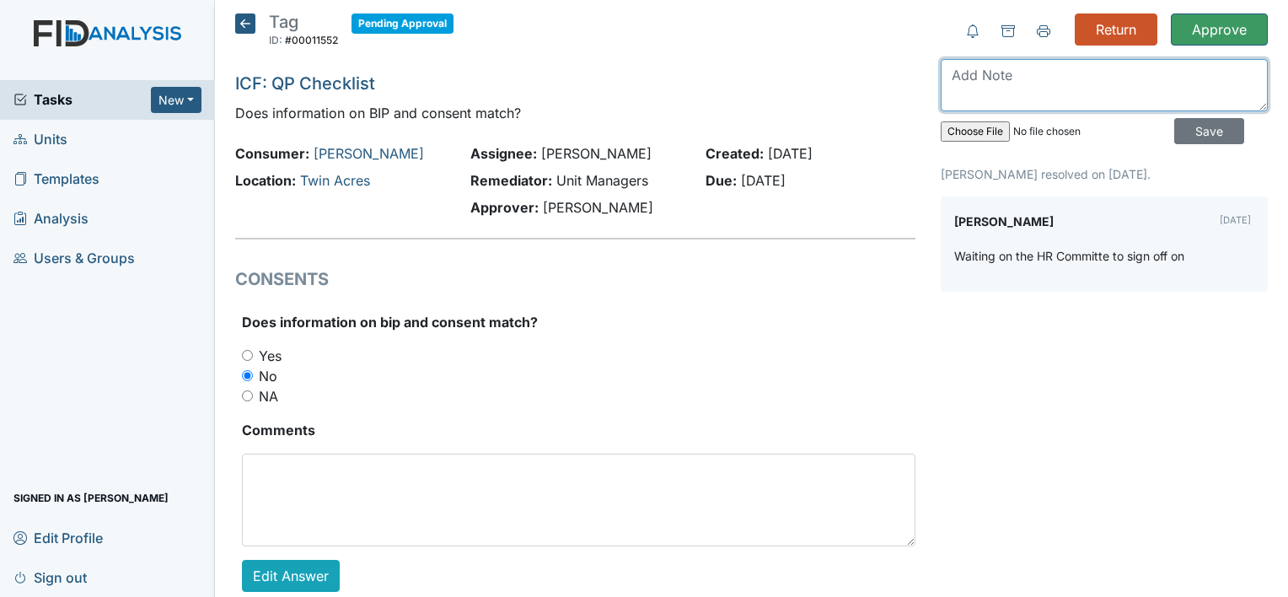
click at [1081, 79] on textarea at bounding box center [1104, 85] width 327 height 52
type textarea "Will close once signed off and uploaded."
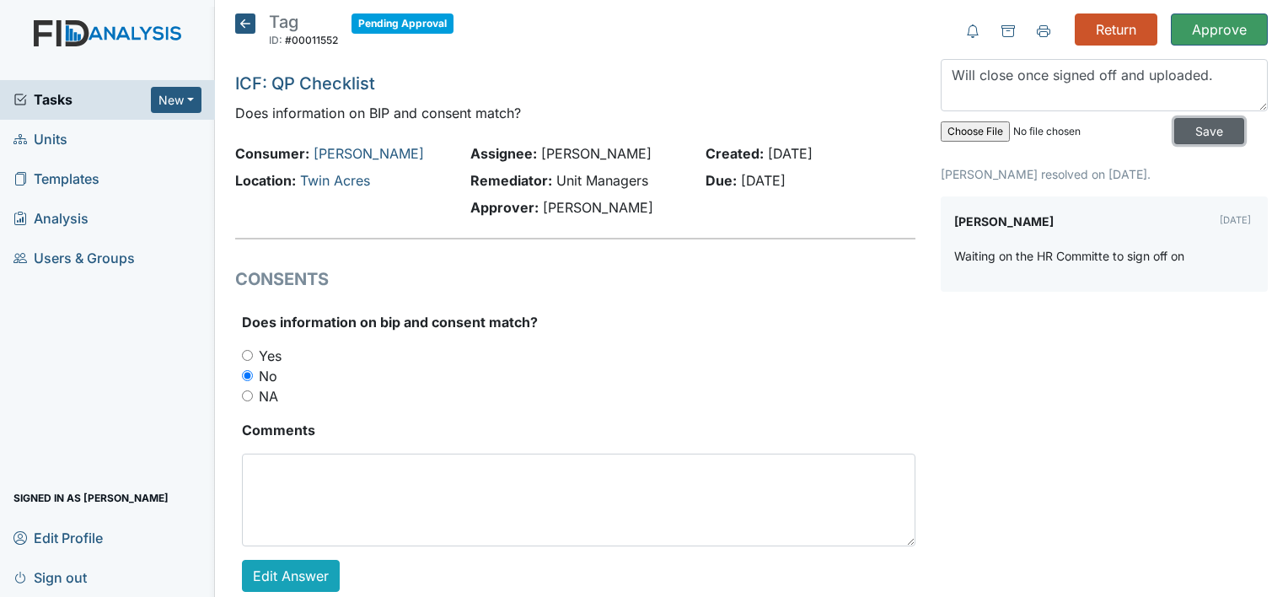
click at [1199, 130] on input "Save" at bounding box center [1209, 131] width 70 height 26
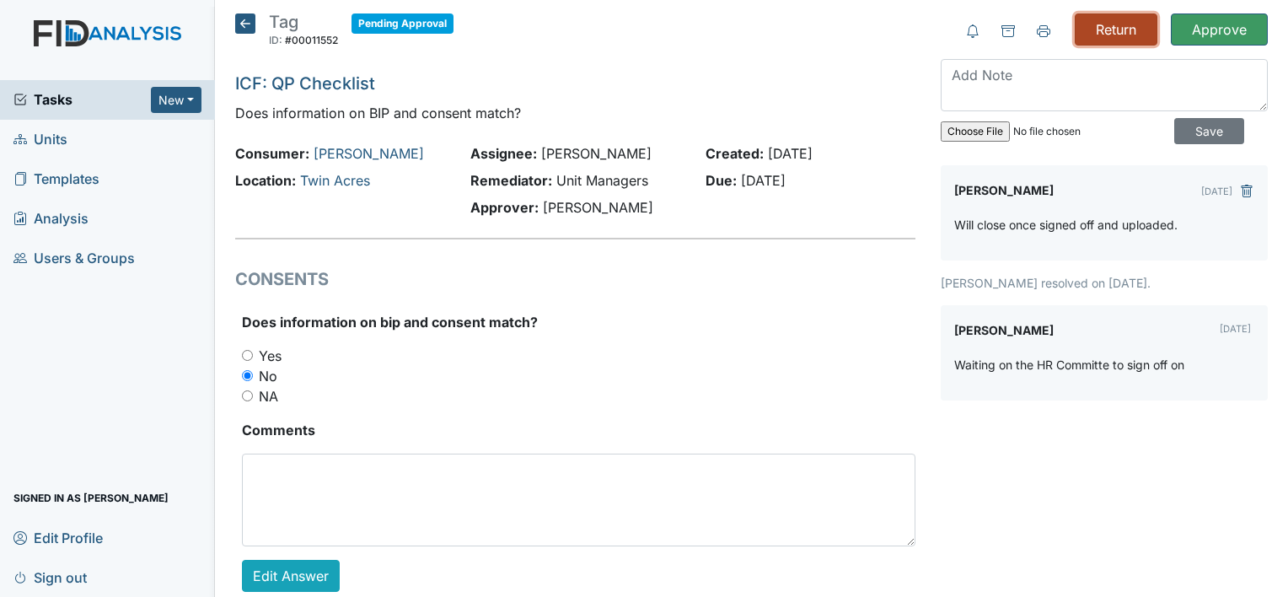
click at [1116, 31] on input "Return" at bounding box center [1116, 29] width 83 height 32
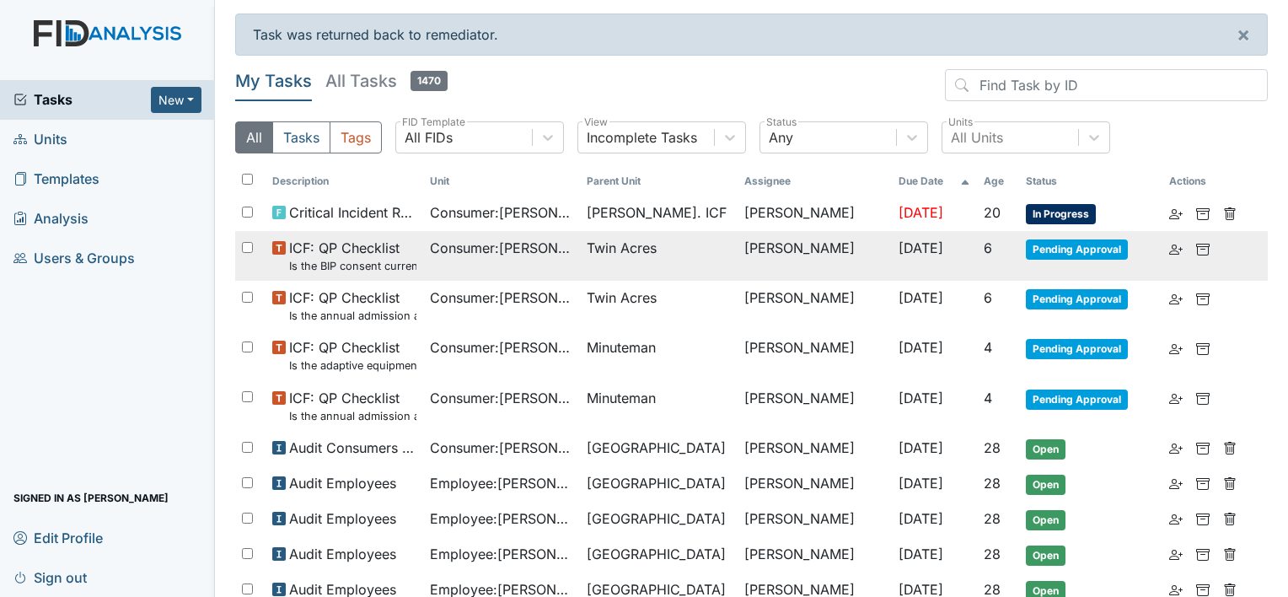
click at [490, 258] on td "Consumer : [PERSON_NAME]" at bounding box center [502, 256] width 158 height 50
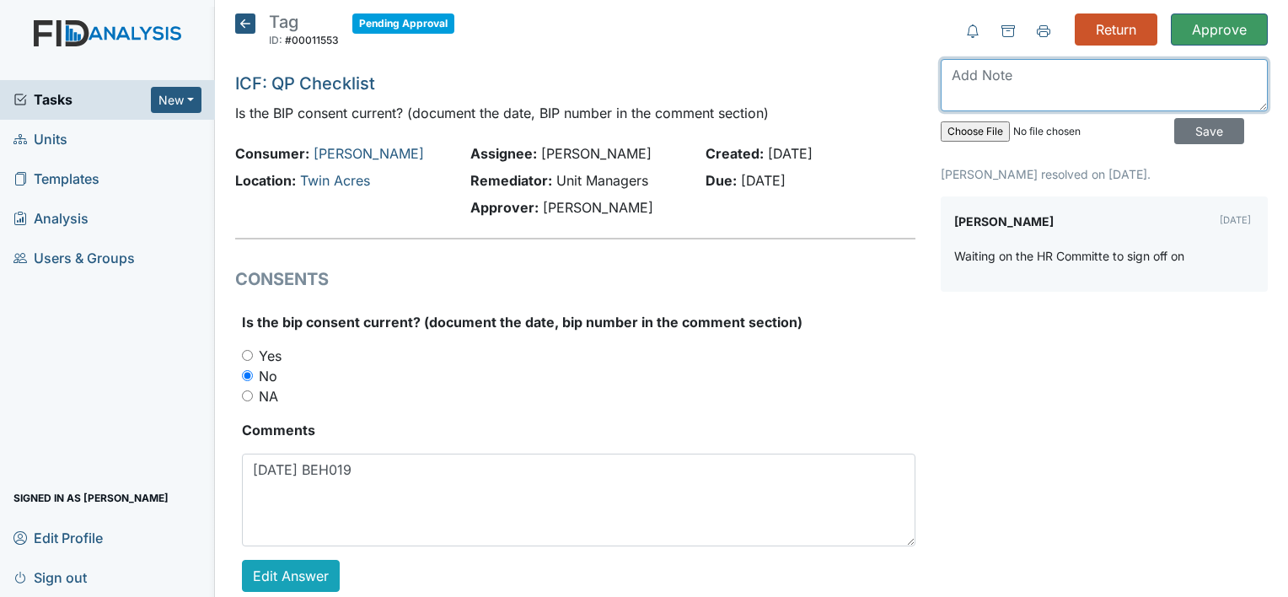
click at [1102, 68] on textarea at bounding box center [1104, 85] width 327 height 52
type textarea "Will close once signed off and uploaded."
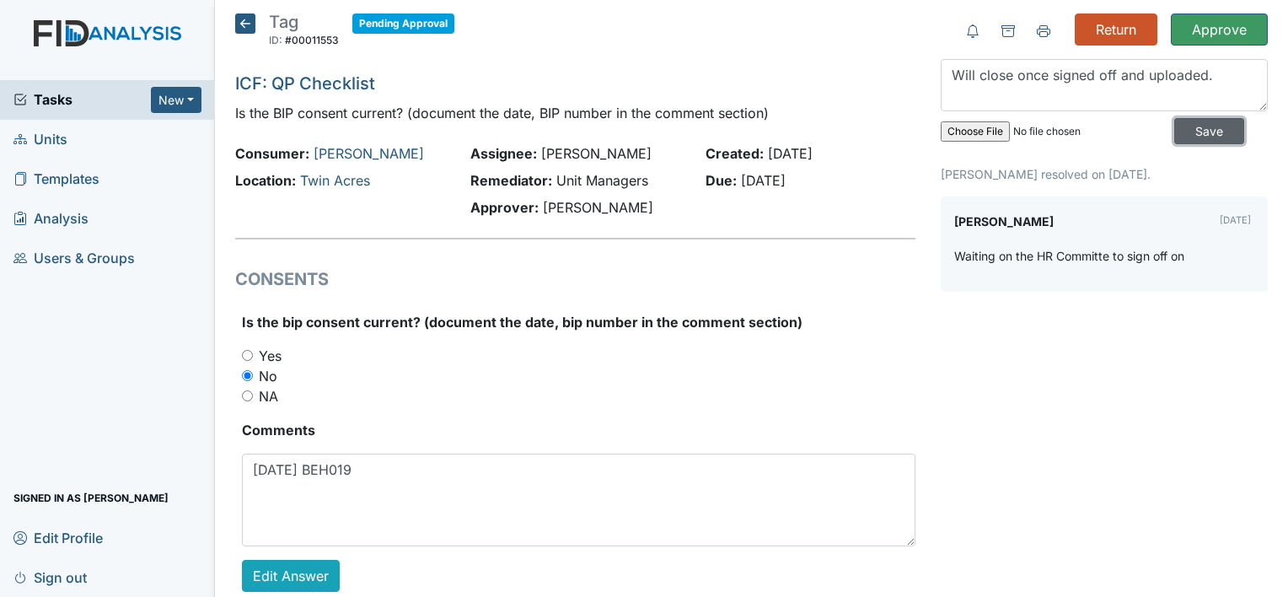
click at [1184, 134] on input "Save" at bounding box center [1209, 131] width 70 height 26
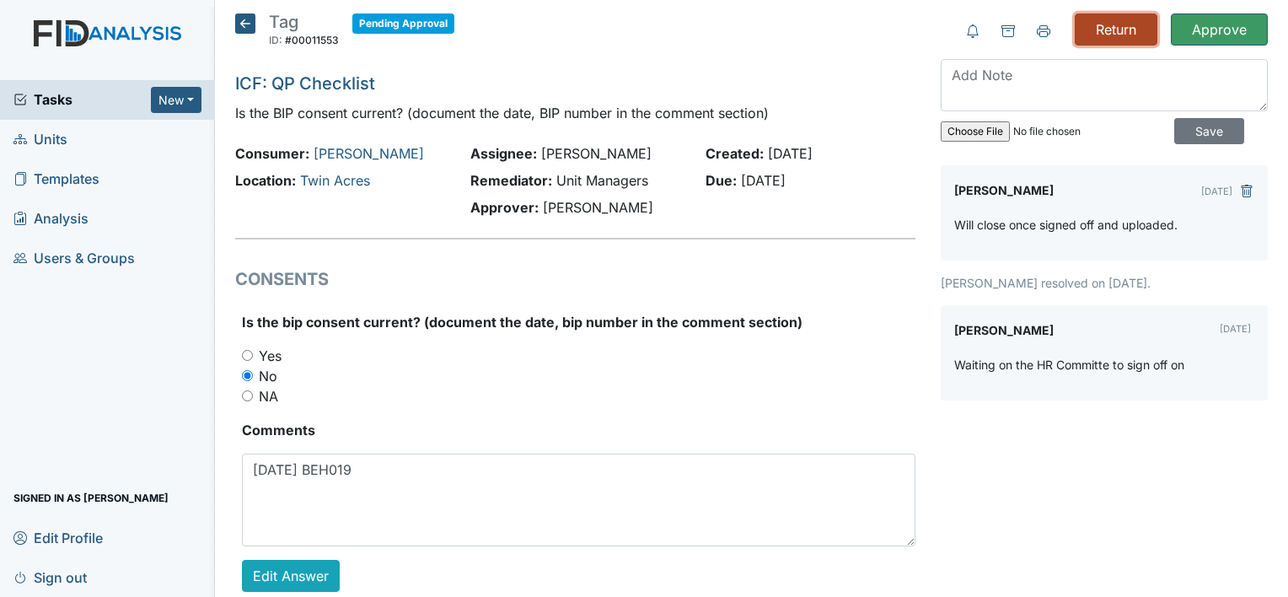
click at [1106, 34] on input "Return" at bounding box center [1116, 29] width 83 height 32
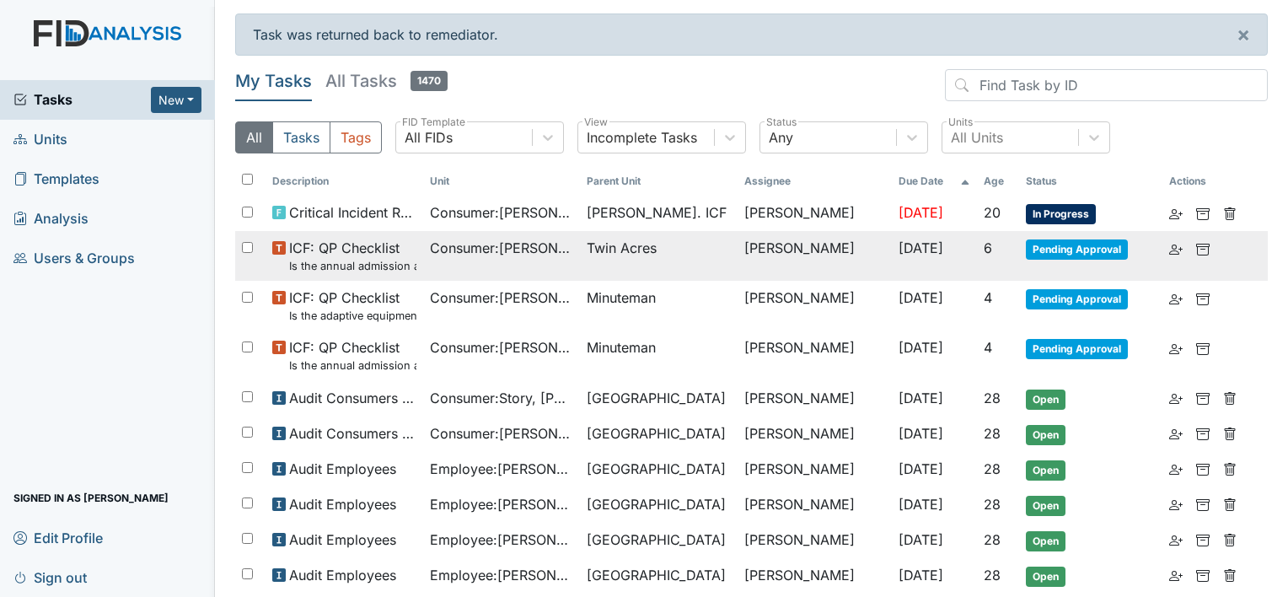
click at [445, 245] on span "Consumer : Kosztur, Kristina" at bounding box center [502, 248] width 144 height 20
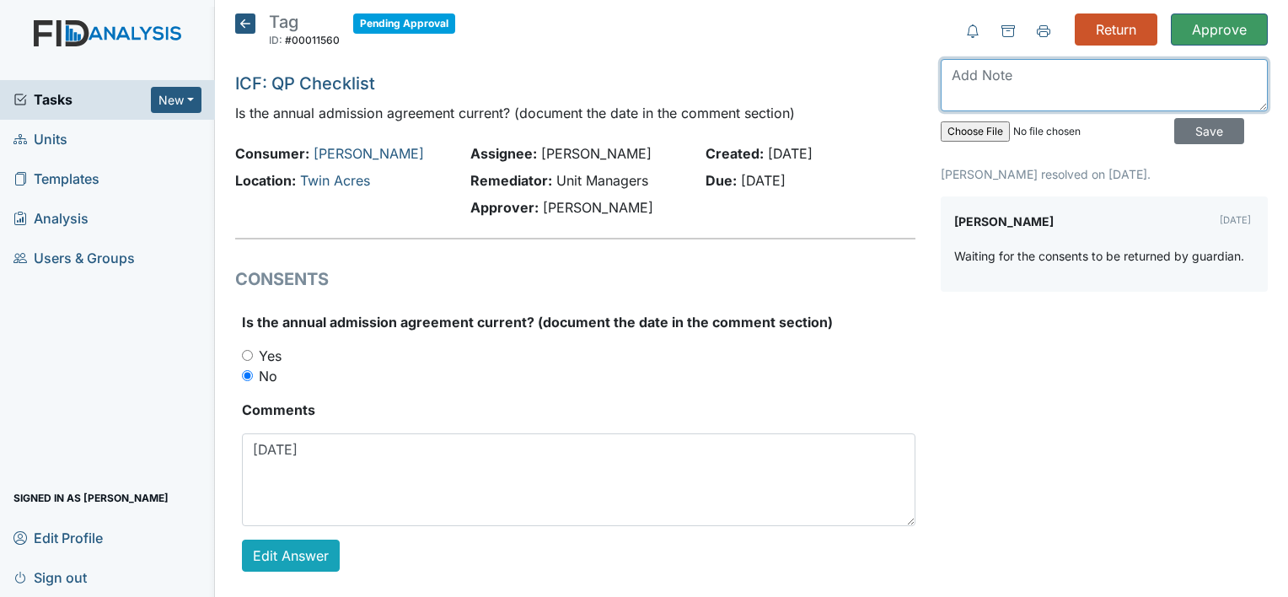
click at [1135, 82] on textarea at bounding box center [1104, 85] width 327 height 52
type textarea "w"
type textarea "Will close once docs are uploaded."
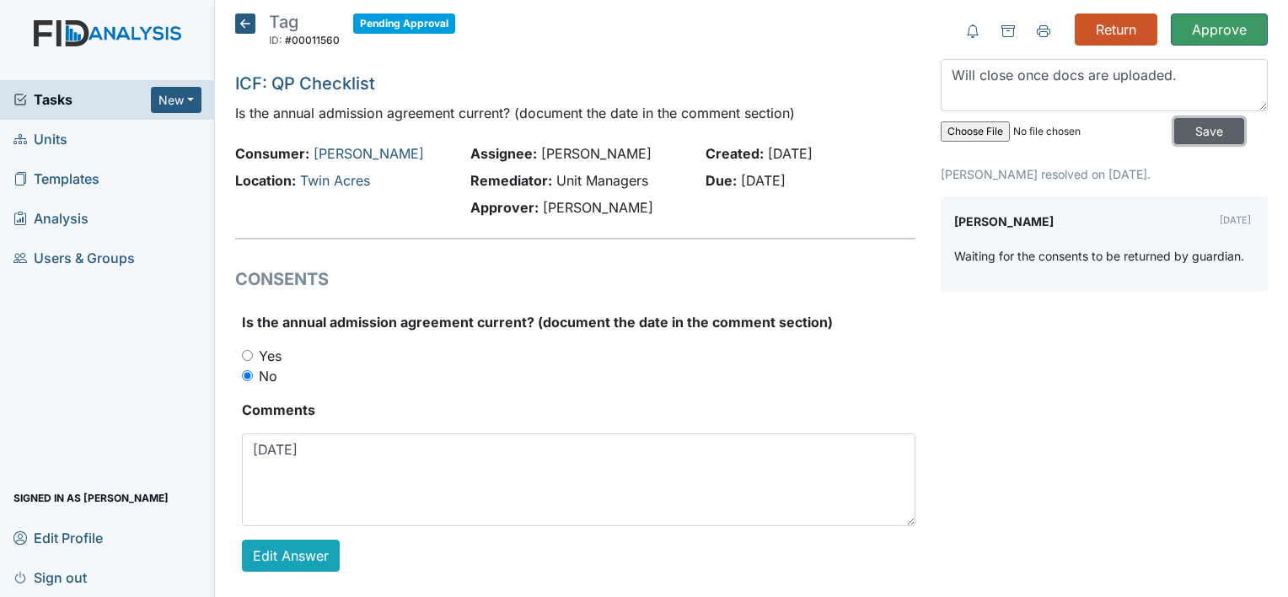
click at [1197, 135] on input "Save" at bounding box center [1209, 131] width 70 height 26
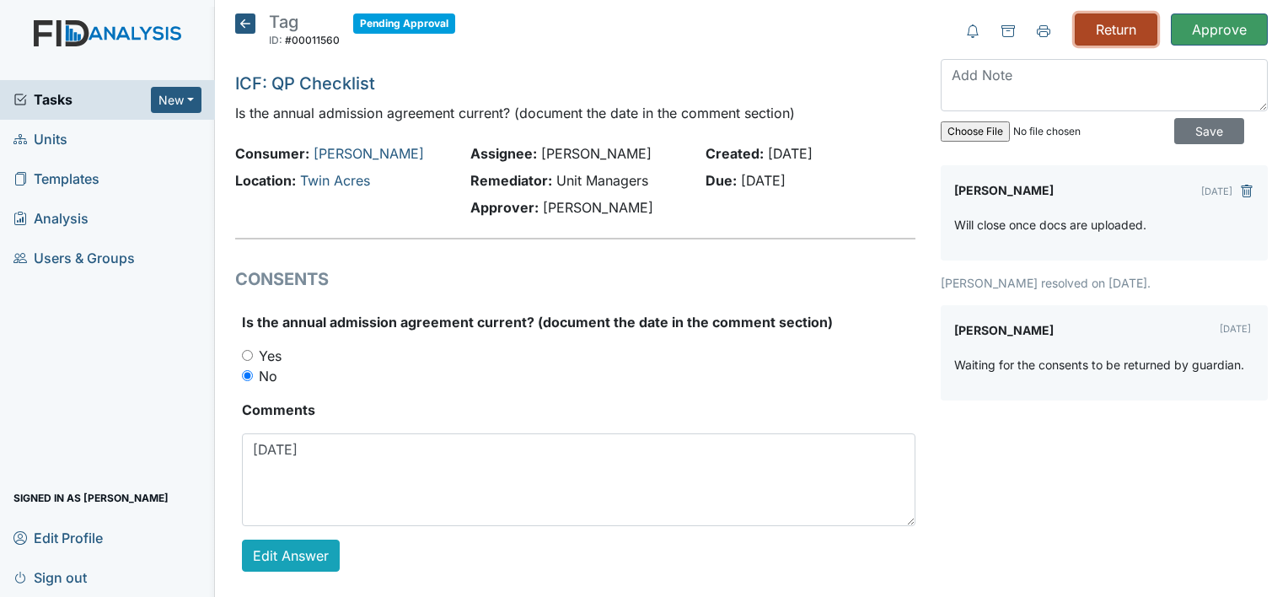
click at [1108, 26] on input "Return" at bounding box center [1116, 29] width 83 height 32
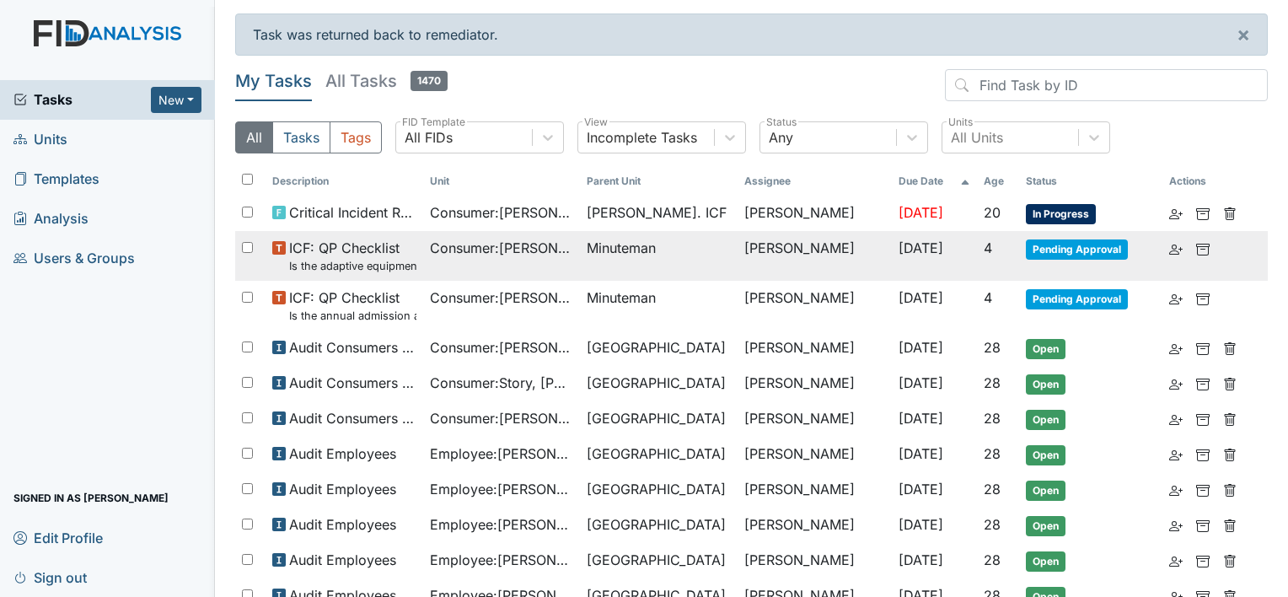
click at [379, 258] on small "Is the adaptive equipment consent current? (document the date in the comment se…" at bounding box center [352, 266] width 127 height 16
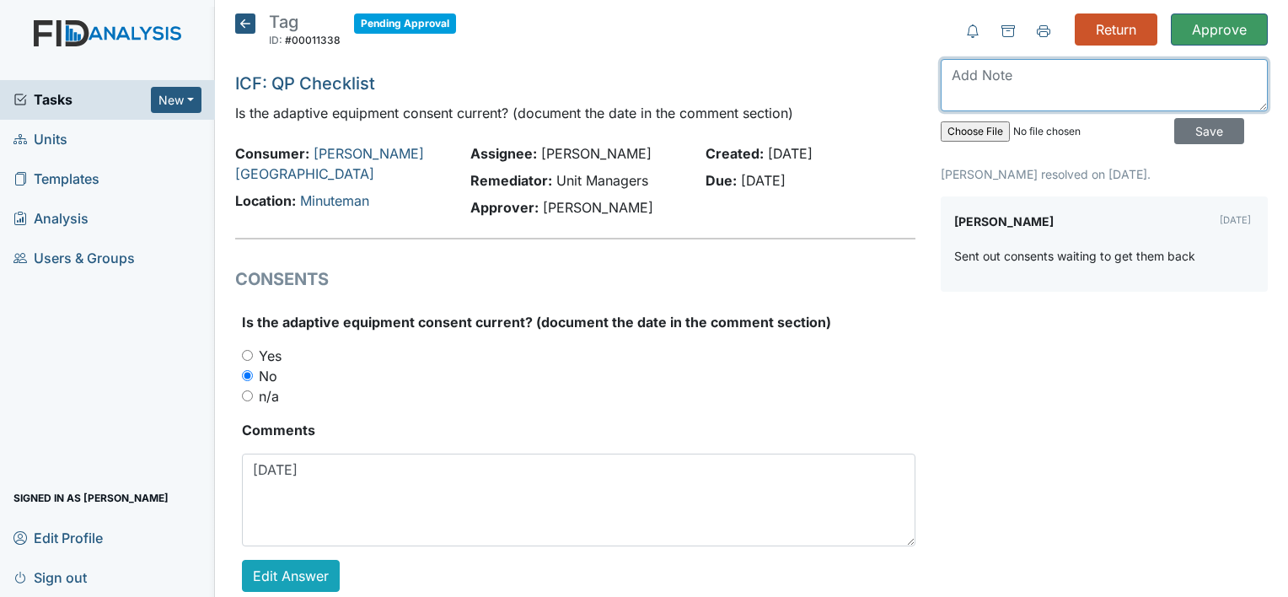
click at [1127, 86] on textarea at bounding box center [1104, 85] width 327 height 52
click at [1125, 84] on textarea at bounding box center [1104, 85] width 327 height 52
type textarea "Will close once consents are uploaded."
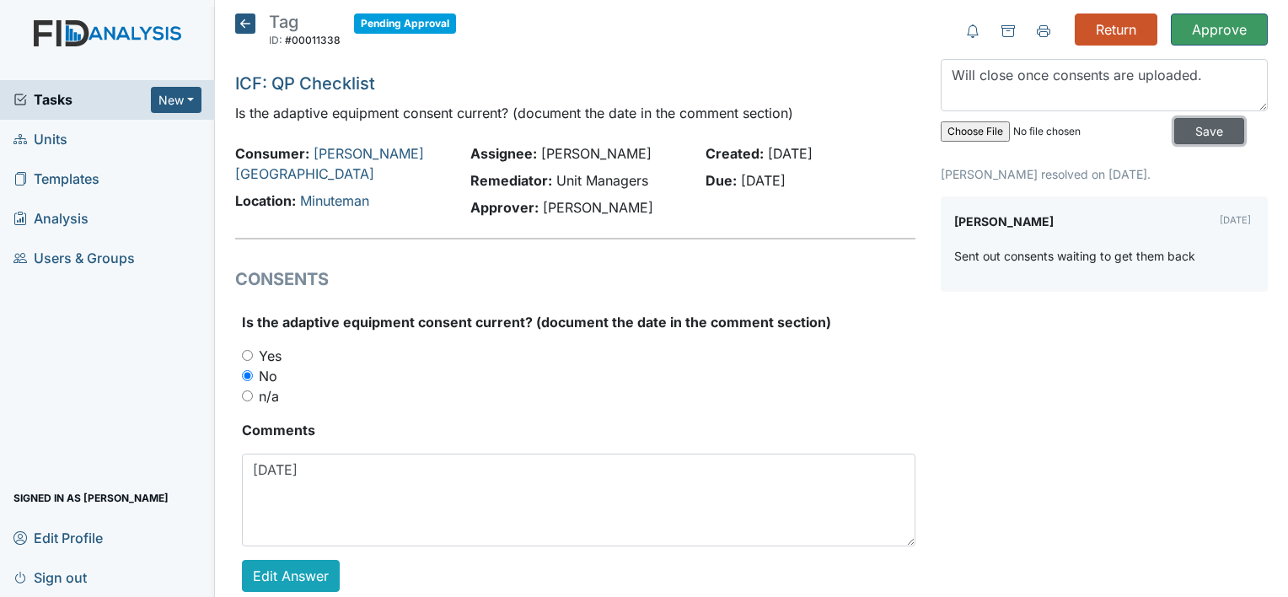
drag, startPoint x: 1193, startPoint y: 130, endPoint x: 1070, endPoint y: 73, distance: 135.4
click at [1192, 128] on input "Save" at bounding box center [1209, 131] width 70 height 26
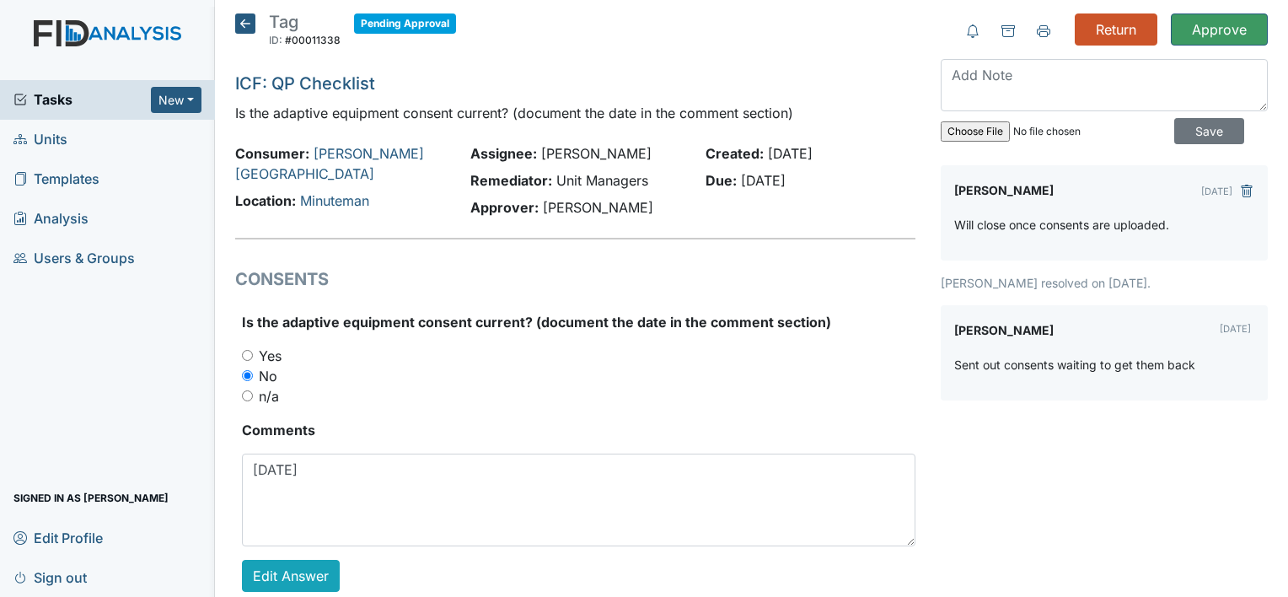
click at [1061, 24] on form "Return" at bounding box center [1109, 29] width 96 height 32
click at [1081, 34] on input "Return" at bounding box center [1116, 29] width 83 height 32
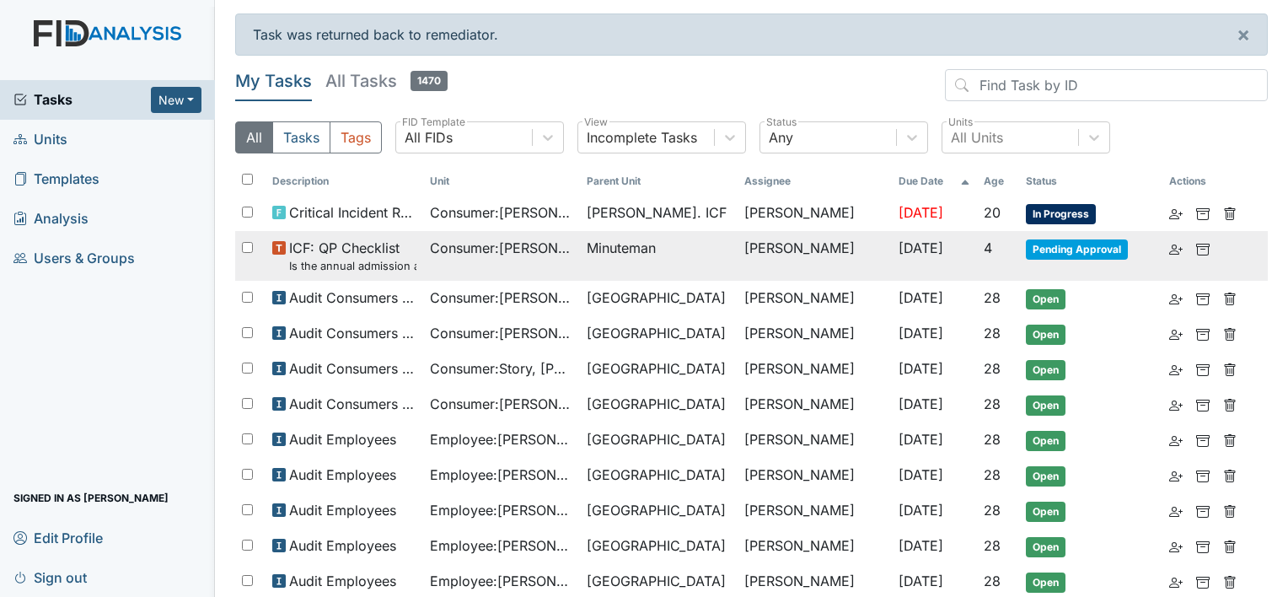
click at [510, 260] on td "Consumer : [PERSON_NAME][GEOGRAPHIC_DATA]" at bounding box center [502, 256] width 158 height 50
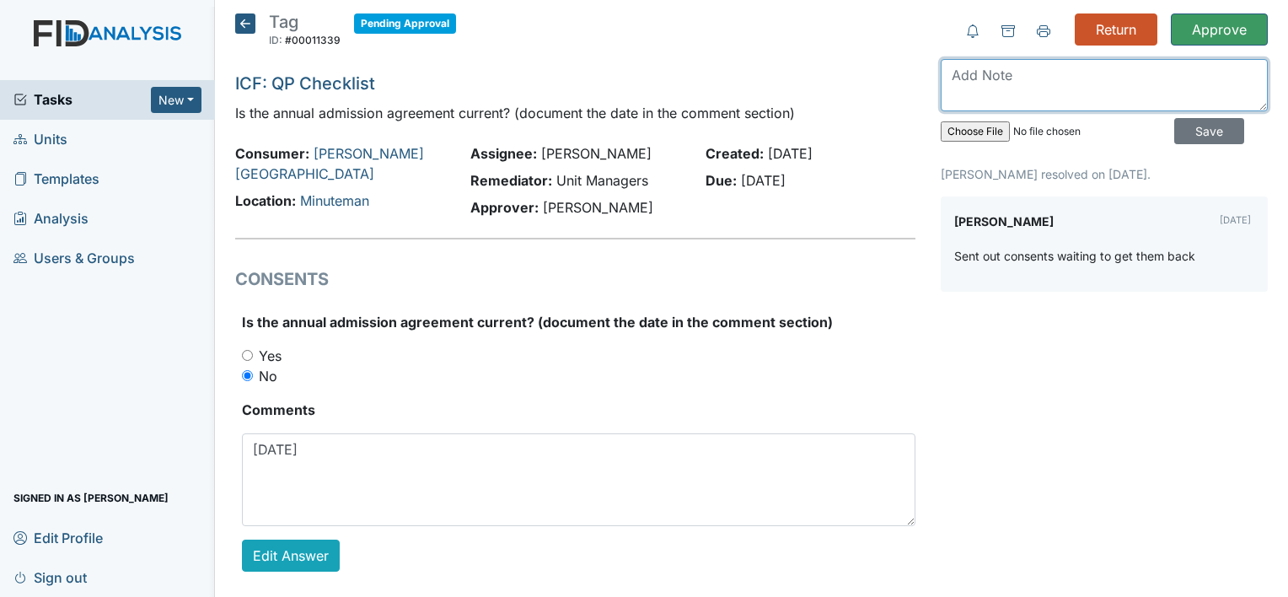
click at [1077, 90] on textarea at bounding box center [1104, 85] width 327 height 52
type textarea "Will close once consents are uploaded."
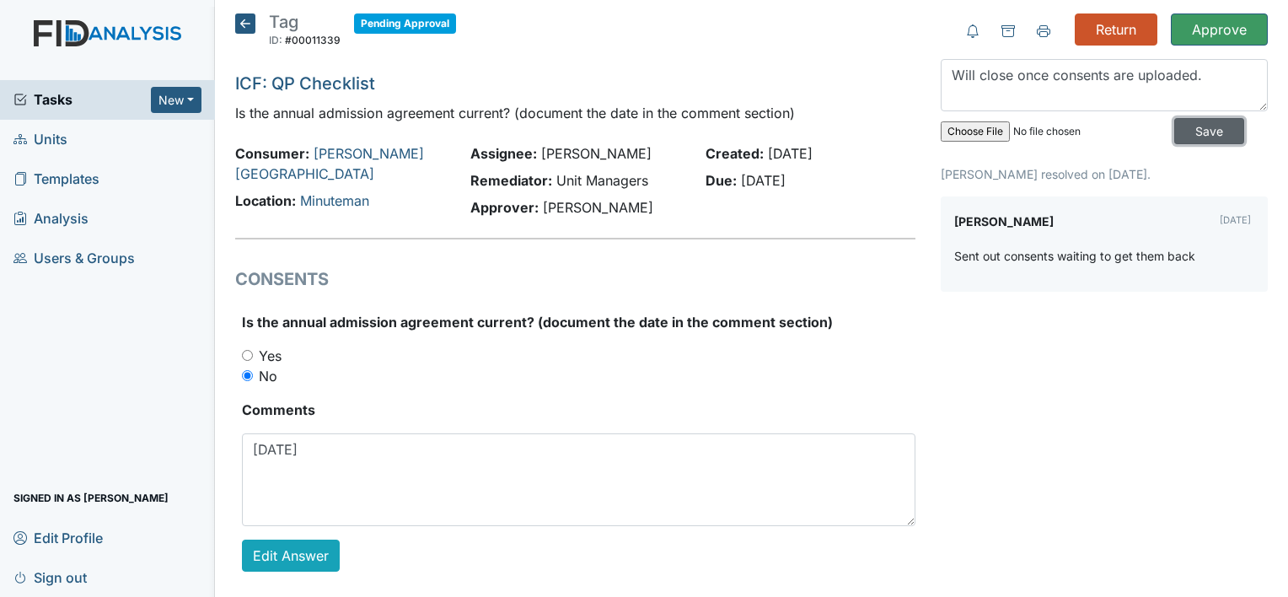
click at [1182, 133] on input "Save" at bounding box center [1209, 131] width 70 height 26
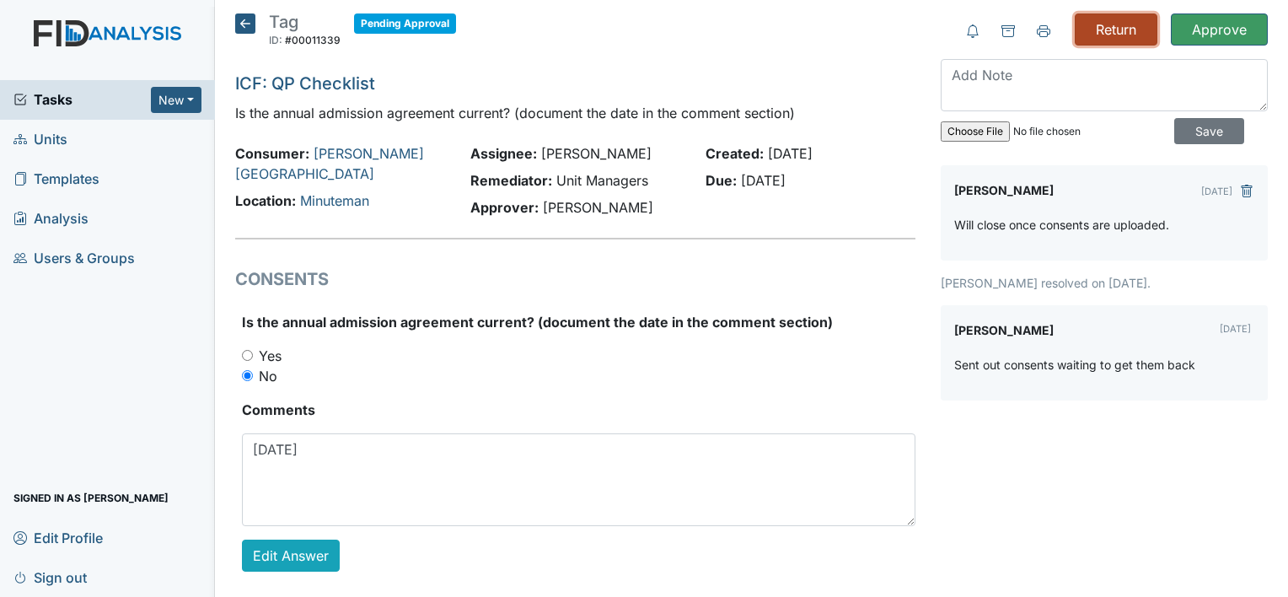
click at [1094, 24] on input "Return" at bounding box center [1116, 29] width 83 height 32
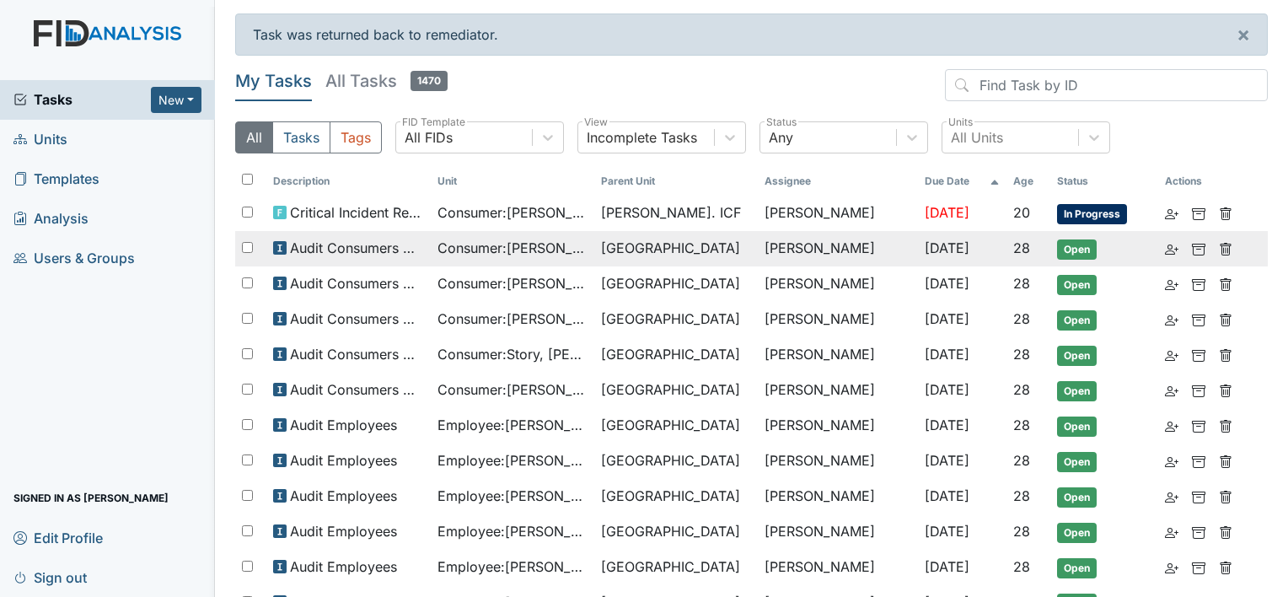
click at [418, 248] on span "Audit Consumers Charts" at bounding box center [356, 248] width 133 height 20
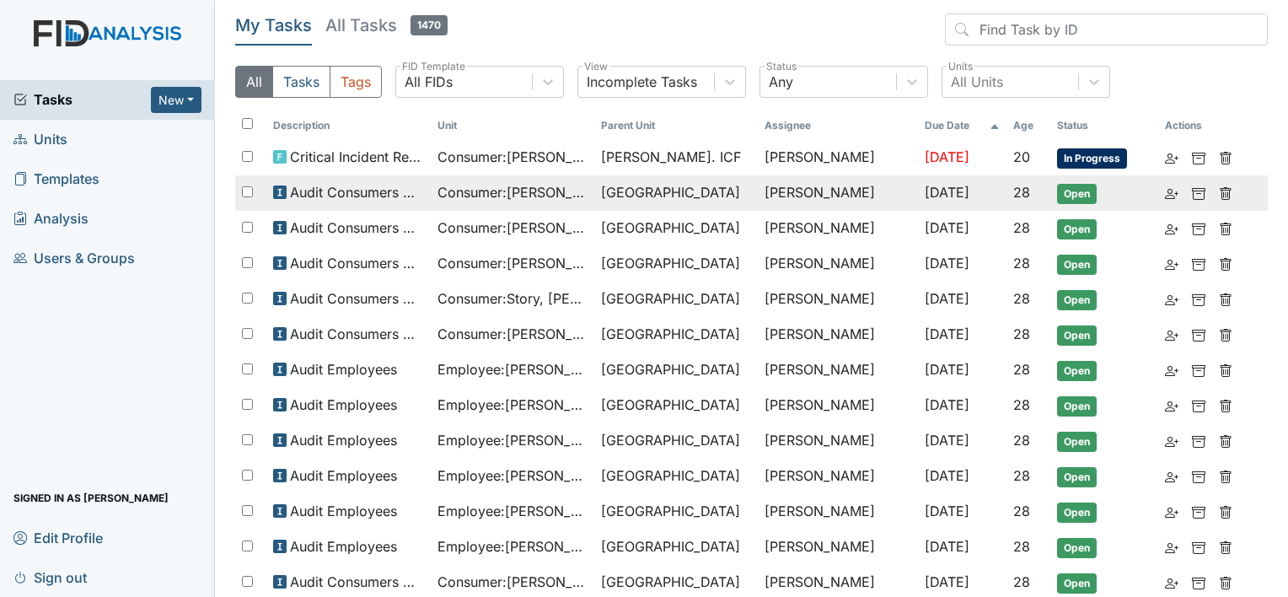
click at [556, 201] on span "Consumer : Heckman, Margery" at bounding box center [512, 192] width 150 height 20
